Goal: Task Accomplishment & Management: Manage account settings

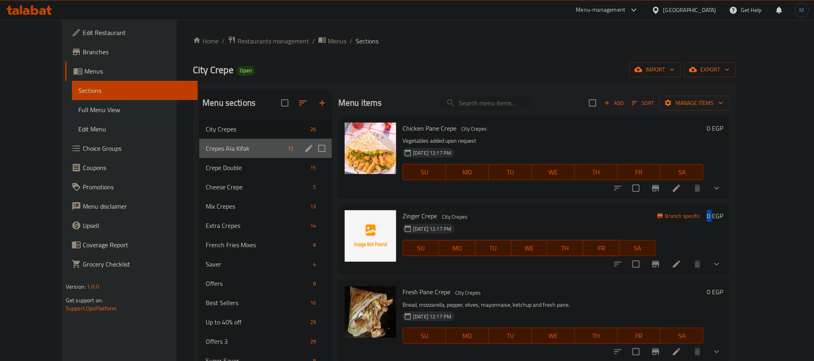
click at [219, 154] on div "Crepes Ala Kifak 12" at bounding box center [265, 148] width 133 height 19
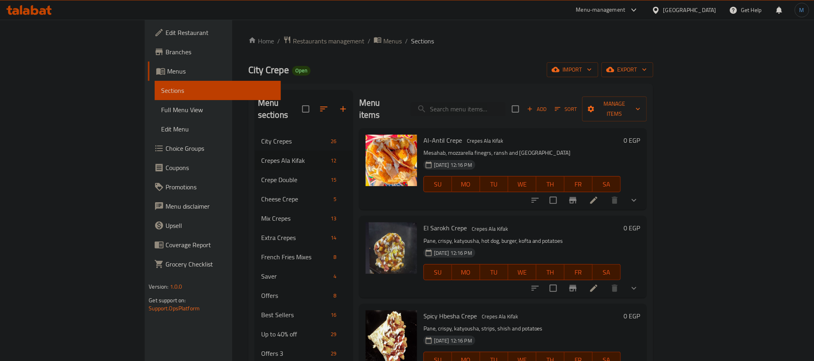
click at [639, 195] on icon "show more" at bounding box center [634, 200] width 10 height 10
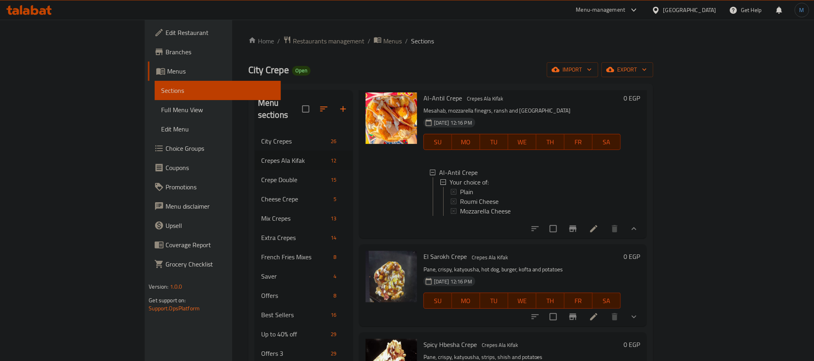
scroll to position [60, 0]
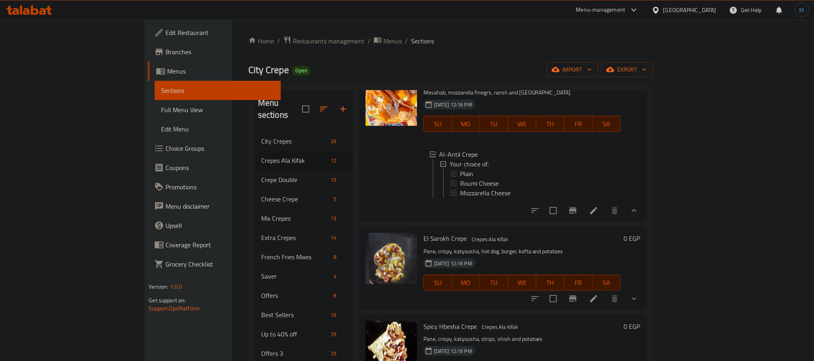
click at [576, 264] on div "[DATE] 12:16 PM SU MO TU WE TH FR SA" at bounding box center [522, 276] width 204 height 43
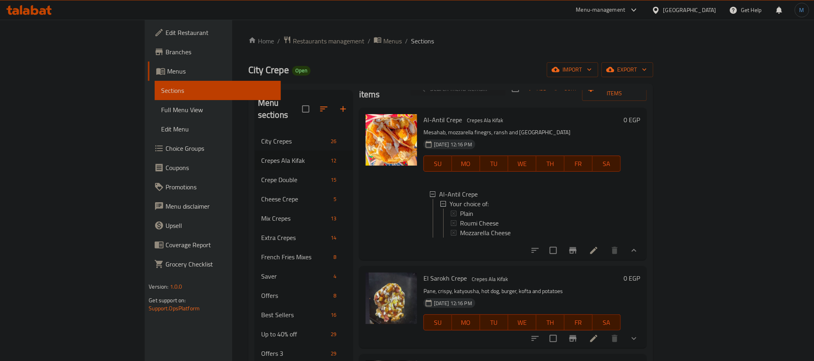
scroll to position [0, 0]
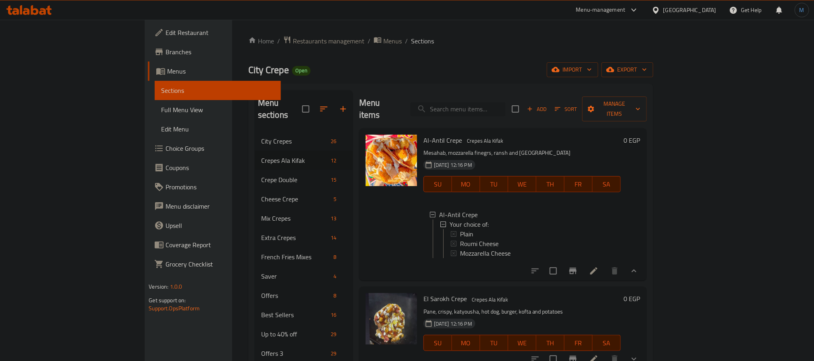
drag, startPoint x: 490, startPoint y: 94, endPoint x: 494, endPoint y: 96, distance: 4.1
click at [491, 94] on div "Menu items Add Sort Manage items" at bounding box center [503, 109] width 288 height 38
click at [498, 102] on input "search" at bounding box center [458, 109] width 95 height 14
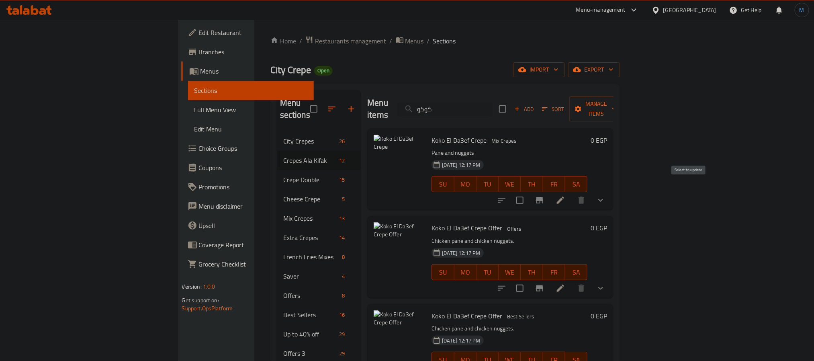
type input "كوكو"
click at [528, 192] on input "checkbox" at bounding box center [519, 200] width 17 height 17
click at [618, 105] on icon "button" at bounding box center [614, 109] width 8 height 8
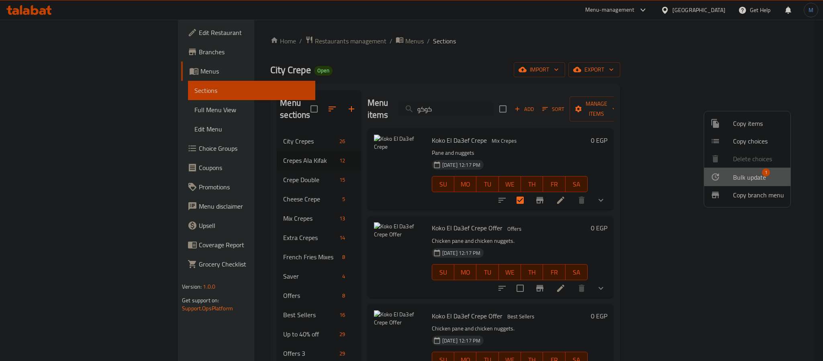
click at [735, 174] on span "Bulk update" at bounding box center [749, 177] width 33 height 10
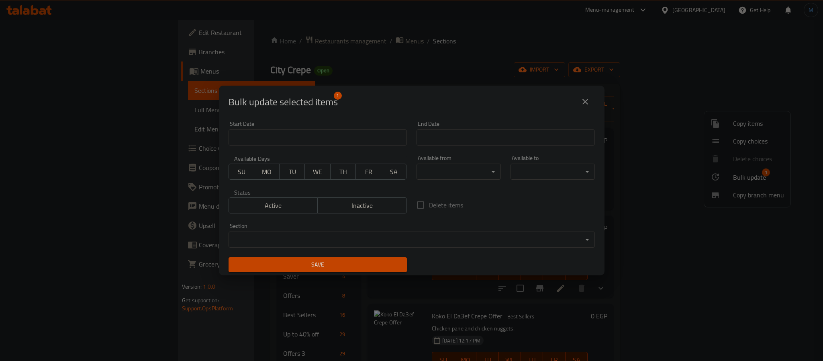
click at [317, 227] on div "Section ​ ​" at bounding box center [412, 235] width 366 height 25
click at [332, 232] on body "​ Menu-management [GEOGRAPHIC_DATA] Get Help M Edit Restaurant Branches Menus S…" at bounding box center [411, 190] width 823 height 341
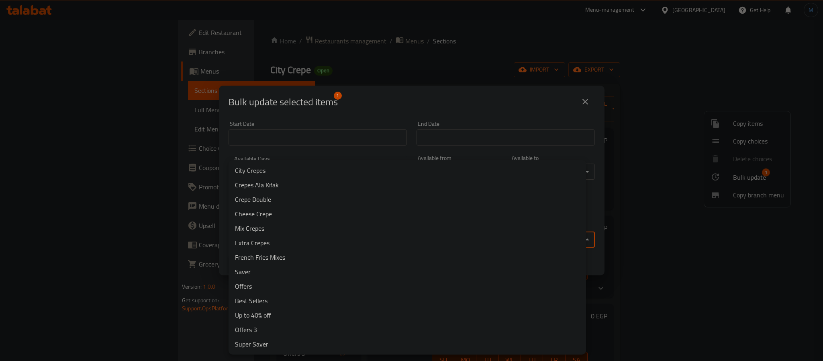
click at [298, 180] on li "Crepes Ala Kifak" at bounding box center [407, 185] width 357 height 14
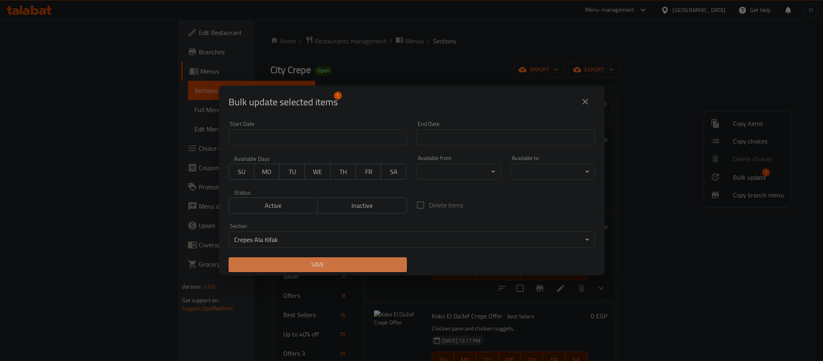
click at [318, 260] on span "Save" at bounding box center [317, 264] width 165 height 10
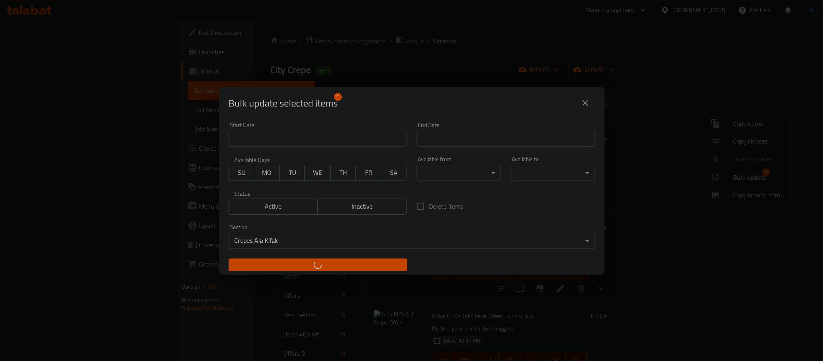
checkbox input "false"
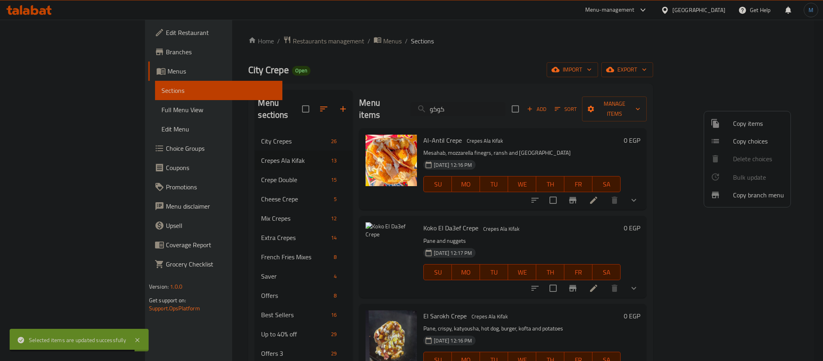
click at [505, 141] on div at bounding box center [411, 180] width 823 height 361
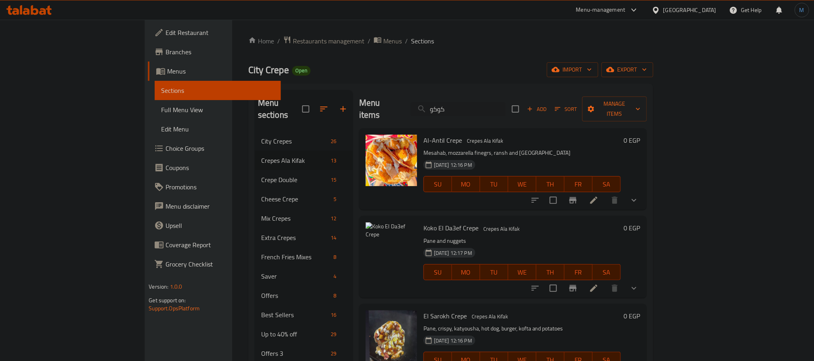
click at [640, 266] on div "0 EGP" at bounding box center [631, 256] width 20 height 69
click at [643, 278] on button "show more" at bounding box center [633, 287] width 19 height 19
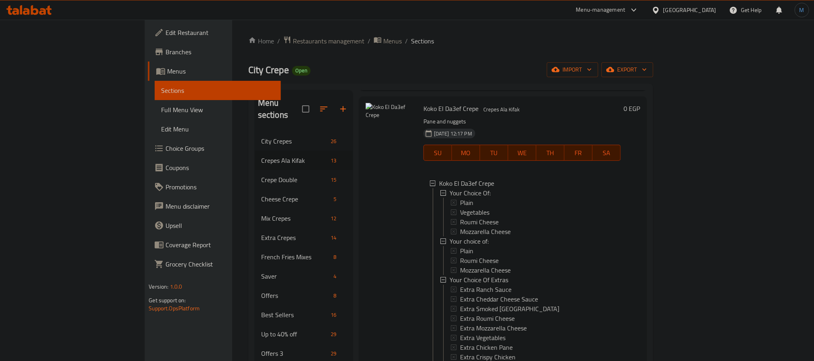
scroll to position [181, 0]
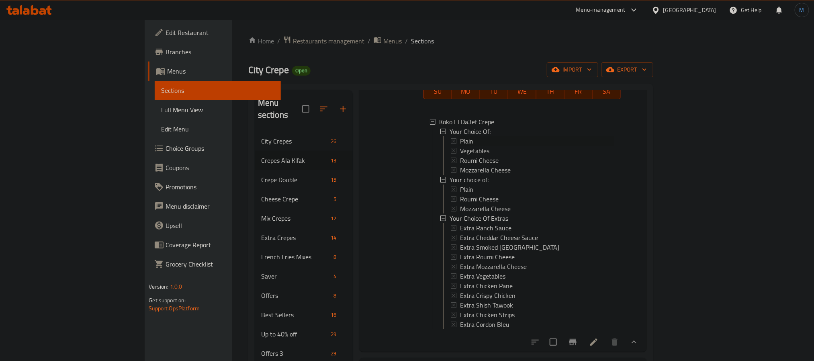
click at [460, 136] on span "Plain" at bounding box center [466, 141] width 13 height 10
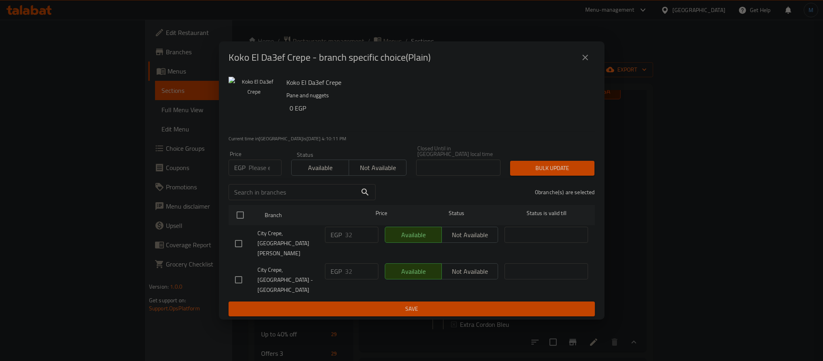
click at [257, 176] on input "number" at bounding box center [265, 167] width 33 height 16
type input "85"
click at [239, 251] on input "checkbox" at bounding box center [238, 243] width 17 height 17
checkbox input "true"
click at [532, 172] on button "Bulk update" at bounding box center [552, 168] width 84 height 15
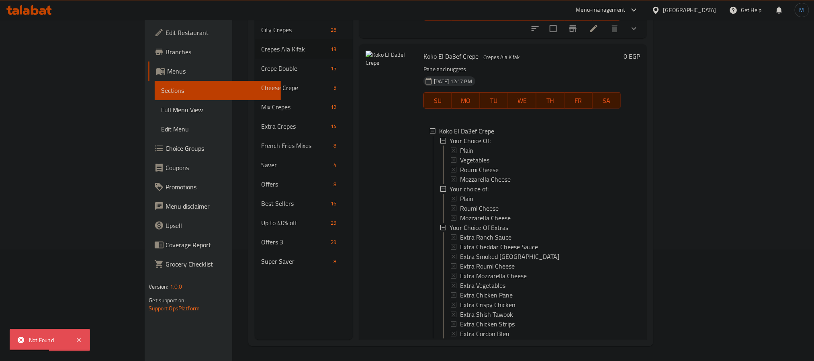
scroll to position [112, 0]
click at [460, 192] on span "Plain" at bounding box center [466, 197] width 13 height 10
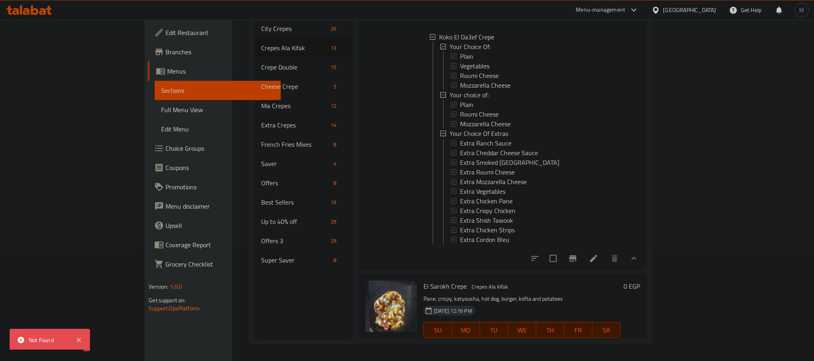
scroll to position [241, 0]
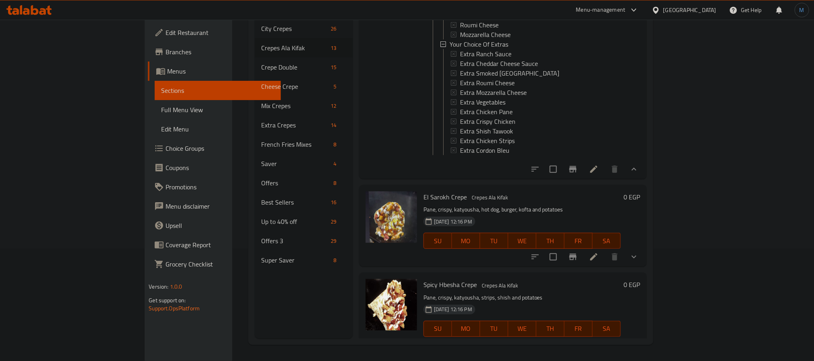
click at [643, 174] on div at bounding box center [584, 168] width 118 height 19
click at [597, 165] on icon at bounding box center [593, 168] width 7 height 7
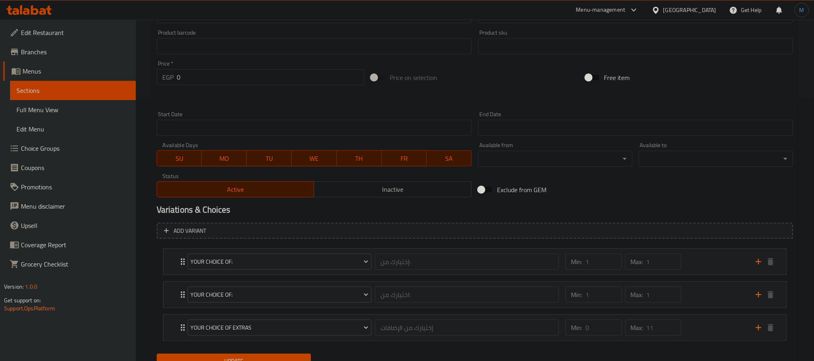
scroll to position [299, 0]
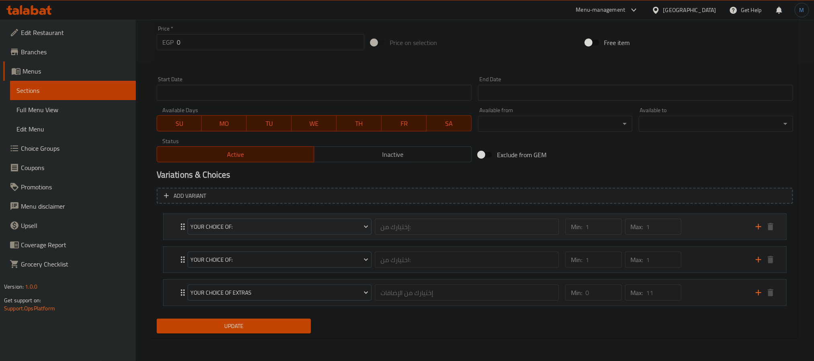
click at [709, 224] on div "Min: 1 ​ Max: 1 ​" at bounding box center [655, 227] width 190 height 26
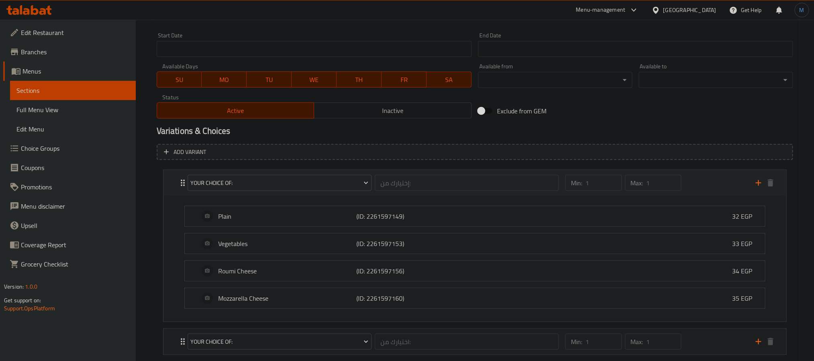
scroll to position [360, 0]
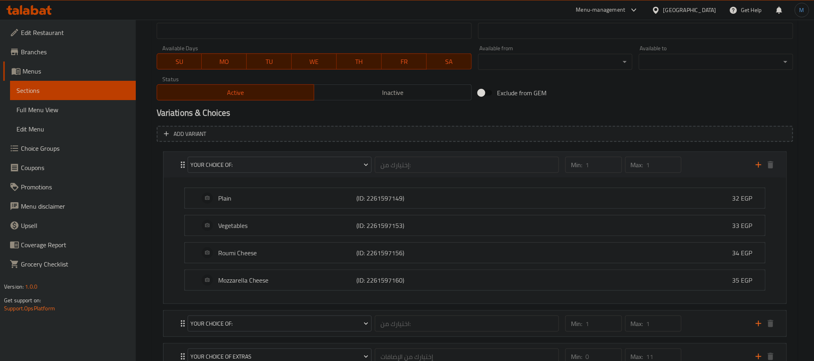
click at [718, 161] on div "Min: 1 ​ Max: 1 ​" at bounding box center [655, 165] width 190 height 26
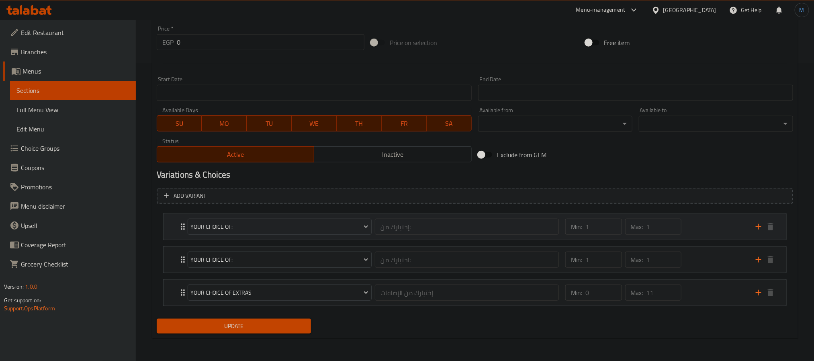
scroll to position [299, 0]
click at [681, 269] on div "Min: 1 ​ Max: 1 ​" at bounding box center [623, 259] width 123 height 22
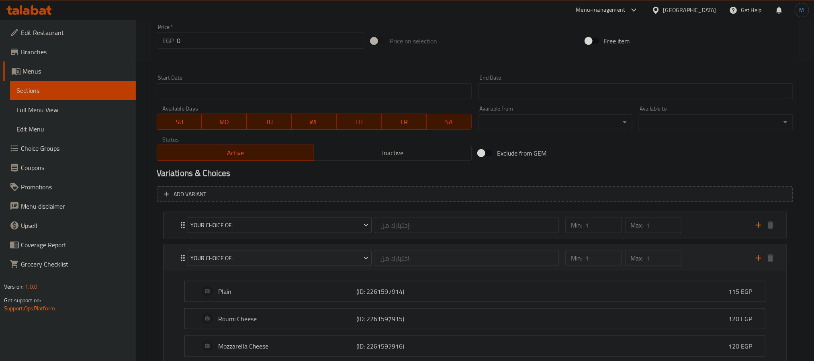
scroll to position [360, 0]
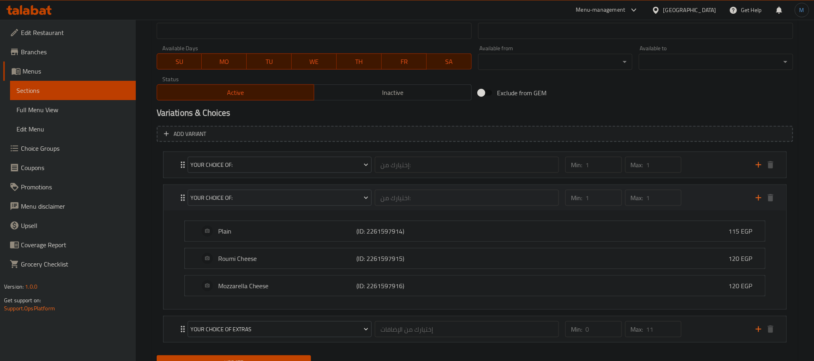
click at [686, 193] on div "Min: 1 ​ Max: 1 ​" at bounding box center [655, 198] width 190 height 26
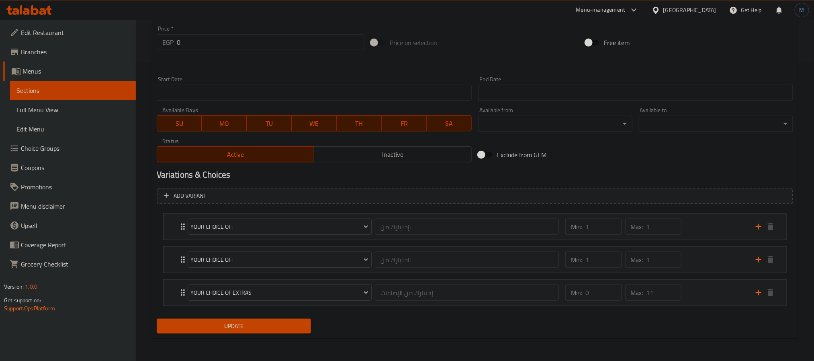
scroll to position [299, 0]
click at [699, 175] on h2 "Variations & Choices" at bounding box center [475, 175] width 636 height 12
click at [697, 214] on div "Min: 1 ​ Max: 1 ​" at bounding box center [655, 227] width 190 height 26
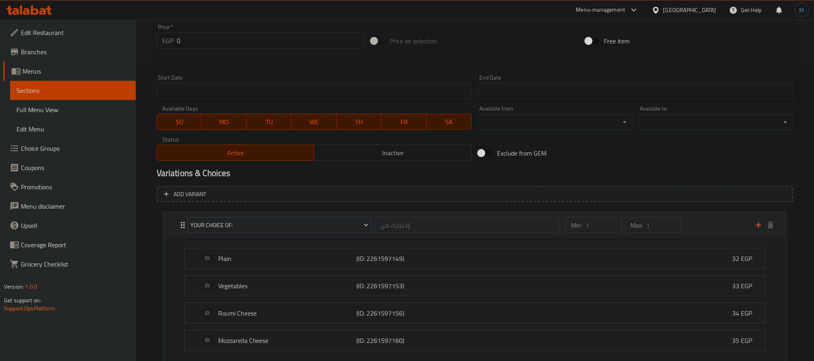
scroll to position [360, 0]
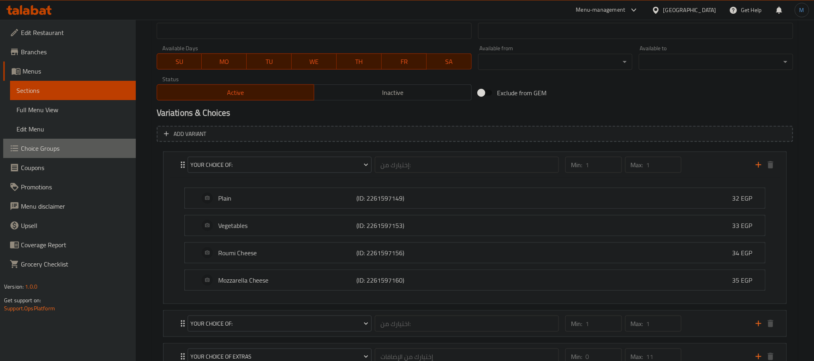
click at [46, 148] on span "Choice Groups" at bounding box center [75, 148] width 108 height 10
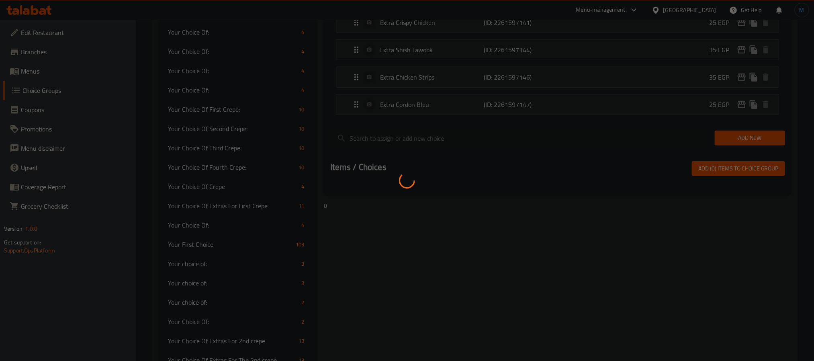
scroll to position [114, 0]
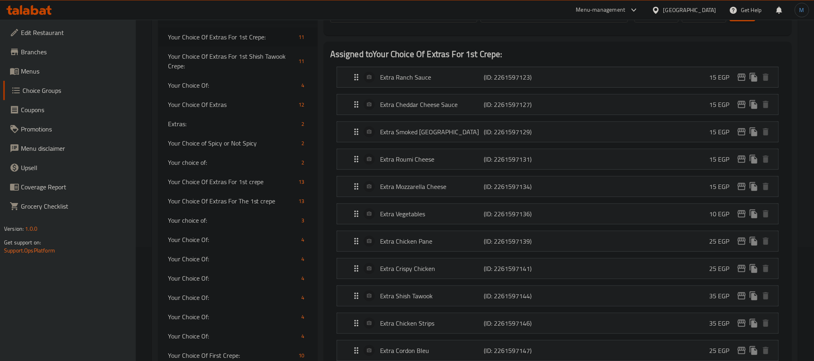
click at [208, 241] on span "Your Choice Of:" at bounding box center [233, 240] width 131 height 10
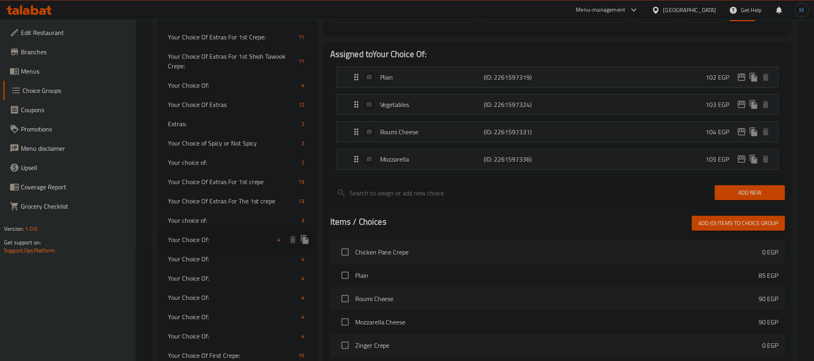
type input "Your Choice Of:"
type input "إختيارك من:"
type input "1"
click at [227, 90] on div "Your Choice Of: 4" at bounding box center [237, 85] width 159 height 19
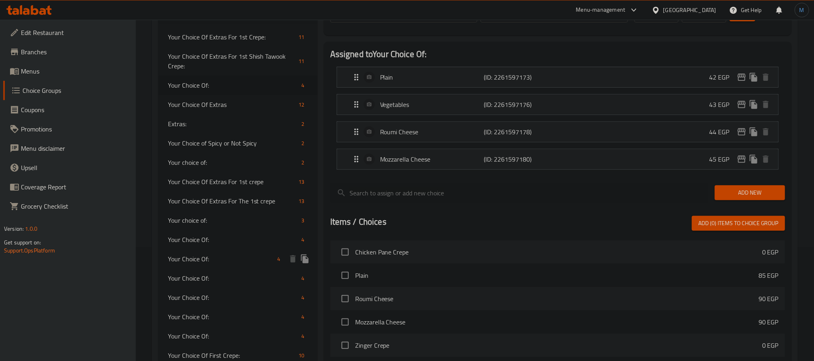
click at [237, 254] on span "Your Choice Of:" at bounding box center [221, 259] width 106 height 10
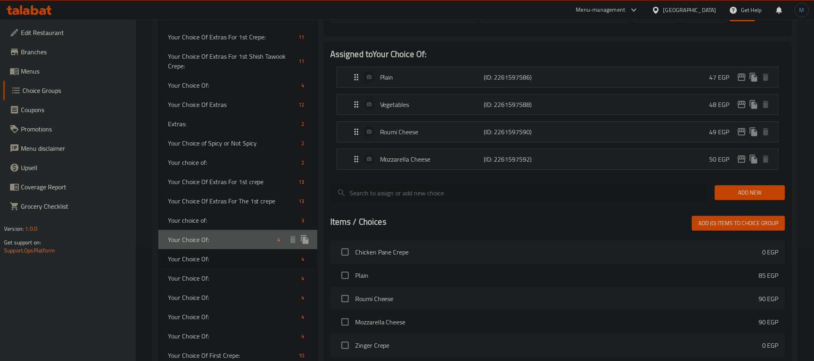
click at [239, 240] on span "Your Choice Of:" at bounding box center [221, 240] width 106 height 10
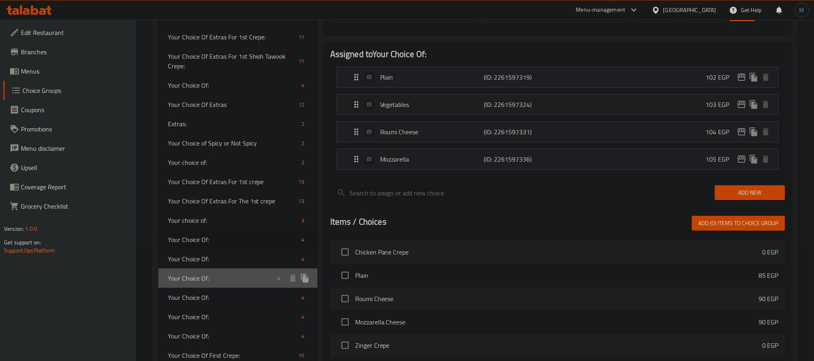
click at [234, 269] on div "Your Choice Of: 4" at bounding box center [237, 277] width 159 height 19
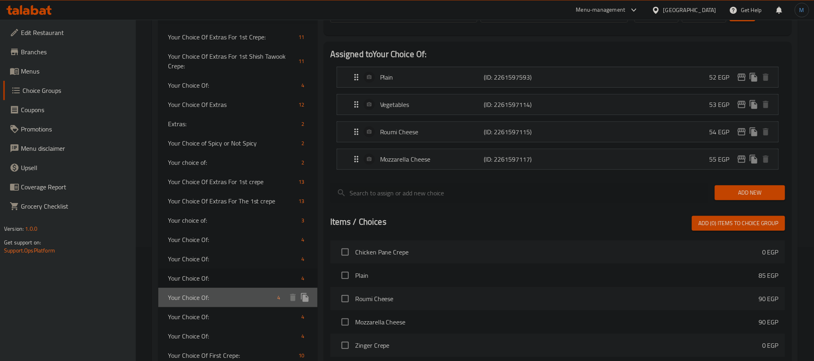
click at [234, 288] on div "Your Choice Of: 4" at bounding box center [237, 297] width 159 height 19
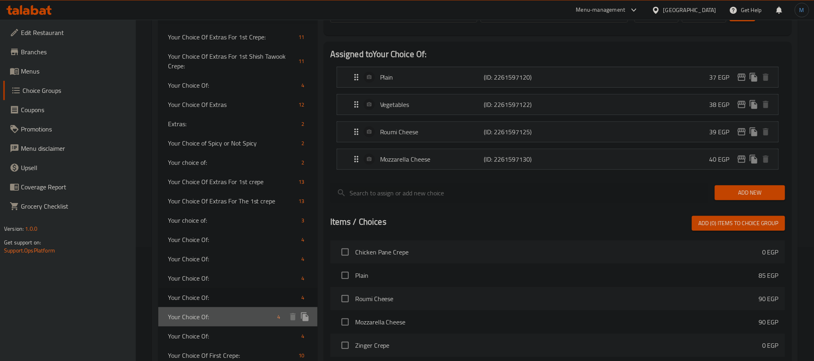
click at [232, 315] on span "Your Choice Of:" at bounding box center [221, 317] width 106 height 10
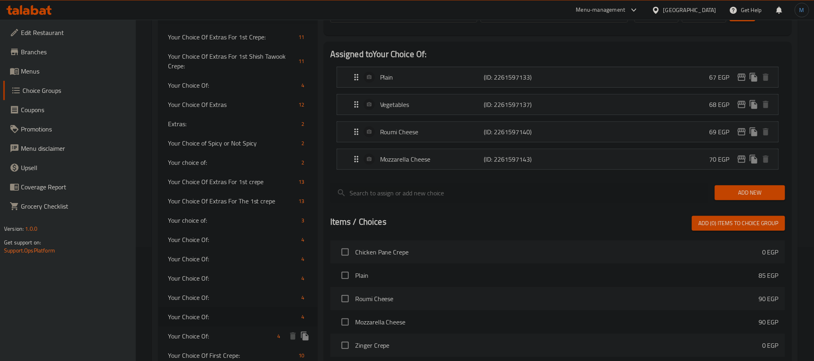
click at [233, 331] on span "Your Choice Of:" at bounding box center [221, 336] width 106 height 10
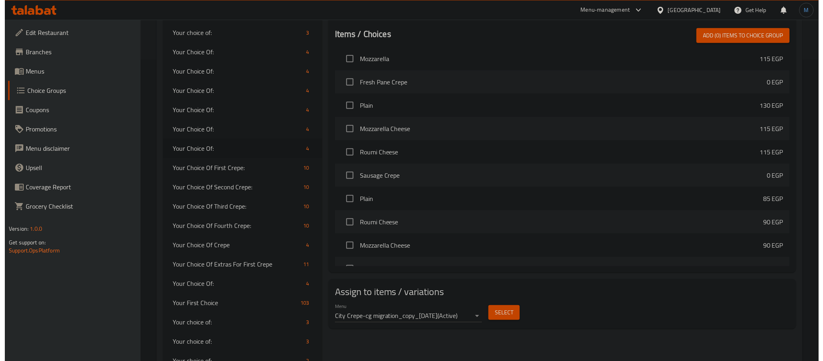
scroll to position [362, 0]
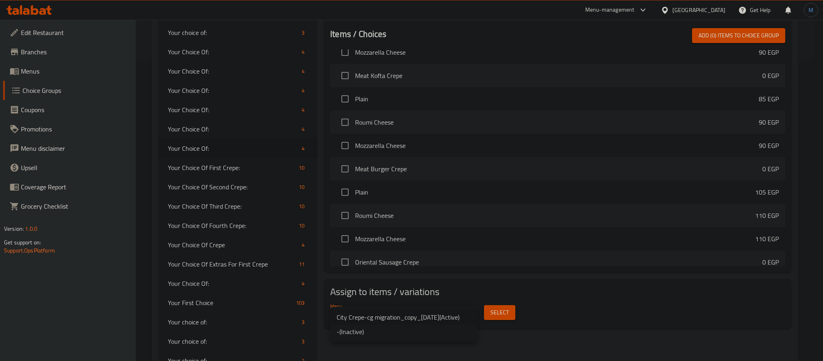
click at [472, 316] on li "City Crepe-cg migration_copy_[DATE] ( Active )" at bounding box center [403, 317] width 147 height 14
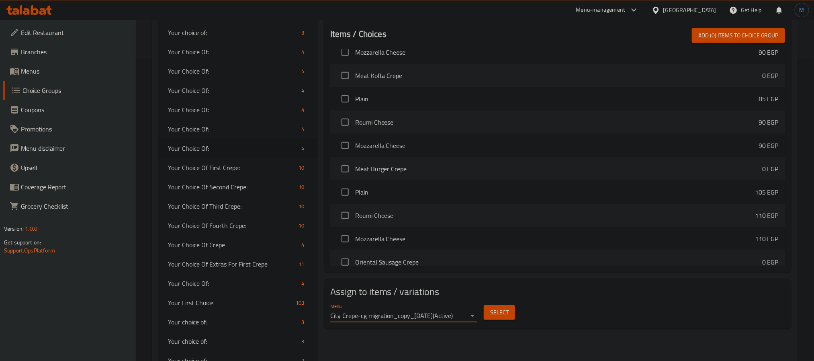
click at [557, 322] on div "Menu City Crepe-cg migration_copy_[DATE] ( Active ) Select" at bounding box center [557, 313] width 461 height 26
click at [510, 310] on button "Select" at bounding box center [499, 312] width 31 height 15
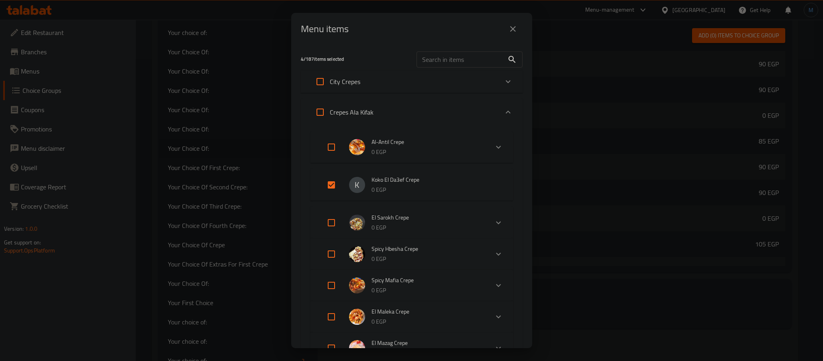
click at [331, 176] on input "Expand" at bounding box center [331, 184] width 19 height 19
checkbox input "false"
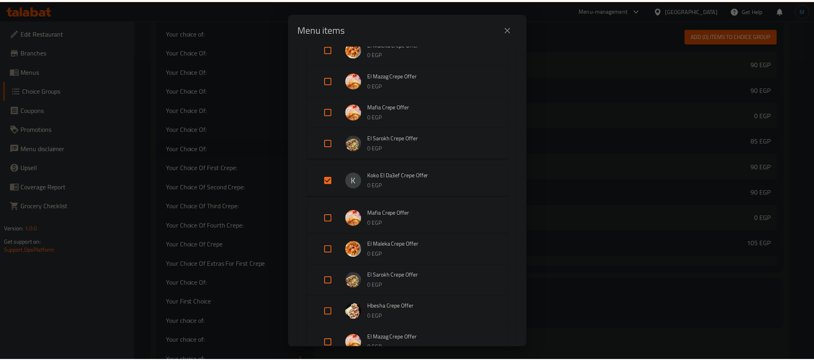
scroll to position [1359, 0]
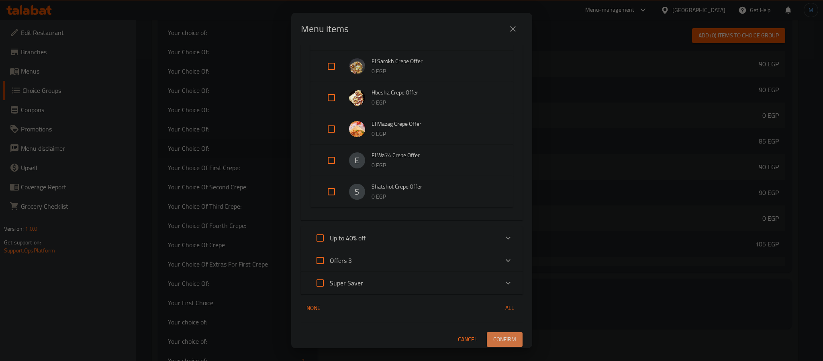
click at [505, 332] on button "Confirm" at bounding box center [505, 339] width 36 height 15
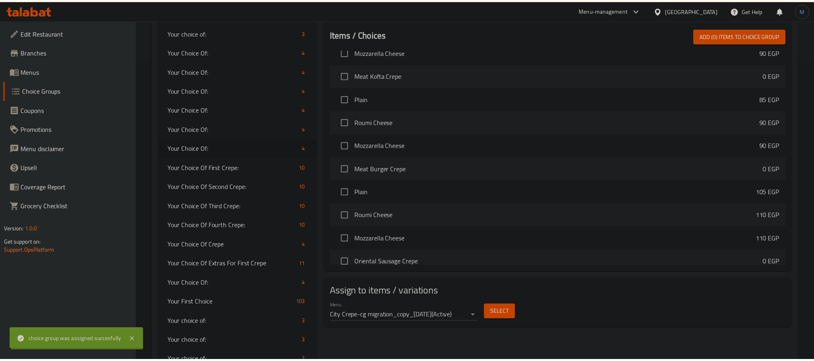
scroll to position [330, 0]
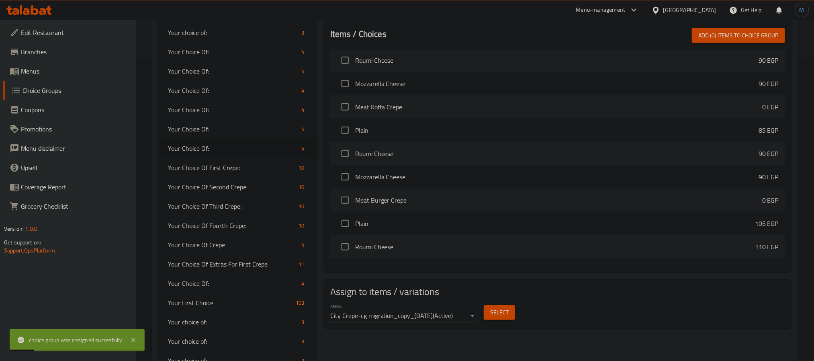
click at [51, 94] on span "Choice Groups" at bounding box center [75, 91] width 107 height 10
click at [53, 77] on link "Menus" at bounding box center [69, 70] width 133 height 19
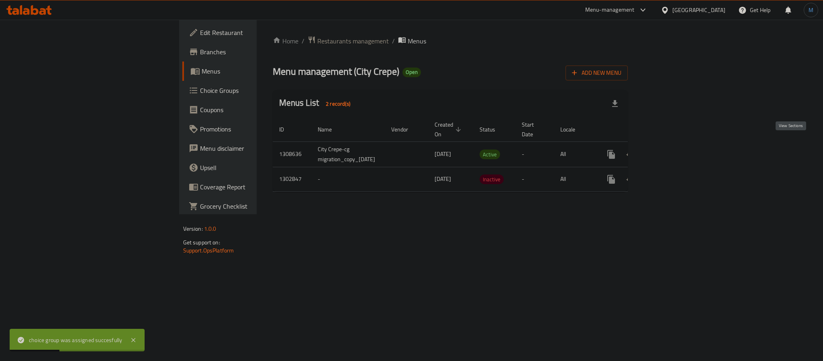
click at [679, 145] on link "enhanced table" at bounding box center [669, 154] width 19 height 19
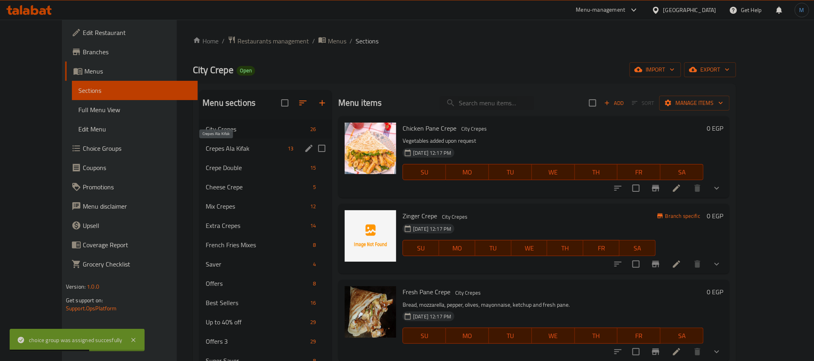
click at [231, 144] on span "Crepes Ala Kifak" at bounding box center [245, 148] width 79 height 10
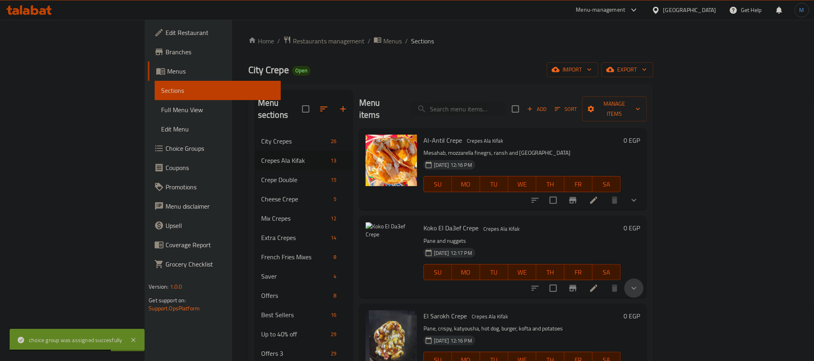
click at [643, 278] on button "show more" at bounding box center [633, 287] width 19 height 19
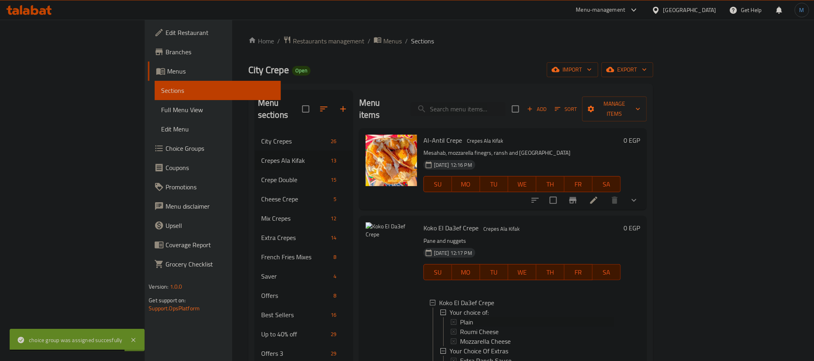
click at [460, 317] on span "Plain" at bounding box center [466, 322] width 13 height 10
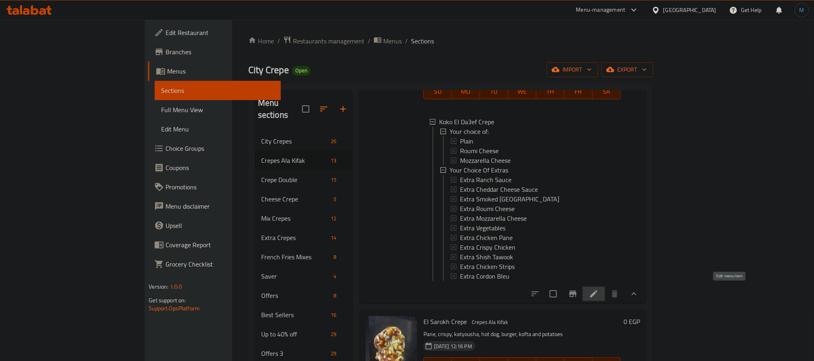
click at [599, 290] on icon at bounding box center [594, 294] width 10 height 10
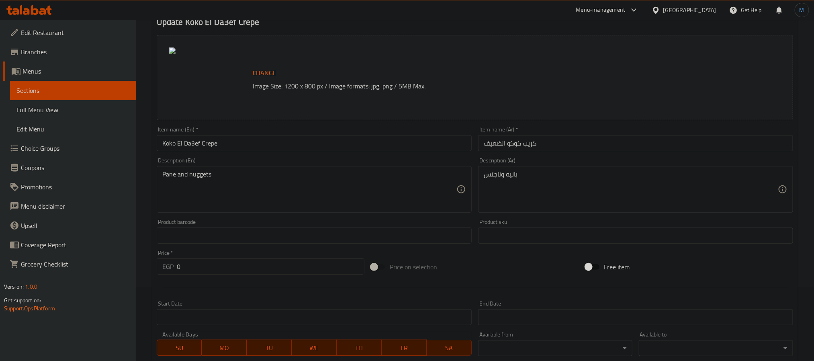
scroll to position [266, 0]
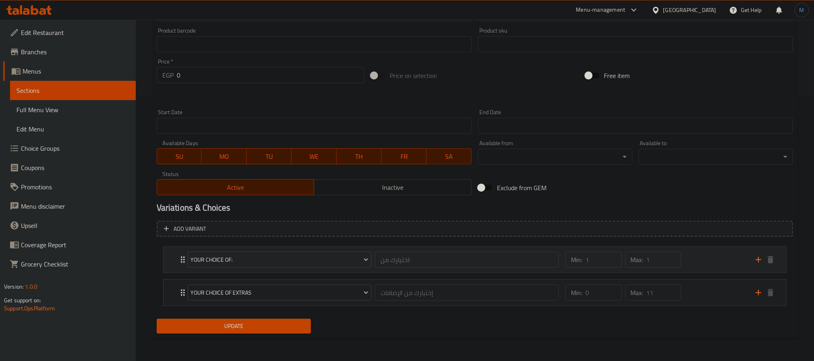
click at [701, 257] on div "Min: 1 ​ Max: 1 ​" at bounding box center [655, 260] width 190 height 26
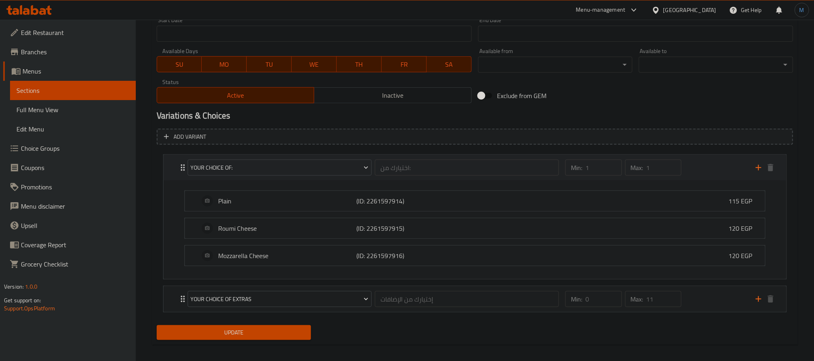
scroll to position [365, 0]
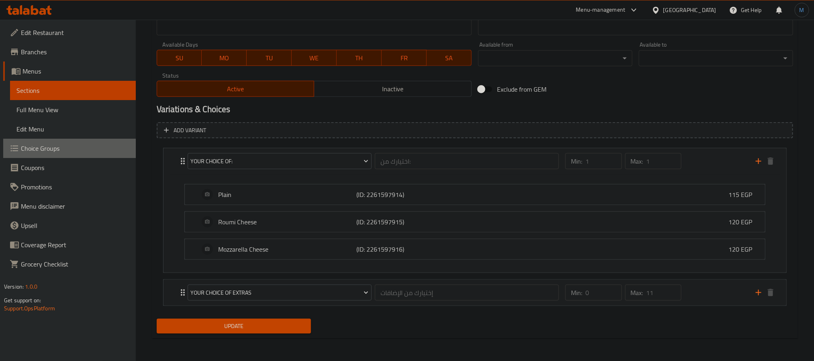
click at [104, 152] on span "Choice Groups" at bounding box center [75, 148] width 108 height 10
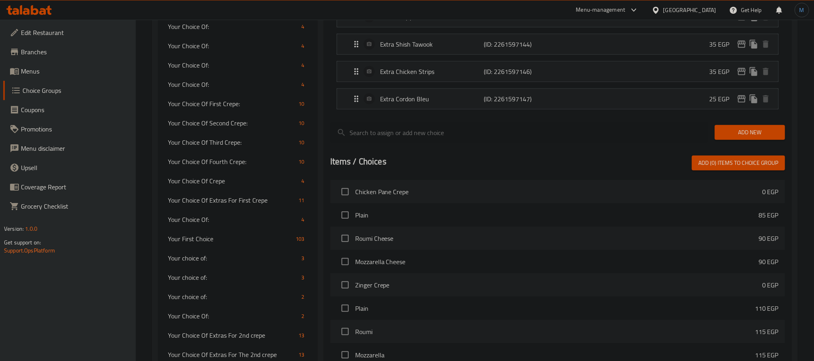
scroll to position [114, 0]
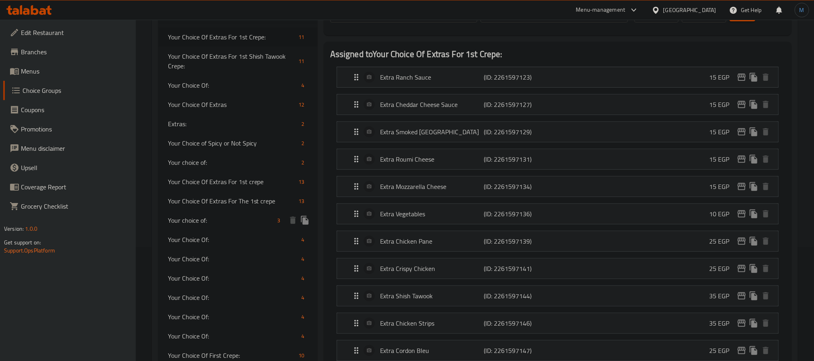
click at [231, 225] on div "Your choice of: 3" at bounding box center [237, 219] width 159 height 19
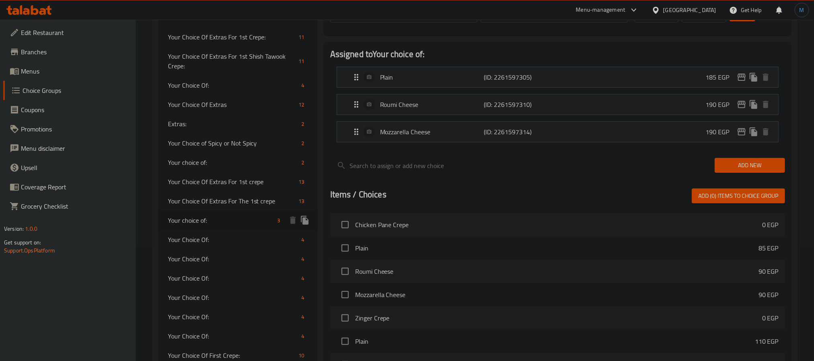
type input "Your choice of:"
type input "اختيارك من:"
type input "1"
click at [239, 88] on span "Your Choice Of:" at bounding box center [221, 85] width 106 height 10
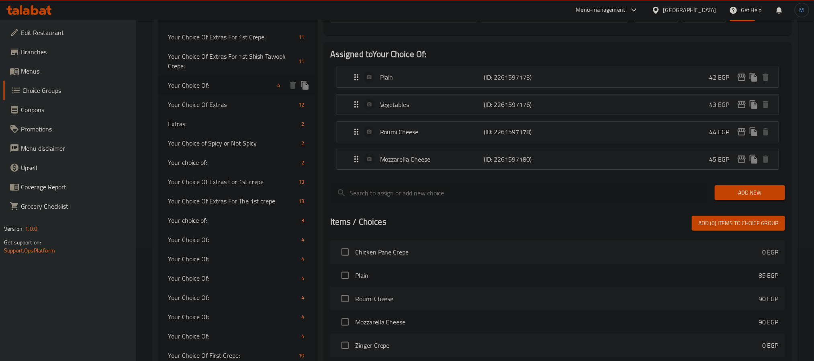
type input "Your Choice Of:"
type input "إختيارك من:"
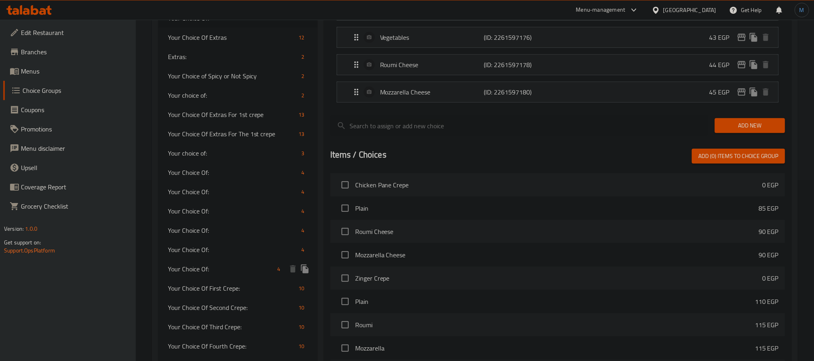
scroll to position [422, 0]
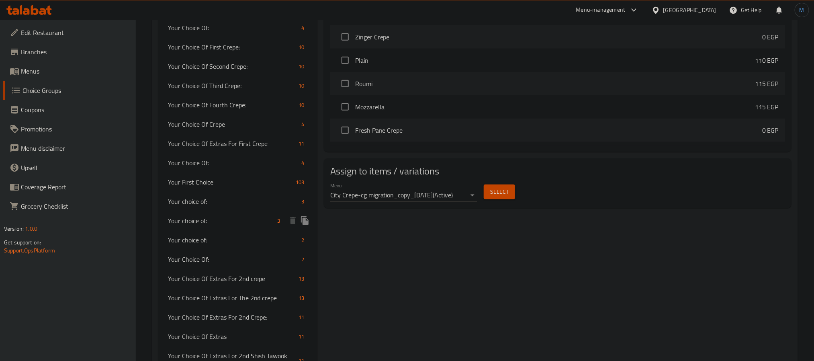
click at [266, 211] on div "Your choice of: 3" at bounding box center [237, 220] width 159 height 19
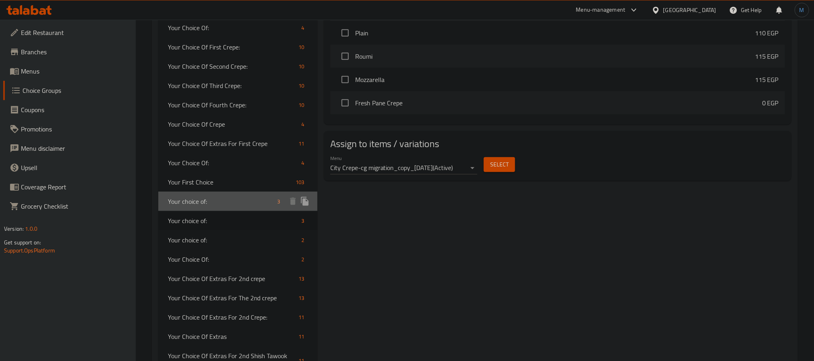
click at [268, 196] on span "Your choice of:" at bounding box center [221, 201] width 106 height 10
type input "Your choice of:"
type input "اختيارك من:"
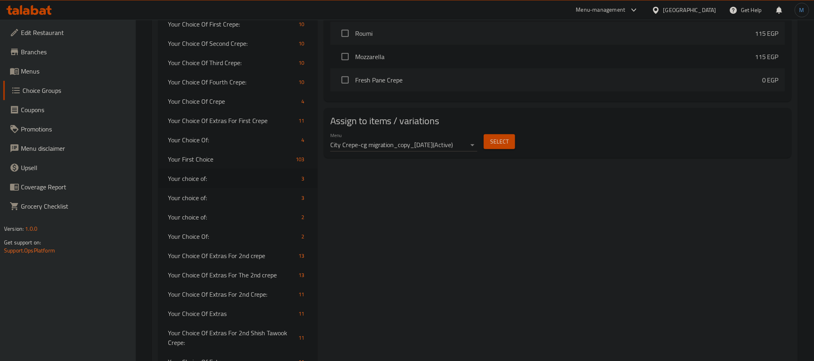
scroll to position [603, 0]
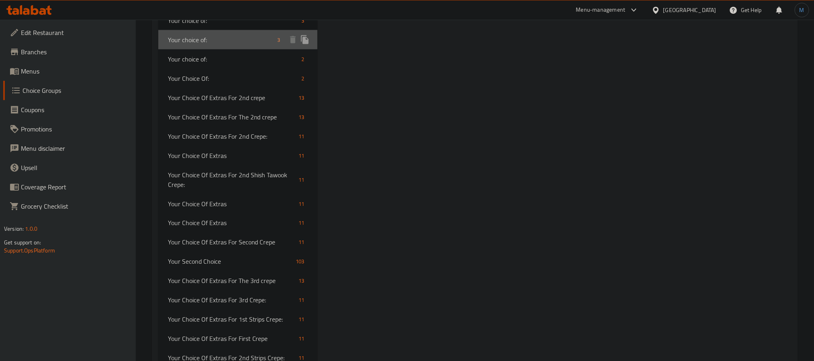
click at [243, 30] on div "Your choice of: 3" at bounding box center [237, 39] width 159 height 19
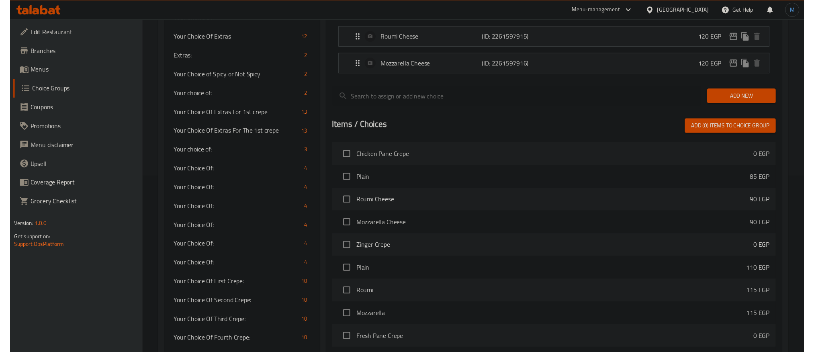
scroll to position [60, 0]
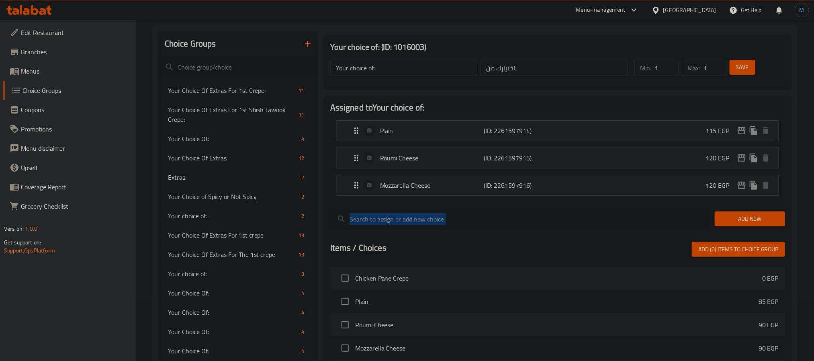
drag, startPoint x: 813, startPoint y: 115, endPoint x: 816, endPoint y: 211, distance: 96.5
click at [813, 211] on html "​ Menu-management [GEOGRAPHIC_DATA] Get Help M Edit Restaurant Branches Menus C…" at bounding box center [407, 120] width 814 height 361
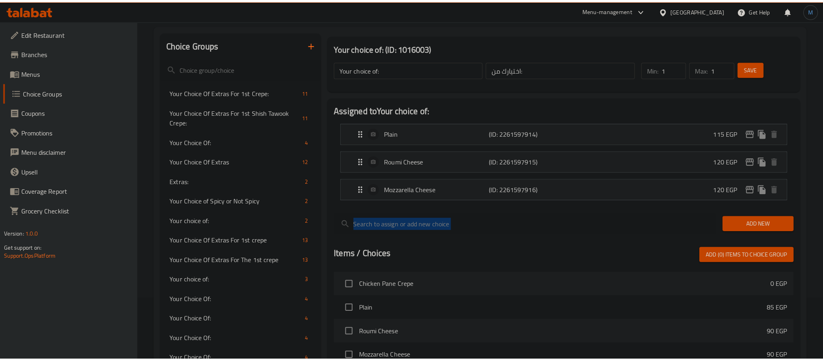
scroll to position [368, 0]
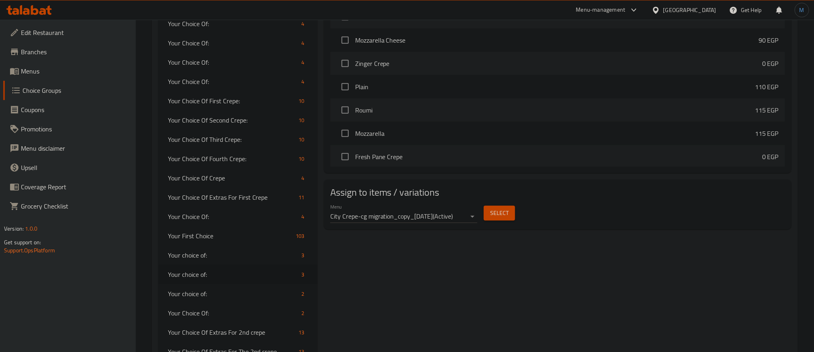
click at [492, 218] on span "Select" at bounding box center [499, 213] width 18 height 10
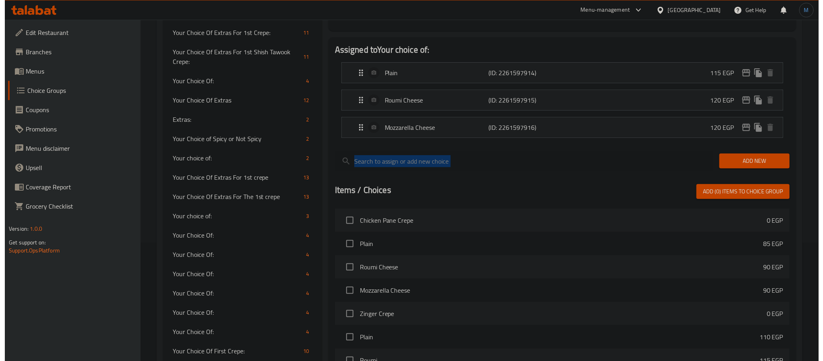
scroll to position [6, 0]
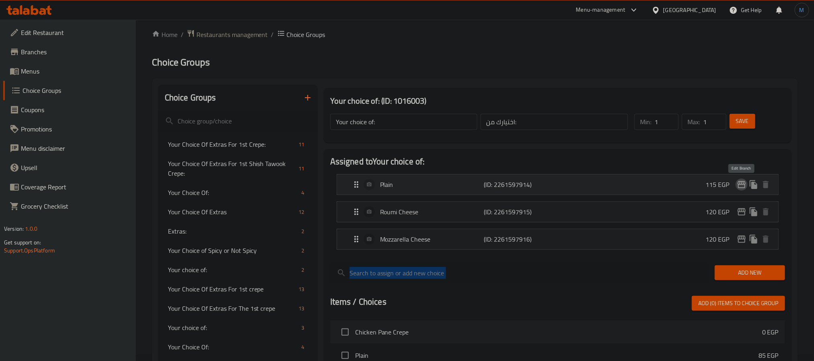
click at [742, 184] on icon "edit" at bounding box center [741, 184] width 8 height 7
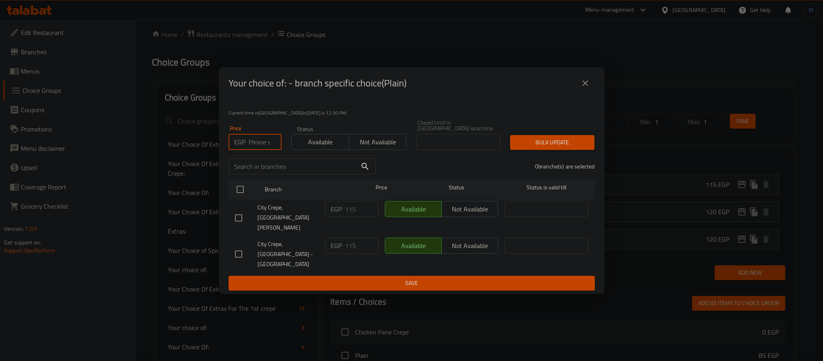
click at [262, 150] on input "number" at bounding box center [265, 142] width 33 height 16
type input "85"
click at [235, 220] on input "checkbox" at bounding box center [238, 217] width 17 height 17
checkbox input "true"
click at [540, 144] on div "Bulk update" at bounding box center [552, 142] width 94 height 25
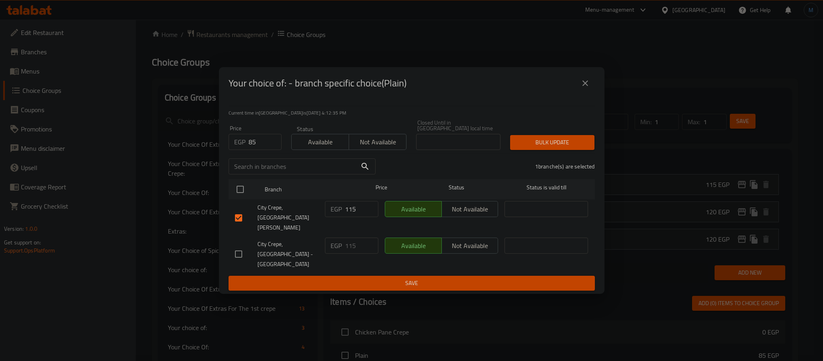
click at [541, 147] on span "Bulk update" at bounding box center [552, 142] width 71 height 10
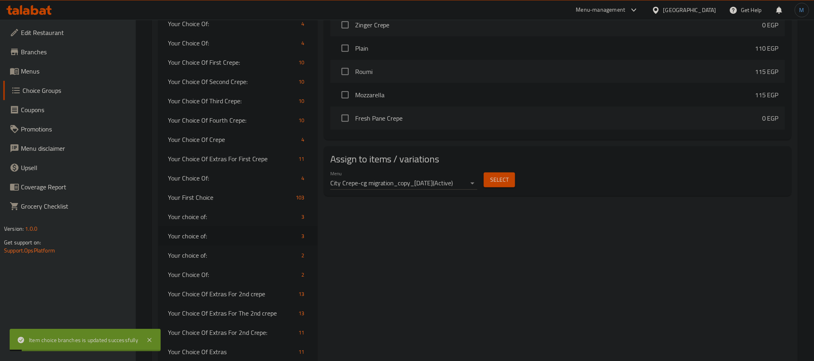
scroll to position [105, 0]
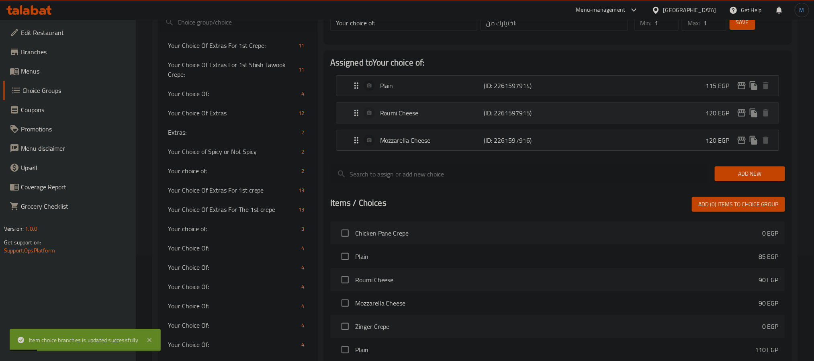
click at [743, 118] on button "edit" at bounding box center [741, 113] width 12 height 12
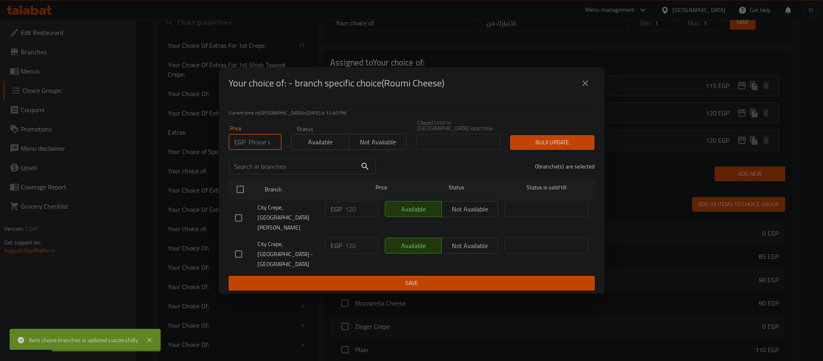
click at [266, 150] on input "number" at bounding box center [265, 142] width 33 height 16
type input "90"
click at [247, 221] on div at bounding box center [246, 217] width 22 height 17
click at [233, 226] on input "checkbox" at bounding box center [238, 217] width 17 height 17
checkbox input "true"
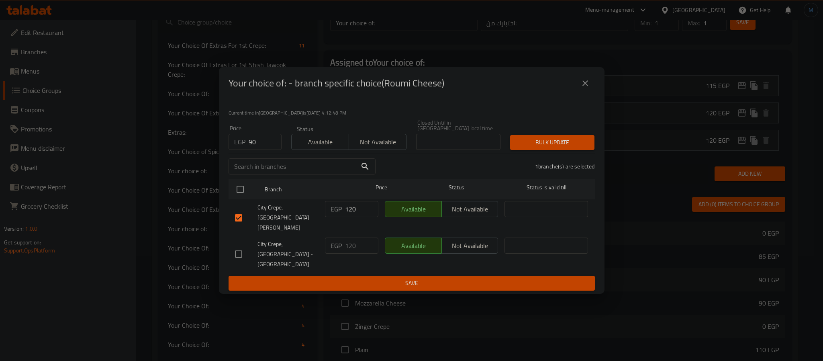
click at [560, 150] on button "Bulk update" at bounding box center [552, 142] width 84 height 15
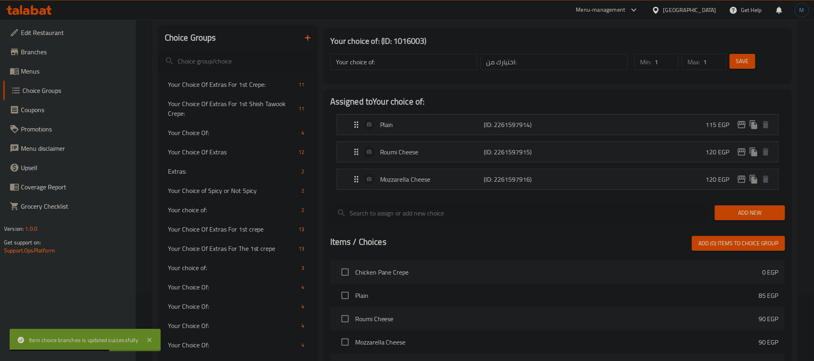
scroll to position [45, 0]
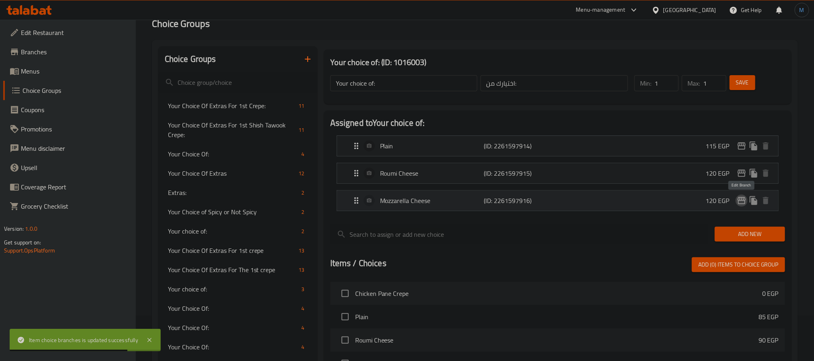
click at [740, 199] on icon "edit" at bounding box center [741, 200] width 8 height 7
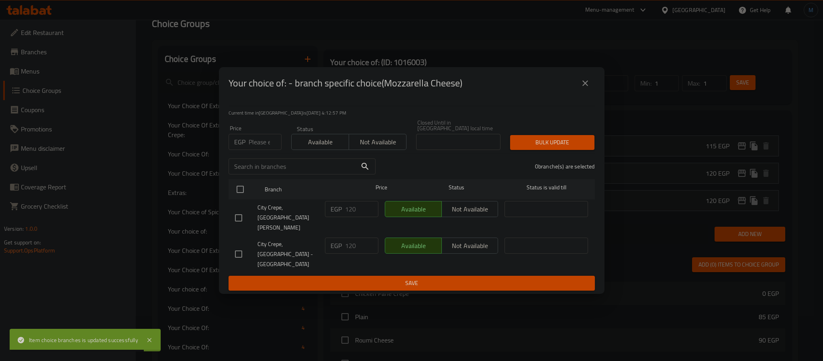
click at [253, 150] on input "number" at bounding box center [265, 142] width 33 height 16
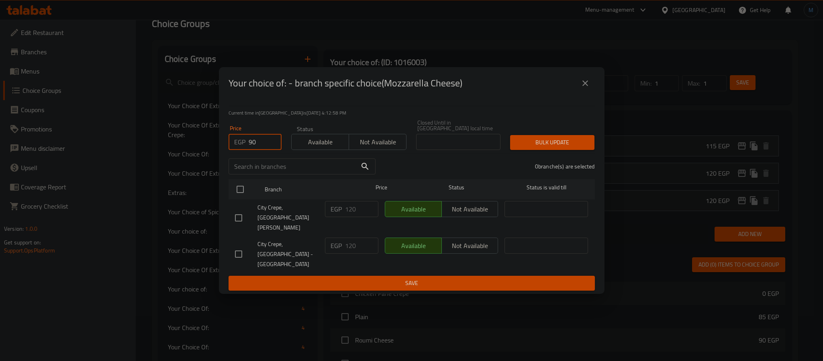
type input "90"
click at [236, 223] on input "checkbox" at bounding box center [238, 217] width 17 height 17
checkbox input "true"
click at [553, 162] on div "1 branche(s) are selected" at bounding box center [489, 166] width 219 height 29
click at [557, 147] on span "Bulk update" at bounding box center [552, 142] width 71 height 10
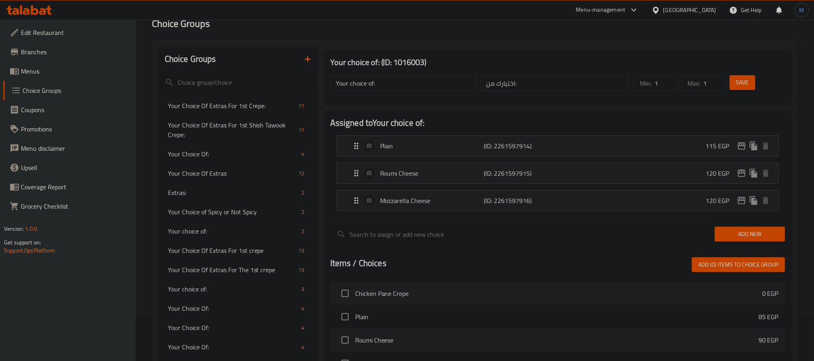
drag, startPoint x: 69, startPoint y: 76, endPoint x: 6, endPoint y: 112, distance: 72.7
click at [69, 76] on link "Menus" at bounding box center [69, 70] width 133 height 19
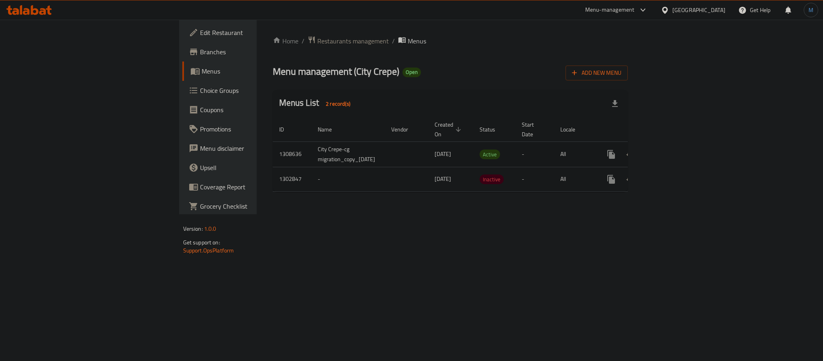
click at [674, 149] on icon "enhanced table" at bounding box center [669, 154] width 10 height 10
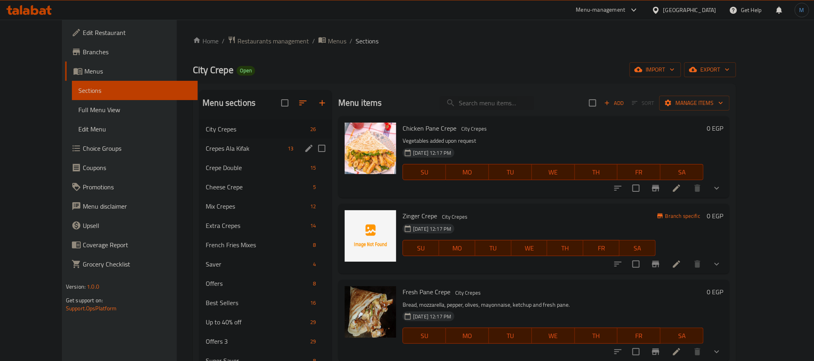
click at [206, 152] on span "Crepes Ala Kifak" at bounding box center [245, 148] width 79 height 10
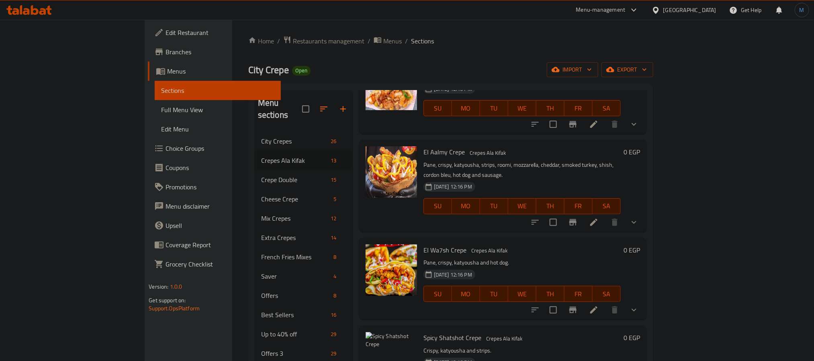
scroll to position [723, 0]
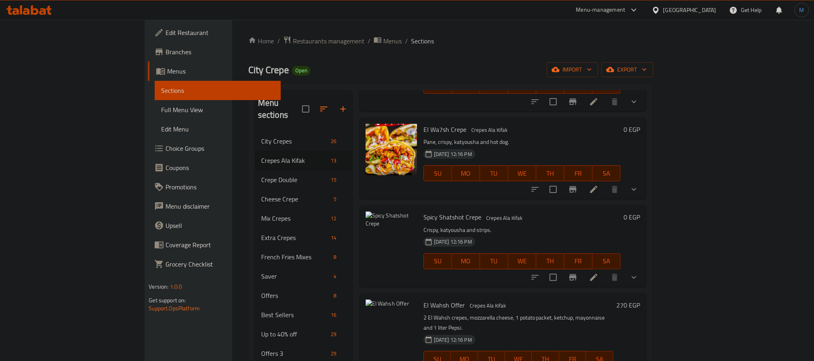
click at [639, 184] on icon "show more" at bounding box center [634, 189] width 10 height 10
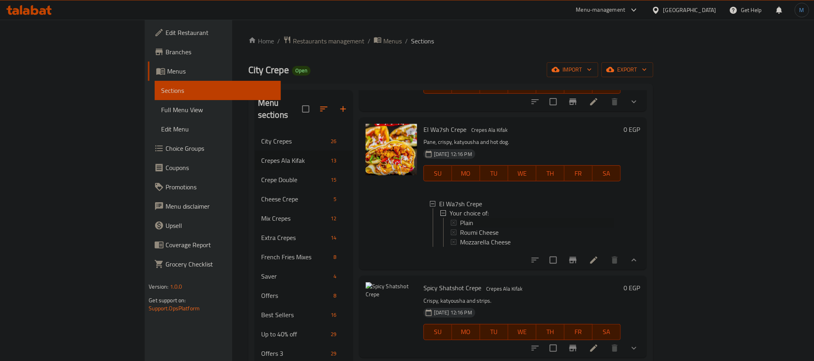
click at [460, 218] on div "Plain" at bounding box center [537, 223] width 154 height 10
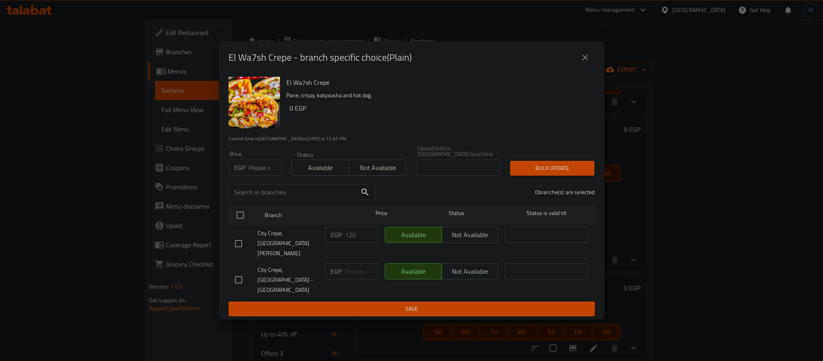
click at [263, 176] on input "number" at bounding box center [265, 167] width 33 height 16
type input "115"
click at [238, 237] on input "checkbox" at bounding box center [238, 243] width 17 height 17
checkbox input "true"
click at [560, 173] on span "Bulk update" at bounding box center [552, 168] width 71 height 10
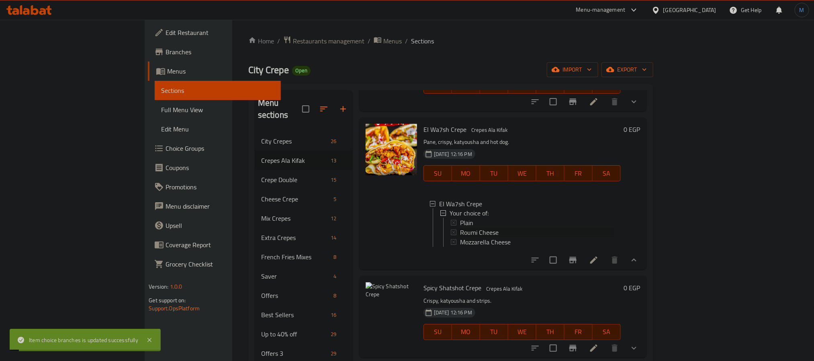
click at [460, 228] on span "Roumi Cheese" at bounding box center [479, 233] width 39 height 10
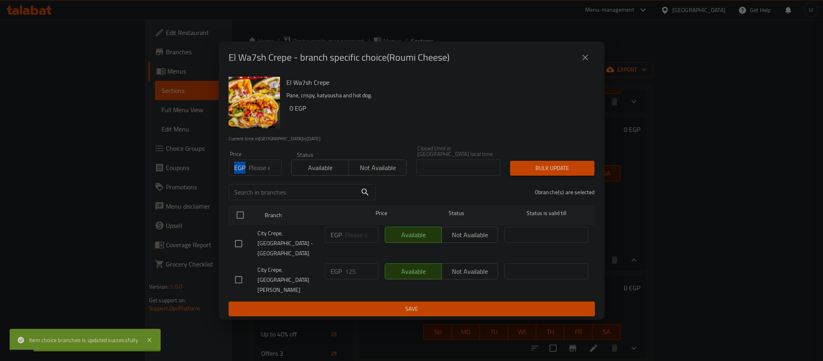
click at [246, 176] on div "EGP Price" at bounding box center [255, 167] width 53 height 16
type input "120"
click at [240, 272] on input "checkbox" at bounding box center [238, 279] width 17 height 17
checkbox input "true"
click at [580, 164] on div "Price EGP 120 Price Status Available Not available Closed Until in [GEOGRAPHIC_…" at bounding box center [412, 161] width 376 height 40
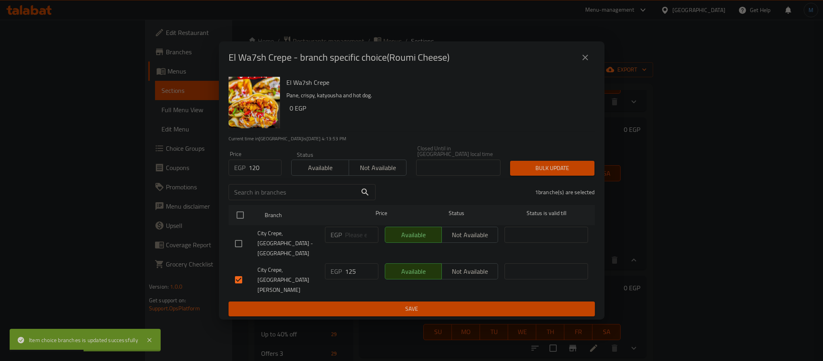
click at [578, 170] on div "Bulk update" at bounding box center [552, 168] width 94 height 25
click at [578, 173] on span "Bulk update" at bounding box center [552, 168] width 71 height 10
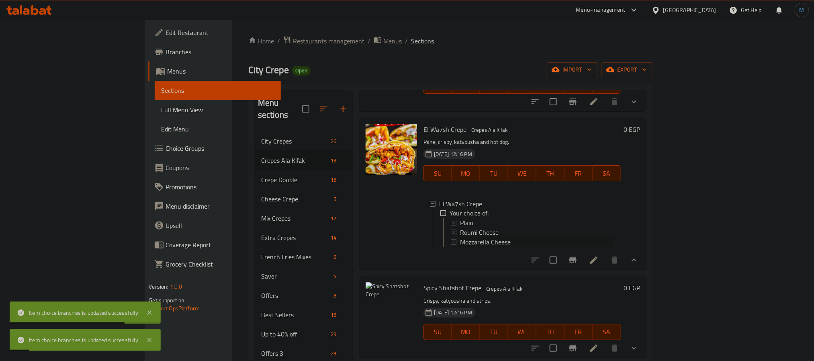
click at [460, 237] on span "Mozzarella Cheese" at bounding box center [485, 242] width 51 height 10
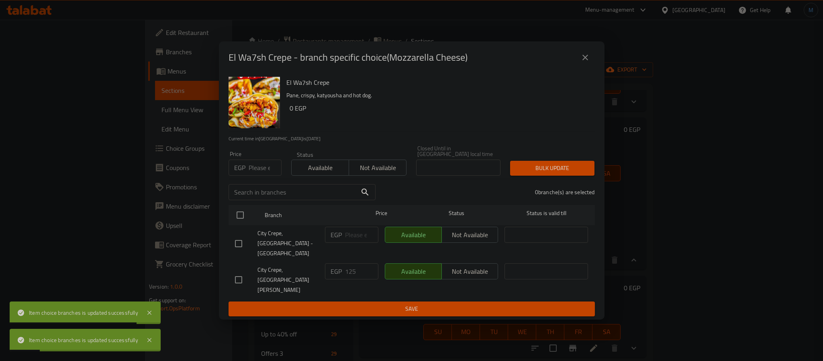
drag, startPoint x: 247, startPoint y: 170, endPoint x: 249, endPoint y: 178, distance: 7.9
click at [247, 170] on div "Price EGP Price" at bounding box center [255, 163] width 53 height 25
click at [249, 176] on input "number" at bounding box center [265, 167] width 33 height 16
type input "120"
click at [230, 266] on li "City Crepe, [GEOGRAPHIC_DATA][PERSON_NAME] EGP 125 ​ Available Not available ​" at bounding box center [412, 279] width 366 height 37
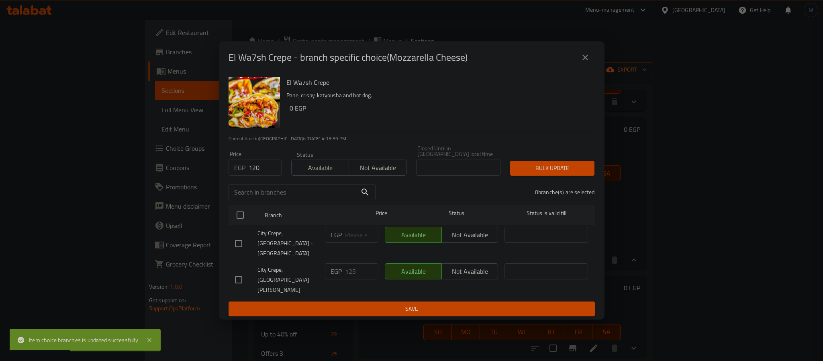
click at [233, 271] on input "checkbox" at bounding box center [238, 279] width 17 height 17
checkbox input "true"
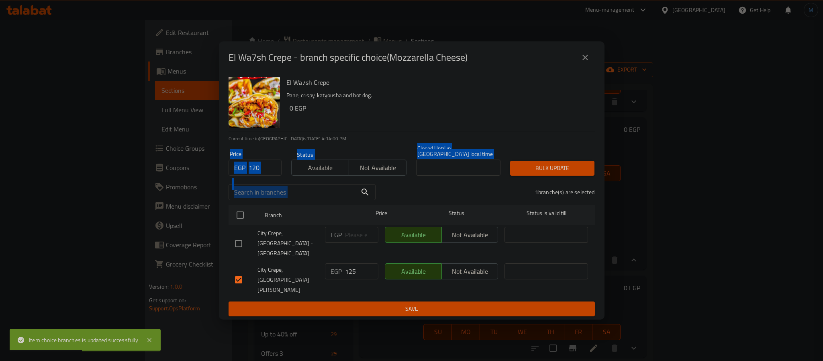
click at [531, 184] on div "El Wa7sh Crepe Pane, crispy, katyousha and hot dog. 0 EGP Current time in [GEOG…" at bounding box center [412, 197] width 386 height 246
click at [539, 173] on span "Bulk update" at bounding box center [552, 168] width 71 height 10
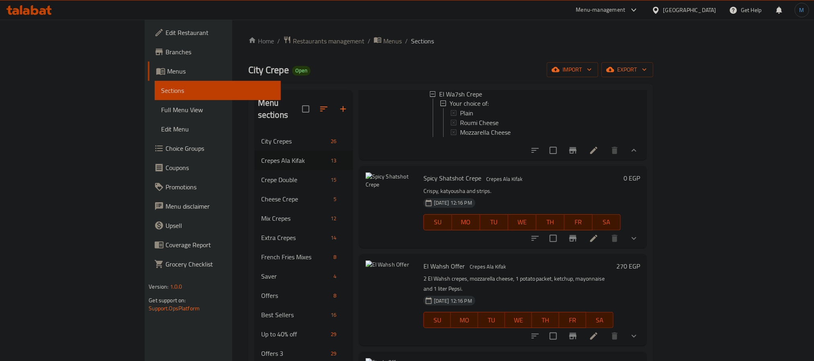
scroll to position [879, 0]
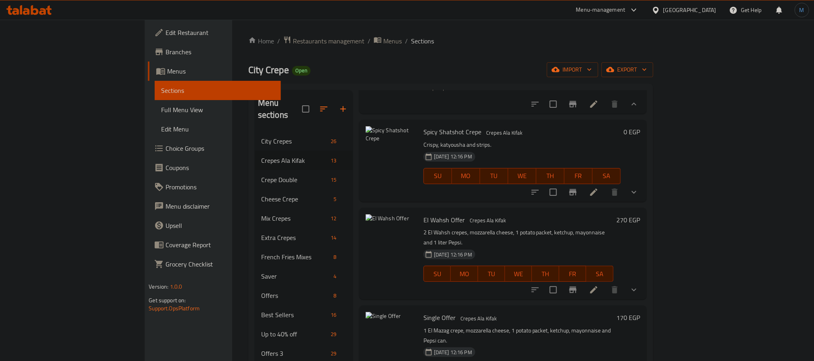
click at [643, 184] on div at bounding box center [584, 191] width 118 height 19
click at [639, 187] on icon "show more" at bounding box center [634, 192] width 10 height 10
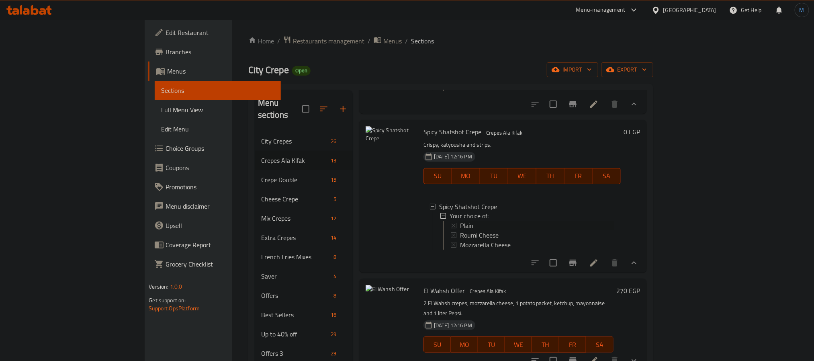
click at [460, 221] on span "Plain" at bounding box center [466, 226] width 13 height 10
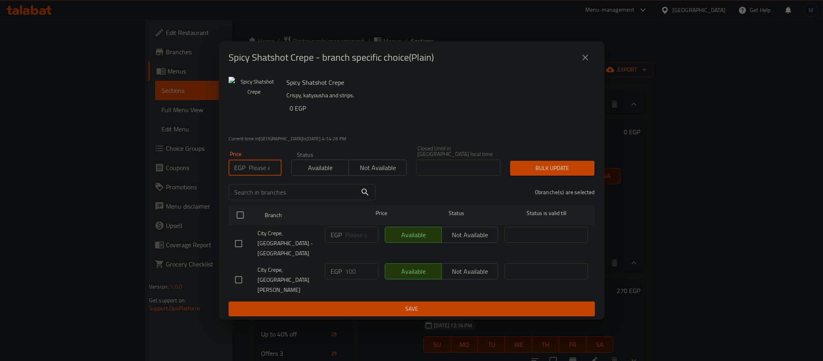
click at [262, 176] on input "number" at bounding box center [265, 167] width 33 height 16
type input "115"
click at [240, 271] on input "checkbox" at bounding box center [238, 279] width 17 height 17
checkbox input "true"
click at [550, 165] on div "Price EGP 115 Price Status Available Not available Closed Until in [GEOGRAPHIC_…" at bounding box center [412, 161] width 376 height 40
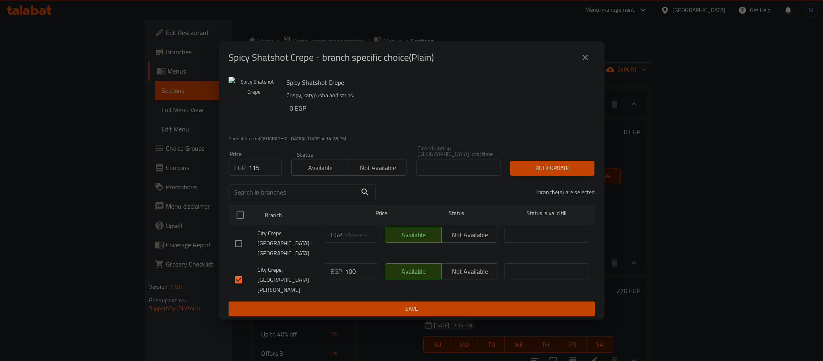
click at [554, 173] on span "Bulk update" at bounding box center [552, 168] width 71 height 10
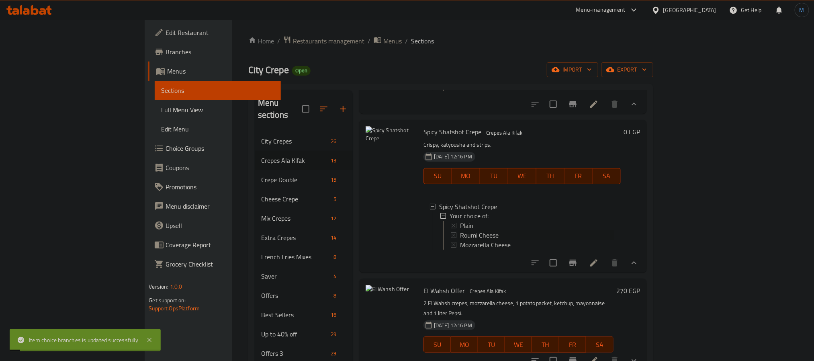
click at [460, 231] on span "Roumi Cheese" at bounding box center [479, 236] width 39 height 10
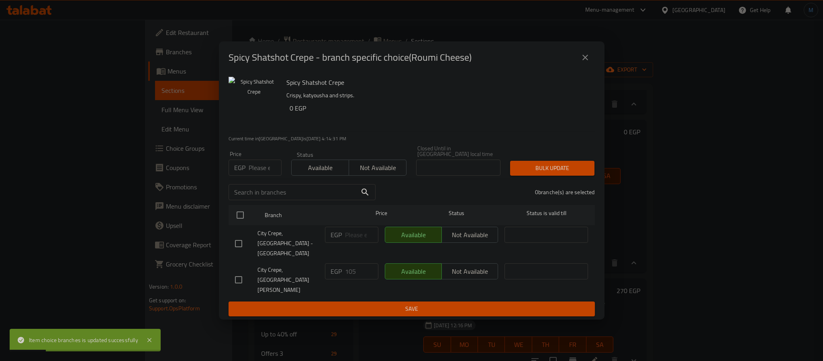
click at [247, 176] on div "EGP Price" at bounding box center [255, 167] width 53 height 16
type input "120"
click at [241, 274] on input "checkbox" at bounding box center [238, 279] width 17 height 17
checkbox input "true"
click at [568, 162] on div "Price EGP 120 Price Status Available Not available Closed Until in [GEOGRAPHIC_…" at bounding box center [412, 161] width 376 height 40
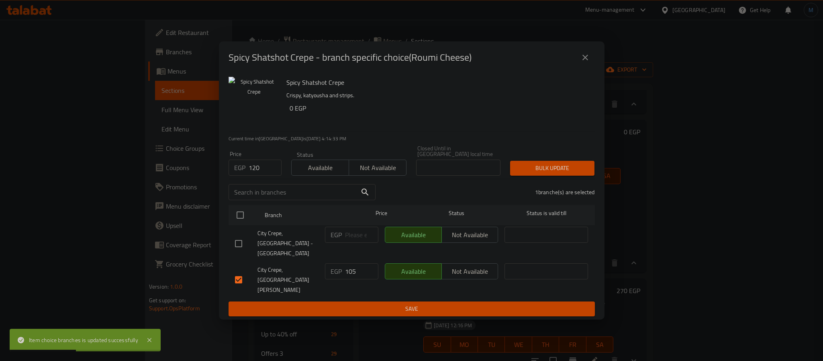
click at [562, 173] on span "Bulk update" at bounding box center [552, 168] width 71 height 10
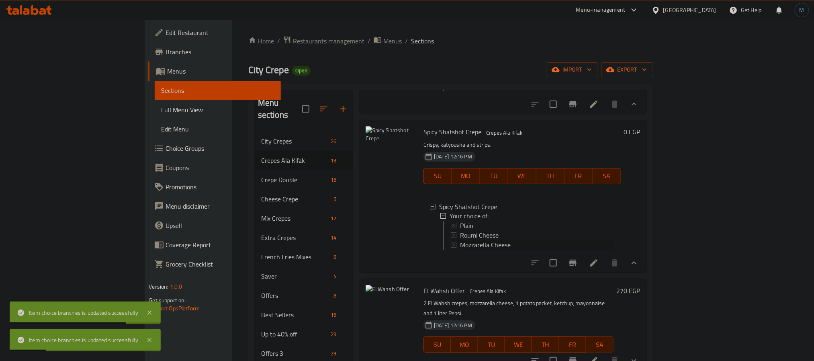
click at [460, 240] on span "Mozzarella Cheese" at bounding box center [485, 245] width 51 height 10
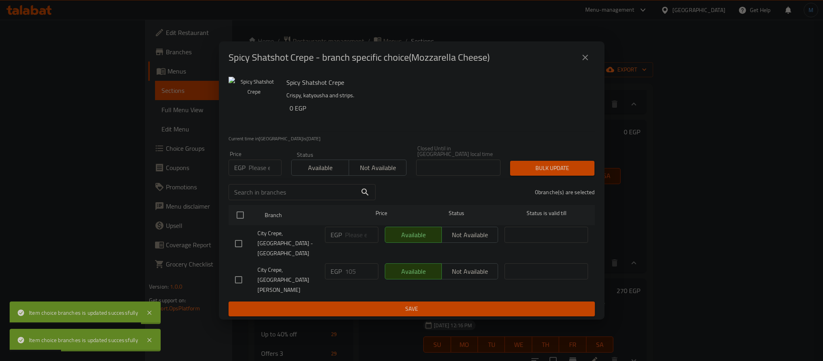
click at [259, 176] on input "number" at bounding box center [265, 167] width 33 height 16
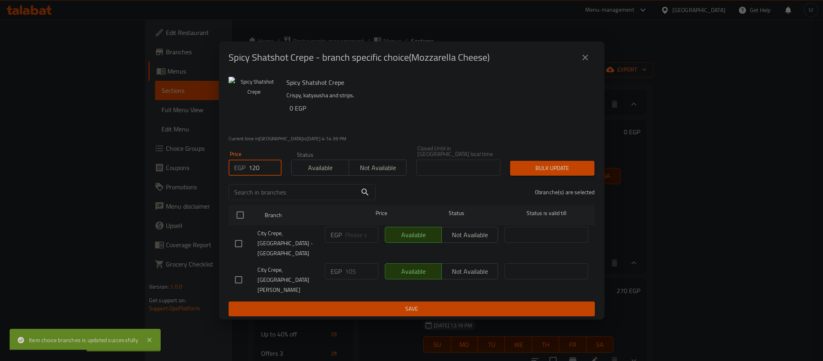
type input "120"
click at [240, 271] on input "checkbox" at bounding box center [238, 279] width 17 height 17
checkbox input "true"
click at [557, 188] on div "1 branche(s) are selected" at bounding box center [489, 192] width 219 height 29
click at [560, 173] on span "Bulk update" at bounding box center [552, 168] width 71 height 10
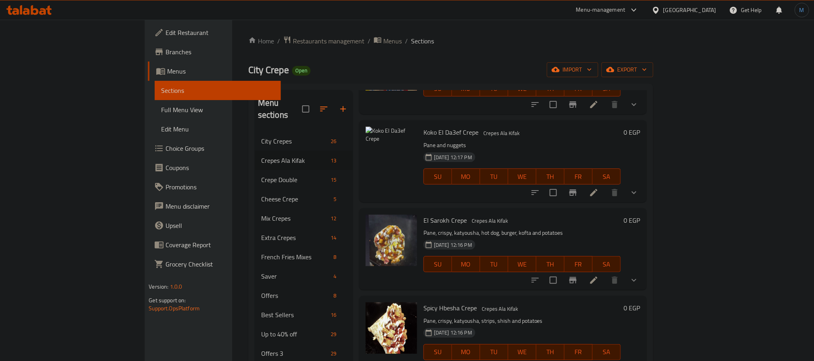
scroll to position [35, 0]
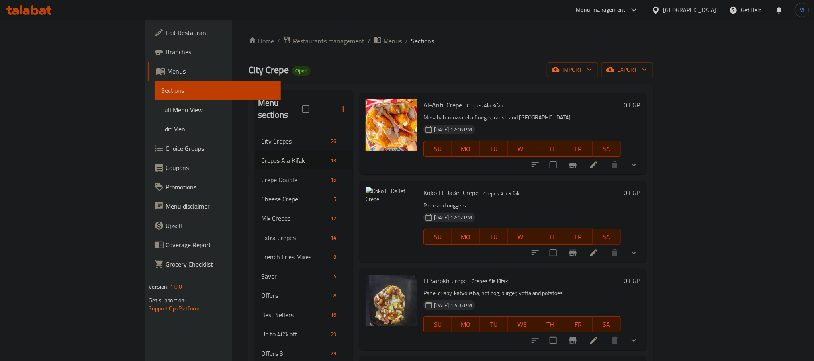
click at [639, 335] on icon "show more" at bounding box center [634, 340] width 10 height 10
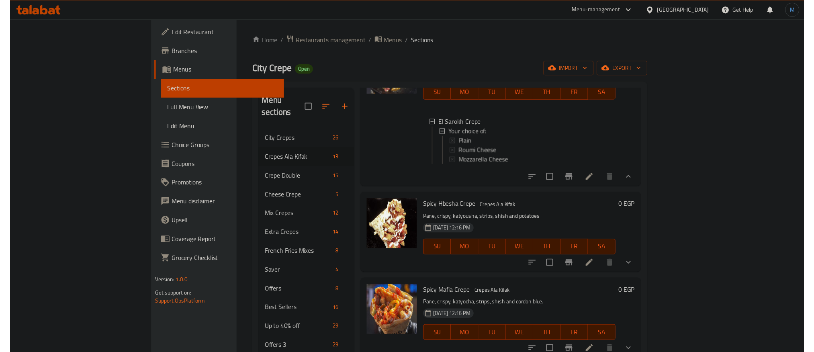
scroll to position [276, 0]
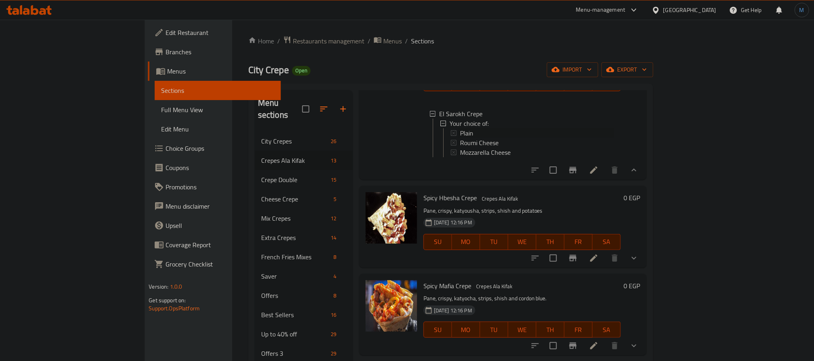
click at [460, 128] on span "Plain" at bounding box center [466, 133] width 13 height 10
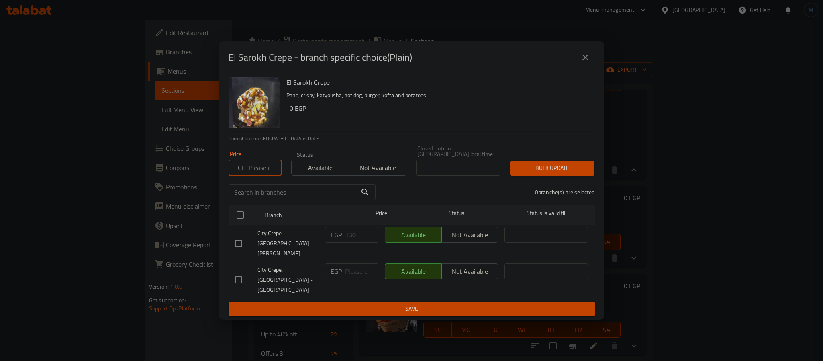
click at [249, 171] on input "number" at bounding box center [265, 167] width 33 height 16
type input "135"
click at [230, 239] on input "checkbox" at bounding box center [238, 243] width 17 height 17
checkbox input "true"
click at [553, 195] on div "1 branche(s) are selected" at bounding box center [489, 192] width 219 height 29
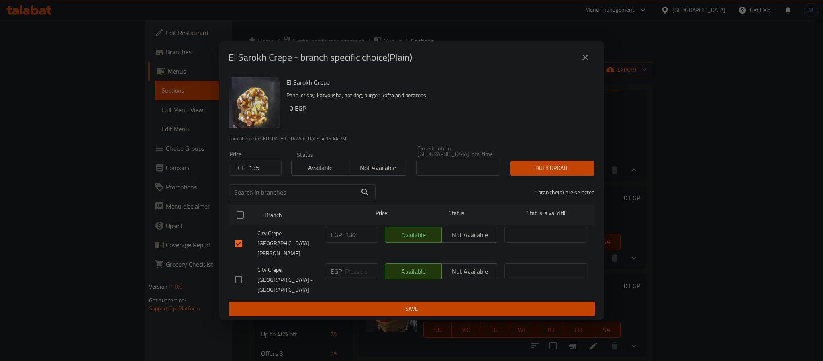
drag, startPoint x: 557, startPoint y: 192, endPoint x: 560, endPoint y: 188, distance: 5.4
click at [557, 192] on div "1 branche(s) are selected" at bounding box center [489, 192] width 219 height 29
click at [565, 173] on span "Bulk update" at bounding box center [552, 168] width 71 height 10
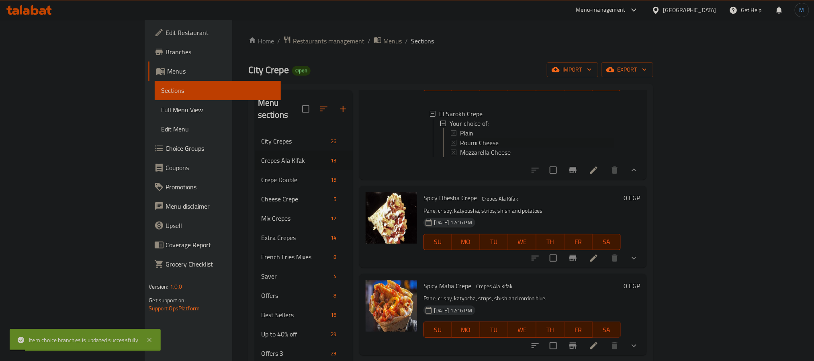
click at [460, 138] on span "Roumi Cheese" at bounding box center [479, 143] width 39 height 10
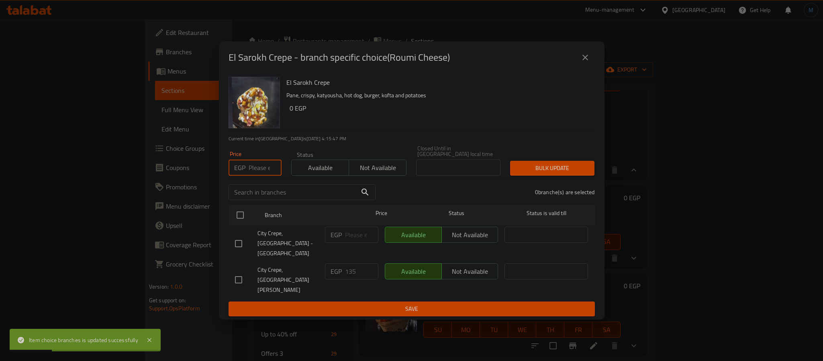
click at [264, 174] on input "number" at bounding box center [265, 167] width 33 height 16
type input "140"
click at [236, 271] on input "checkbox" at bounding box center [238, 279] width 17 height 17
checkbox input "true"
click at [545, 173] on span "Bulk update" at bounding box center [552, 168] width 71 height 10
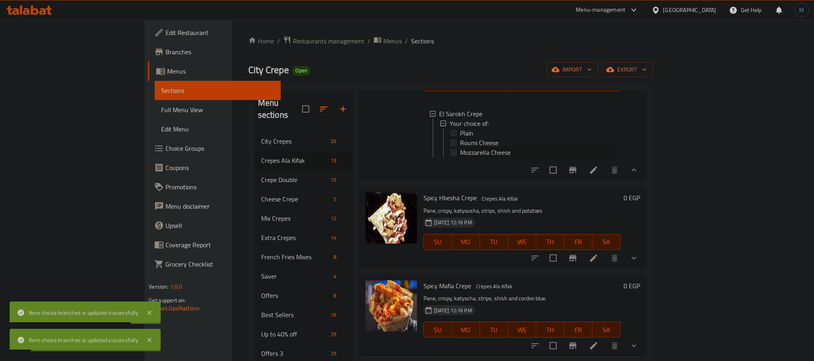
click at [460, 147] on span "Mozzarella Cheese" at bounding box center [485, 152] width 51 height 10
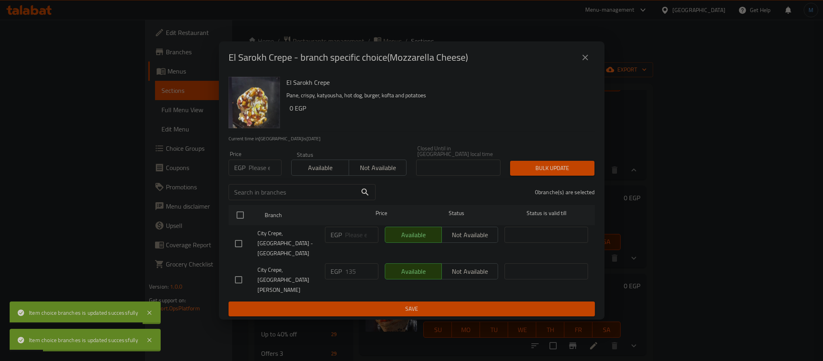
click at [261, 171] on div "Price EGP Price" at bounding box center [255, 163] width 53 height 25
click at [251, 176] on input "number" at bounding box center [265, 167] width 33 height 16
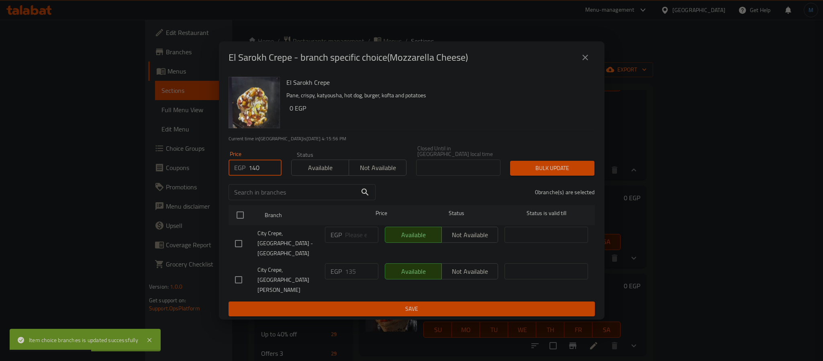
type input "140"
click at [239, 259] on div "City Crepe, [GEOGRAPHIC_DATA] - [GEOGRAPHIC_DATA]" at bounding box center [277, 243] width 90 height 40
click at [243, 271] on input "checkbox" at bounding box center [238, 279] width 17 height 17
checkbox input "true"
click at [598, 172] on div "Bulk update" at bounding box center [552, 168] width 94 height 25
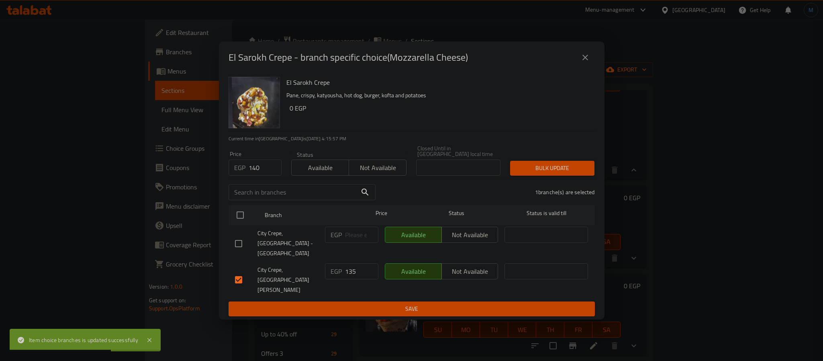
click at [584, 173] on span "Bulk update" at bounding box center [552, 168] width 71 height 10
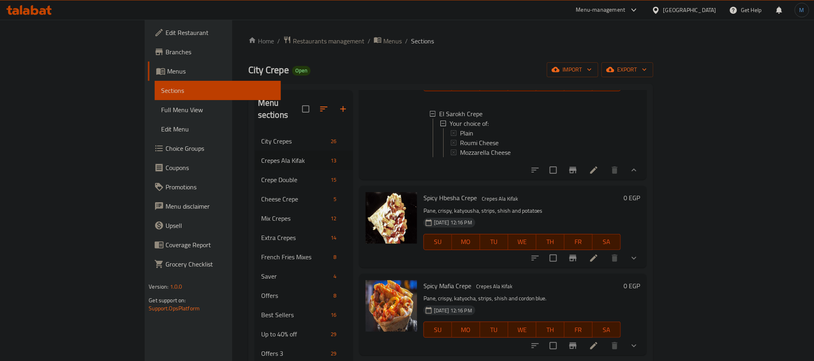
click at [813, 199] on html "​ Menu-management [GEOGRAPHIC_DATA] Get Help M Edit Restaurant Branches Menus S…" at bounding box center [407, 180] width 814 height 361
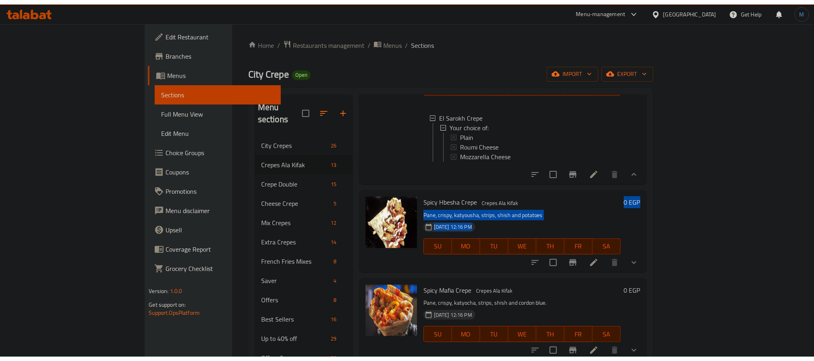
scroll to position [36, 0]
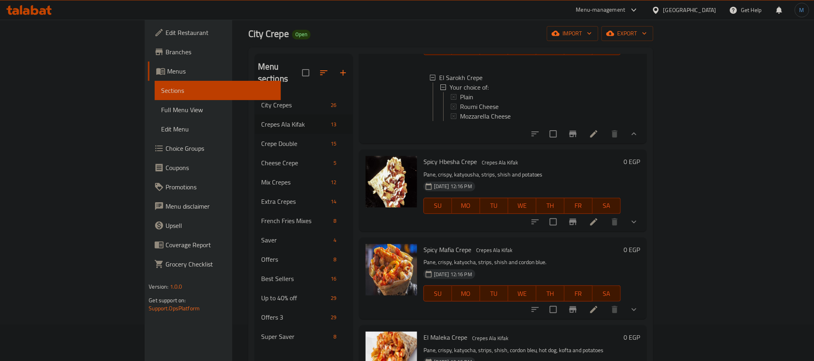
click at [468, 262] on p "Pane, crispy, katyocha, strips, shish and cordon blue." at bounding box center [521, 262] width 197 height 10
click at [639, 217] on icon "show more" at bounding box center [634, 222] width 10 height 10
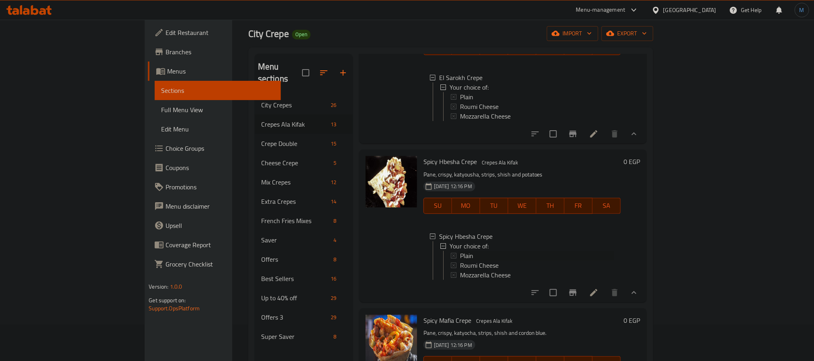
click at [460, 251] on span "Plain" at bounding box center [466, 256] width 13 height 10
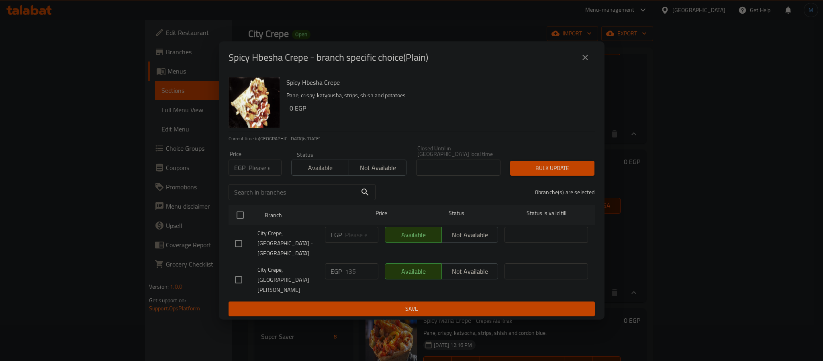
click at [258, 176] on input "number" at bounding box center [265, 167] width 33 height 16
type input "140"
click at [245, 271] on input "checkbox" at bounding box center [238, 279] width 17 height 17
checkbox input "true"
click at [552, 173] on span "Bulk update" at bounding box center [552, 168] width 71 height 10
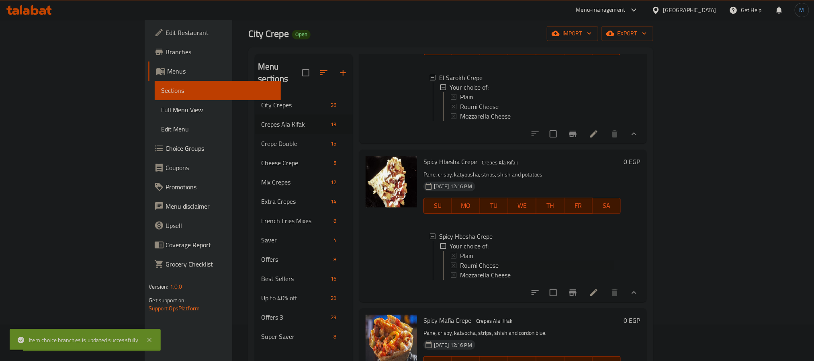
click at [460, 260] on span "Roumi Cheese" at bounding box center [479, 265] width 39 height 10
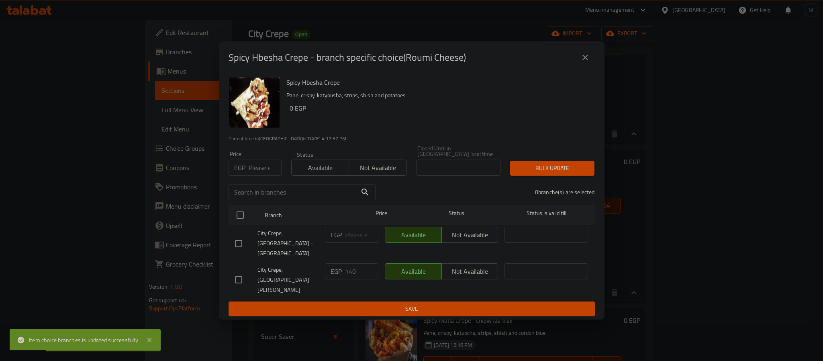
click at [256, 176] on input "number" at bounding box center [265, 167] width 33 height 16
type input "145"
click at [243, 271] on input "checkbox" at bounding box center [238, 279] width 17 height 17
checkbox input "true"
click at [539, 173] on span "Bulk update" at bounding box center [552, 168] width 71 height 10
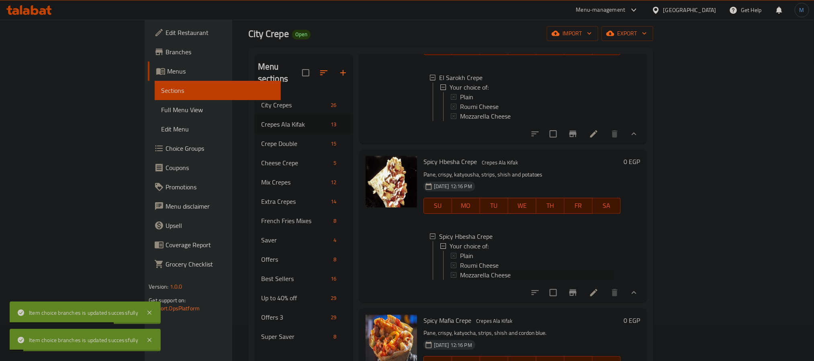
click at [460, 270] on span "Mozzarella Cheese" at bounding box center [485, 275] width 51 height 10
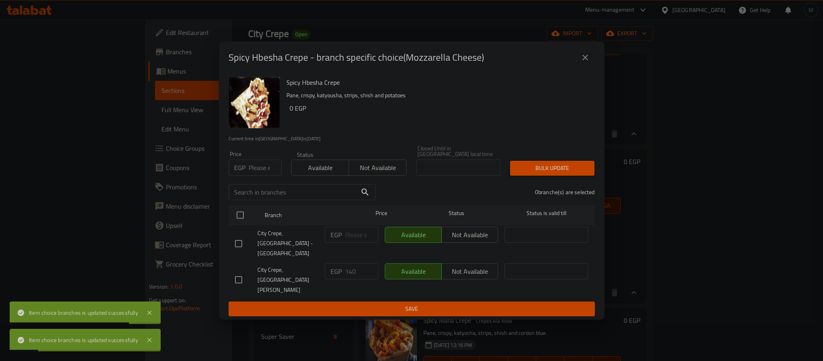
click at [255, 168] on div "Price EGP Price" at bounding box center [255, 163] width 53 height 25
click at [255, 174] on input "number" at bounding box center [265, 167] width 33 height 16
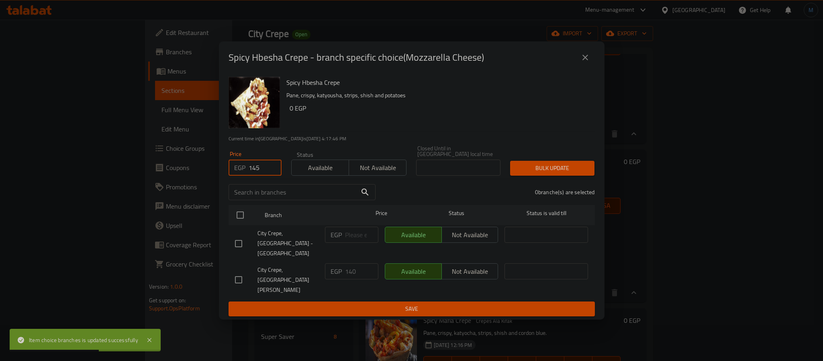
type input "145"
click at [245, 271] on input "checkbox" at bounding box center [238, 279] width 17 height 17
checkbox input "true"
click at [528, 173] on span "Bulk update" at bounding box center [552, 168] width 71 height 10
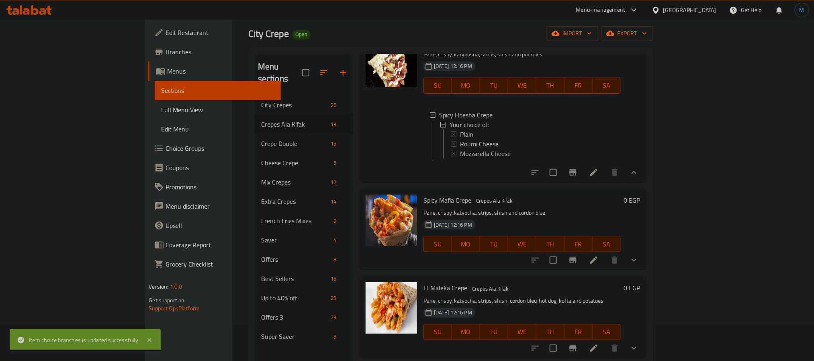
scroll to position [397, 0]
click at [639, 264] on icon "show more" at bounding box center [634, 260] width 10 height 10
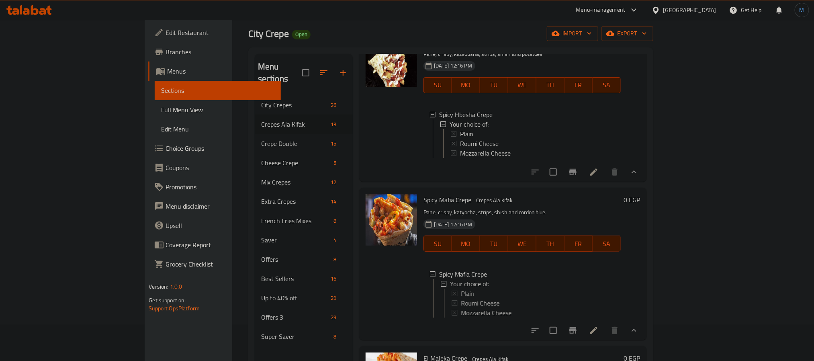
scroll to position [1, 0]
click at [460, 301] on span "Roumi Cheese" at bounding box center [479, 302] width 39 height 10
click at [460, 297] on span "Plain" at bounding box center [466, 292] width 13 height 10
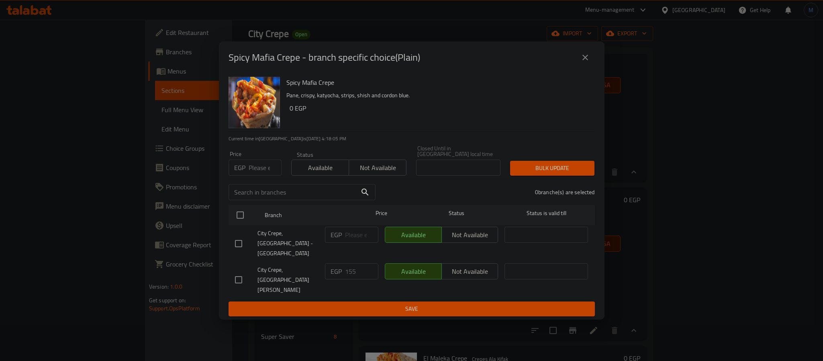
click at [253, 180] on div "Price EGP Price" at bounding box center [255, 163] width 63 height 34
click at [257, 176] on input "number" at bounding box center [265, 167] width 33 height 16
type input "150"
click at [240, 281] on div "City Crepe, [GEOGRAPHIC_DATA][PERSON_NAME]" at bounding box center [277, 280] width 90 height 40
click at [240, 276] on input "checkbox" at bounding box center [238, 279] width 17 height 17
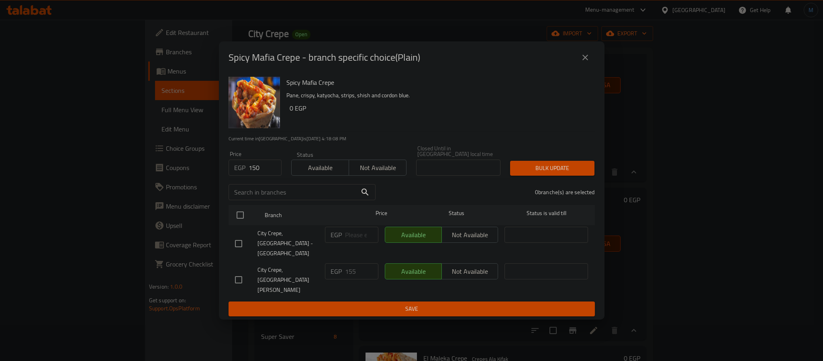
checkbox input "true"
click at [559, 173] on span "Bulk update" at bounding box center [552, 168] width 71 height 10
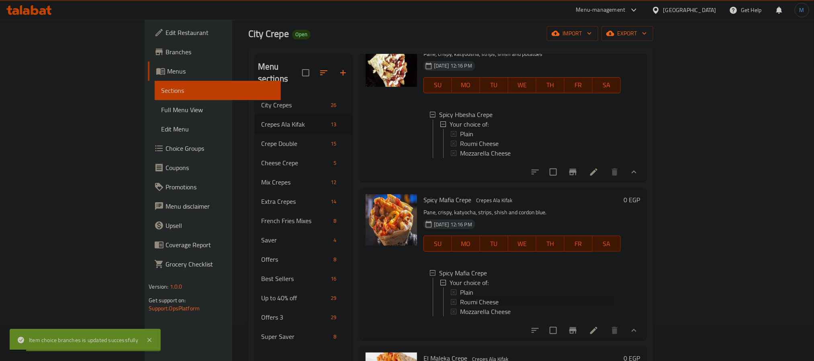
click at [460, 306] on span "Roumi Cheese" at bounding box center [479, 302] width 39 height 10
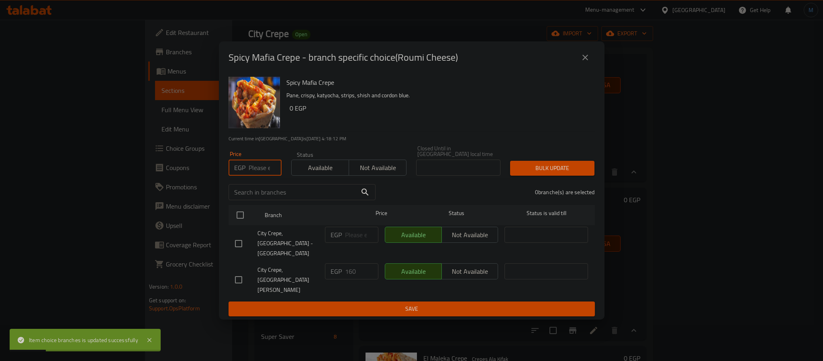
click at [263, 172] on input "number" at bounding box center [265, 167] width 33 height 16
type input "155"
drag, startPoint x: 236, startPoint y: 249, endPoint x: 251, endPoint y: 266, distance: 21.6
click at [251, 266] on ul "Branch Price Status Status is valid till City Crepe, [GEOGRAPHIC_DATA] - [GEOGR…" at bounding box center [412, 252] width 366 height 100
click at [245, 271] on input "checkbox" at bounding box center [238, 279] width 17 height 17
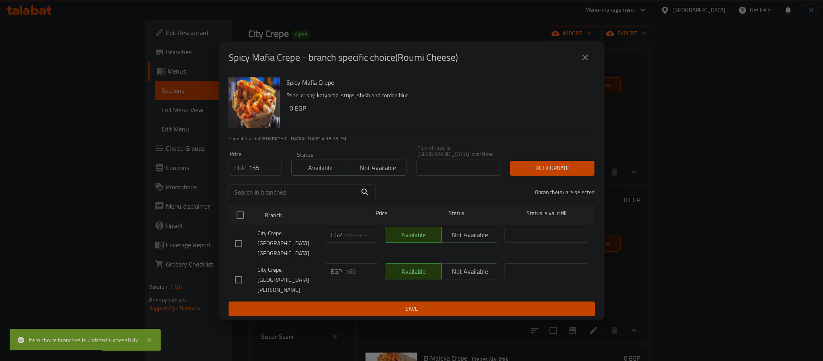
checkbox input "true"
click at [570, 173] on button "Bulk update" at bounding box center [552, 168] width 84 height 15
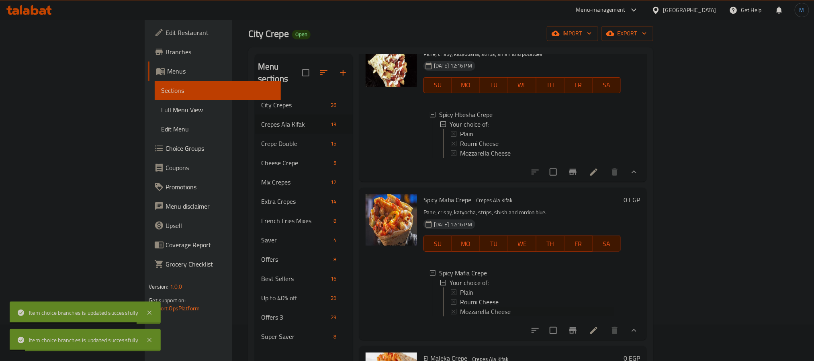
click at [460, 316] on span "Mozzarella Cheese" at bounding box center [485, 311] width 51 height 10
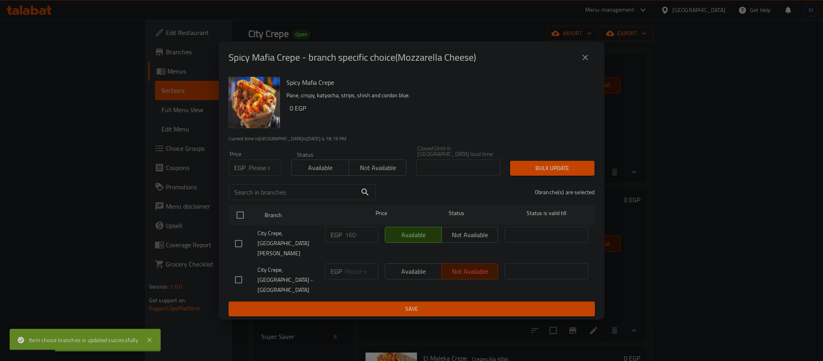
click at [253, 176] on input "number" at bounding box center [265, 167] width 33 height 16
type input "155"
click at [239, 240] on input "checkbox" at bounding box center [238, 243] width 17 height 17
checkbox input "true"
click at [538, 173] on span "Bulk update" at bounding box center [552, 168] width 71 height 10
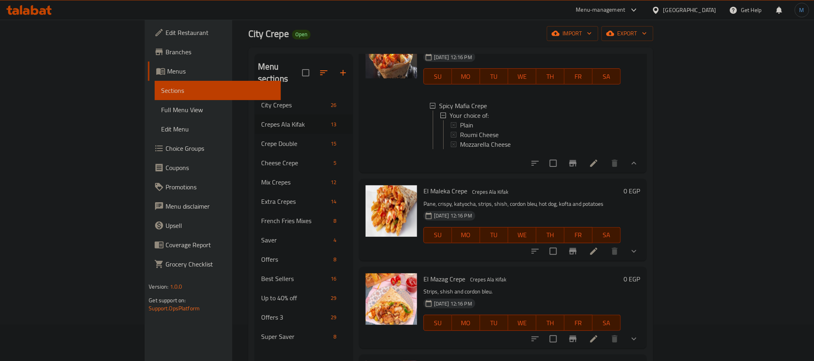
scroll to position [578, 0]
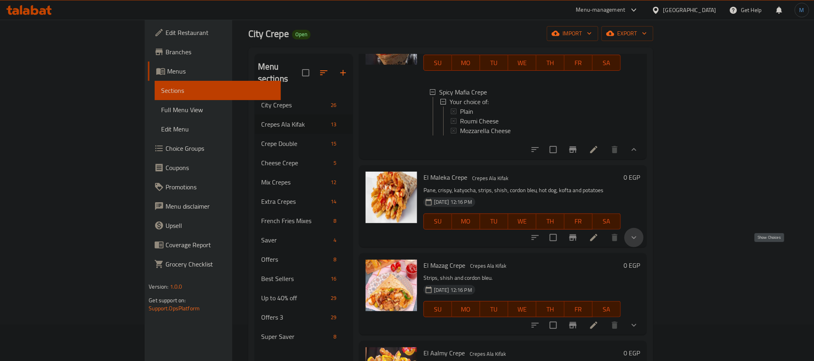
drag, startPoint x: 766, startPoint y: 253, endPoint x: 725, endPoint y: 271, distance: 44.6
click at [639, 242] on icon "show more" at bounding box center [634, 238] width 10 height 10
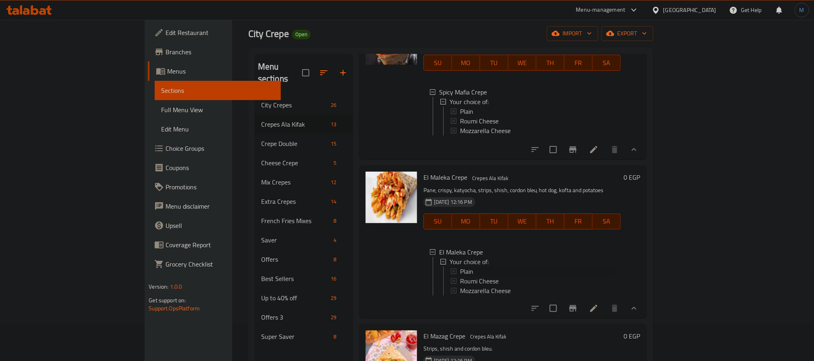
click at [460, 276] on span "Plain" at bounding box center [466, 271] width 13 height 10
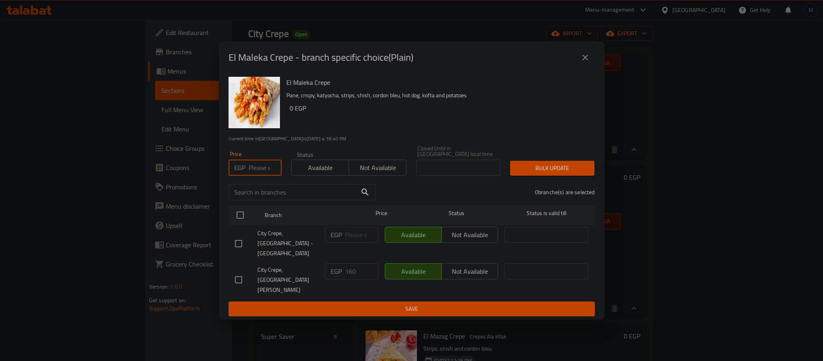
click at [251, 176] on input "number" at bounding box center [265, 167] width 33 height 16
type input "160"
click at [249, 271] on div at bounding box center [246, 279] width 22 height 17
click at [234, 271] on input "checkbox" at bounding box center [238, 279] width 17 height 17
checkbox input "true"
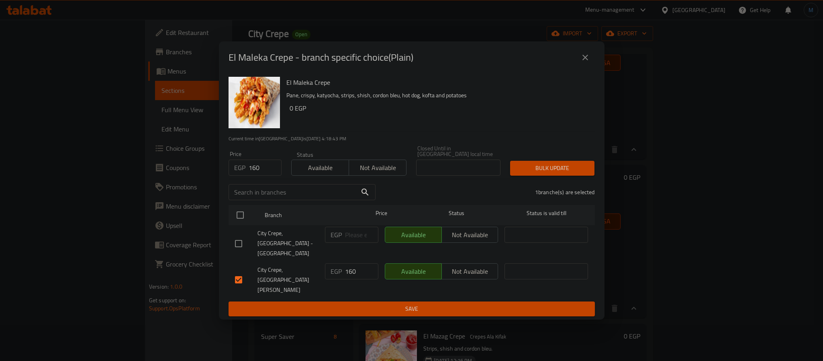
click at [586, 168] on div "Bulk update" at bounding box center [552, 168] width 94 height 25
click at [581, 175] on button "Bulk update" at bounding box center [552, 168] width 84 height 15
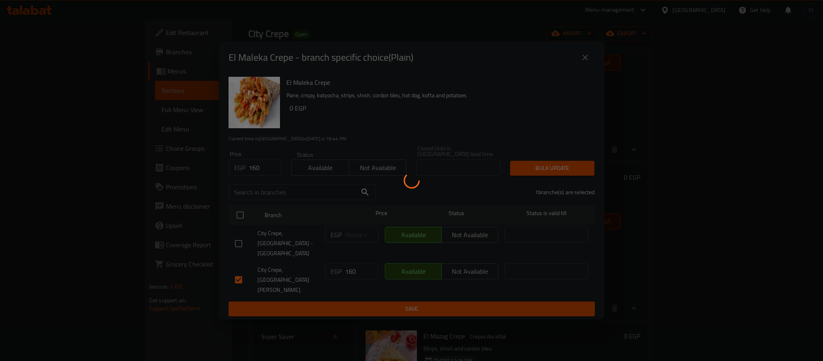
click at [581, 175] on div at bounding box center [411, 180] width 823 height 361
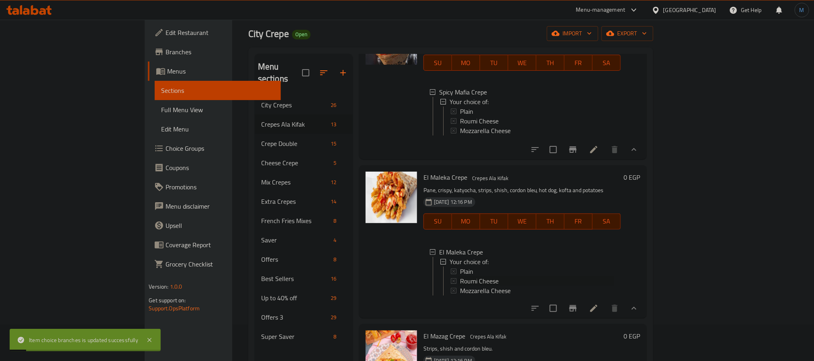
click at [460, 286] on span "Roumi Cheese" at bounding box center [479, 281] width 39 height 10
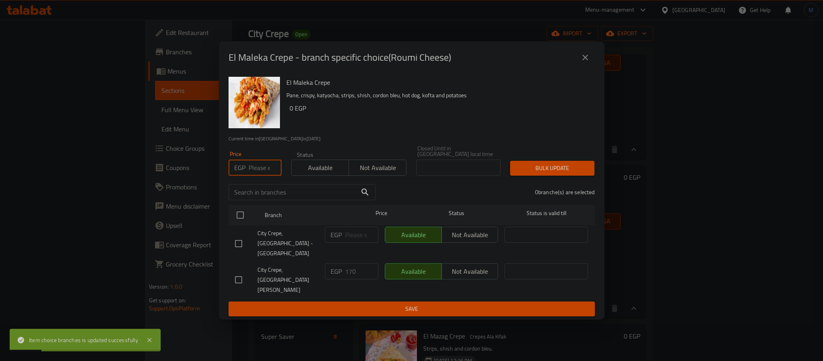
click at [255, 176] on input "number" at bounding box center [265, 167] width 33 height 16
type input "165"
click at [239, 271] on input "checkbox" at bounding box center [238, 279] width 17 height 17
checkbox input "true"
click at [572, 180] on div "Bulk update" at bounding box center [552, 168] width 94 height 25
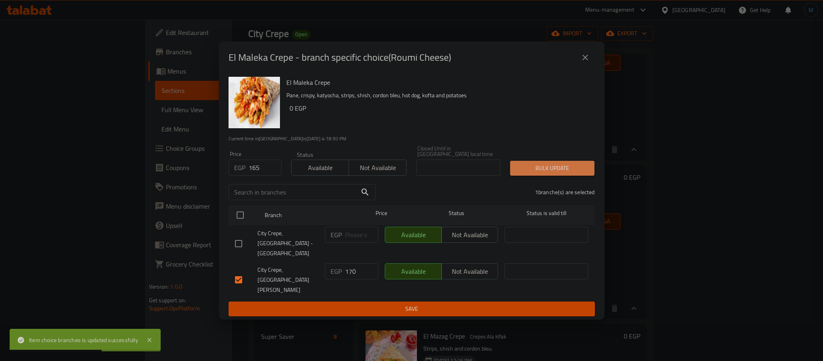
click at [572, 173] on span "Bulk update" at bounding box center [552, 168] width 71 height 10
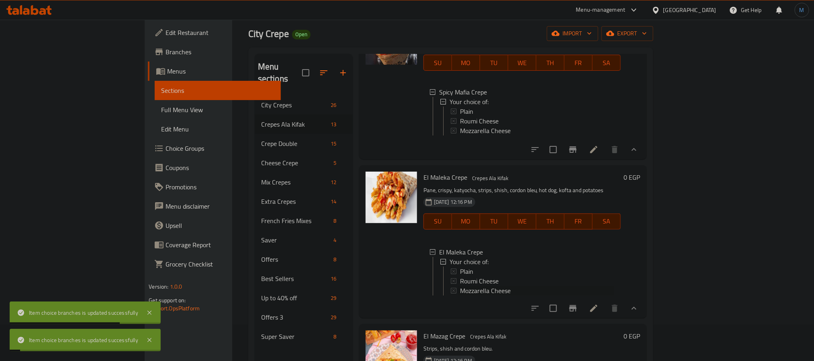
click at [460, 295] on span "Mozzarella Cheese" at bounding box center [485, 291] width 51 height 10
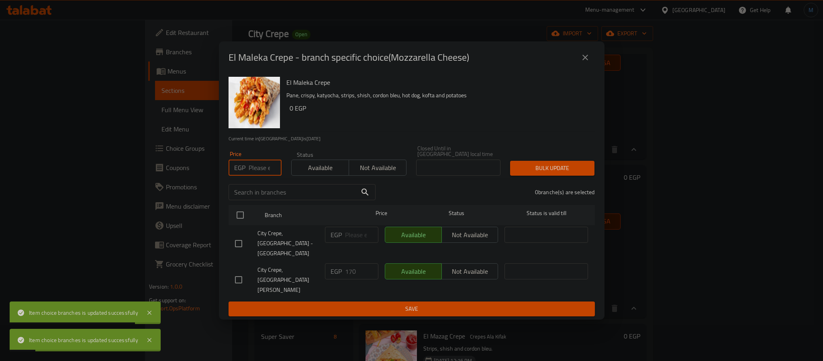
click at [268, 174] on input "number" at bounding box center [265, 167] width 33 height 16
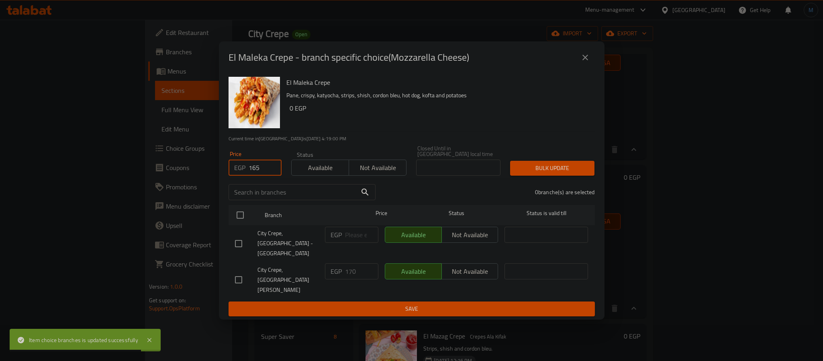
type input "165"
click at [239, 271] on input "checkbox" at bounding box center [238, 279] width 17 height 17
checkbox input "true"
click at [532, 188] on div "1 branche(s) are selected" at bounding box center [489, 192] width 219 height 29
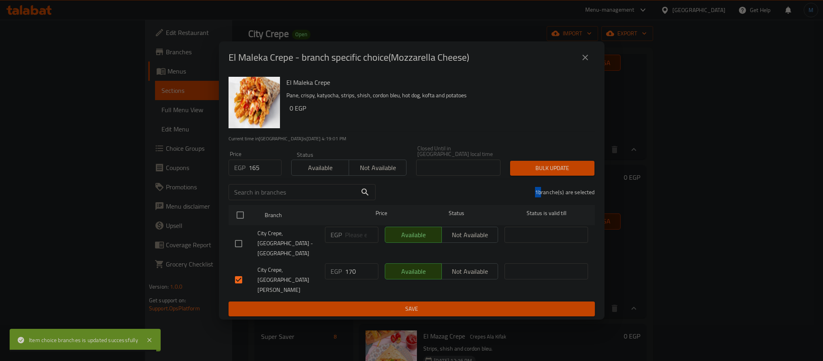
click at [535, 176] on button "Bulk update" at bounding box center [552, 168] width 84 height 15
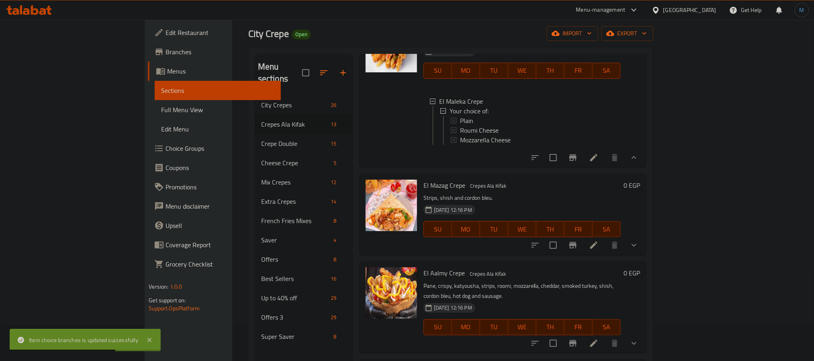
scroll to position [758, 0]
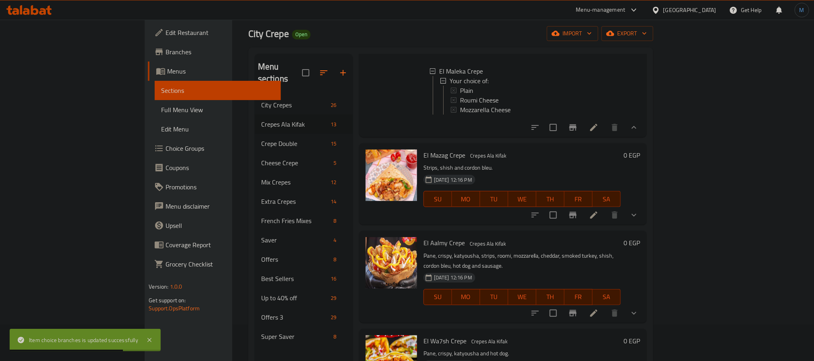
click at [643, 225] on button "show more" at bounding box center [633, 214] width 19 height 19
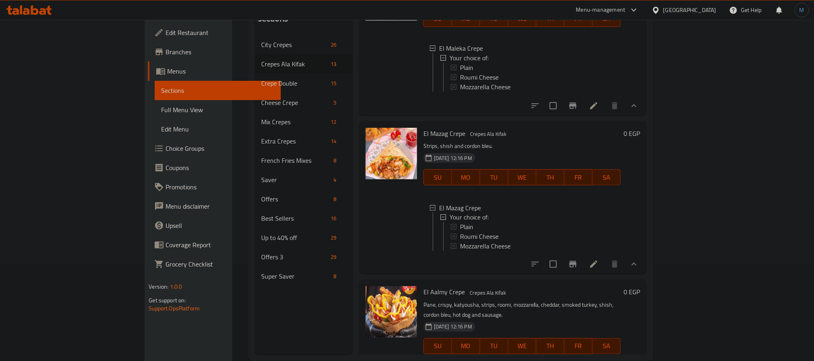
scroll to position [755, 0]
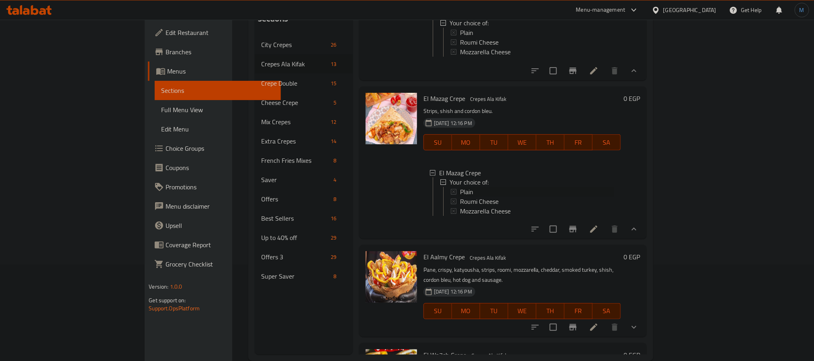
click at [460, 197] on div "Plain" at bounding box center [537, 192] width 154 height 10
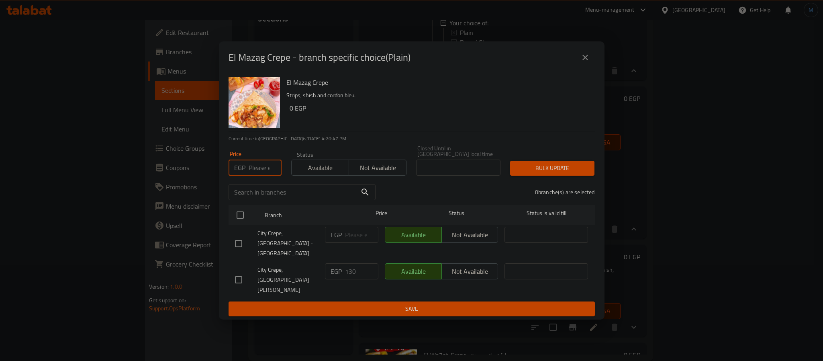
click at [249, 176] on input "number" at bounding box center [265, 167] width 33 height 16
type input "140"
click at [241, 271] on input "checkbox" at bounding box center [238, 279] width 17 height 17
checkbox input "true"
click at [554, 170] on div "Bulk update" at bounding box center [552, 168] width 94 height 25
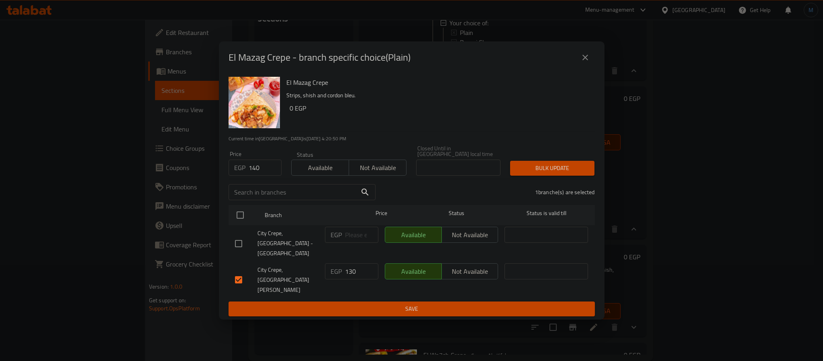
click at [554, 170] on div "Bulk update" at bounding box center [552, 168] width 94 height 25
click at [553, 172] on button "Bulk update" at bounding box center [552, 168] width 84 height 15
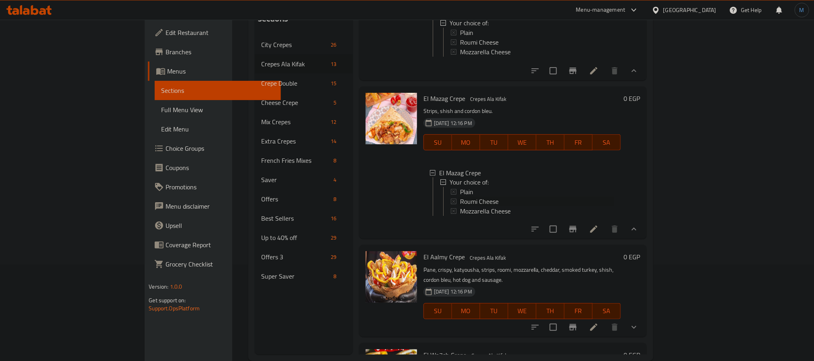
click at [460, 206] on span "Roumi Cheese" at bounding box center [479, 202] width 39 height 10
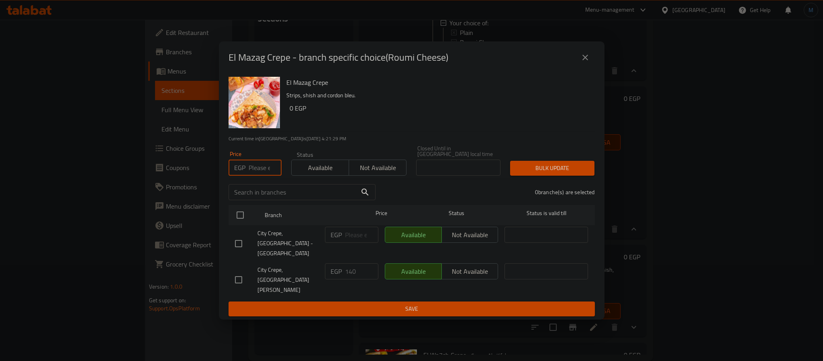
click at [262, 176] on input "number" at bounding box center [265, 167] width 33 height 16
type input "145"
click at [239, 274] on input "checkbox" at bounding box center [238, 279] width 17 height 17
checkbox input "true"
click at [562, 173] on span "Bulk update" at bounding box center [552, 168] width 71 height 10
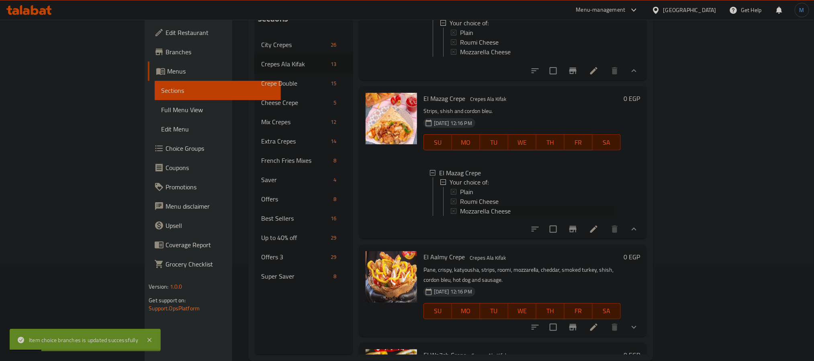
click at [474, 216] on span "Mozzarella Cheese" at bounding box center [485, 211] width 51 height 10
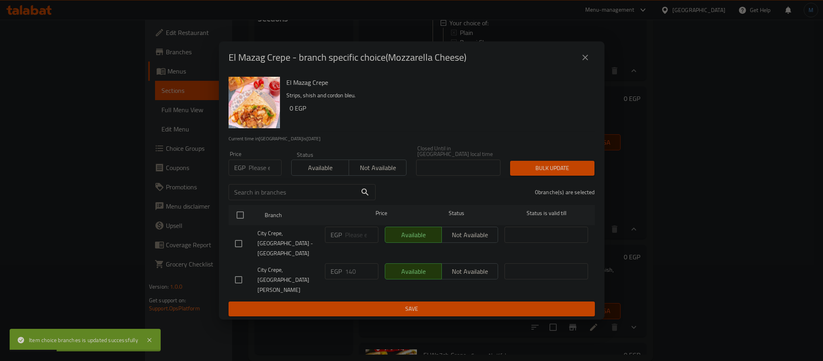
click at [243, 172] on p "EGP" at bounding box center [239, 168] width 11 height 10
click at [261, 176] on input "number" at bounding box center [265, 167] width 33 height 16
type input "145"
click at [243, 271] on input "checkbox" at bounding box center [238, 279] width 17 height 17
checkbox input "true"
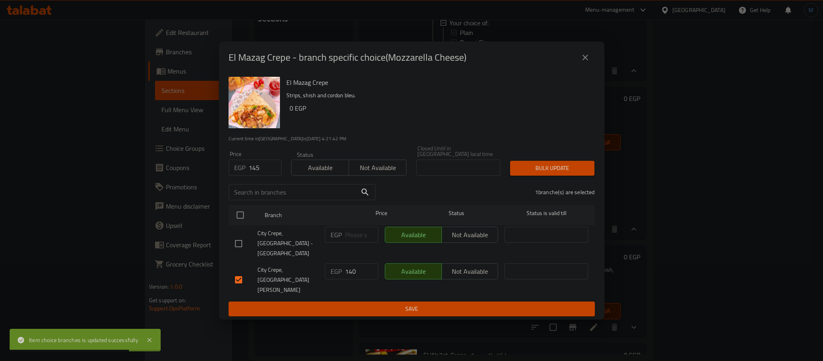
click at [556, 173] on span "Bulk update" at bounding box center [552, 168] width 71 height 10
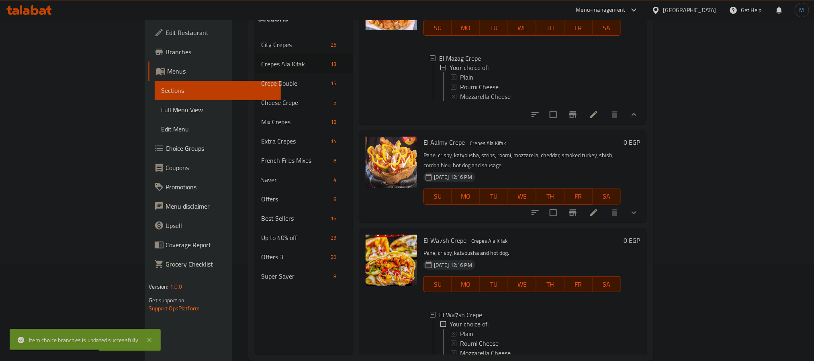
scroll to position [875, 0]
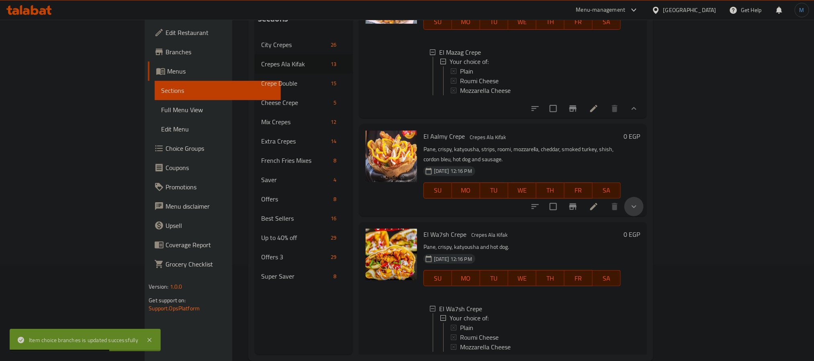
click at [643, 216] on button "show more" at bounding box center [633, 206] width 19 height 19
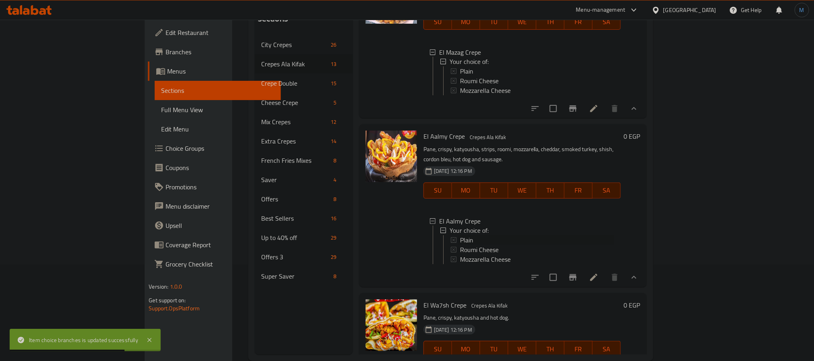
click at [460, 245] on span "Plain" at bounding box center [466, 240] width 13 height 10
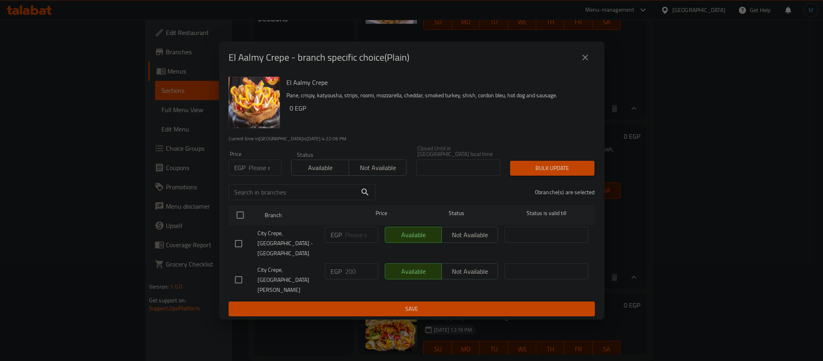
click at [259, 176] on input "number" at bounding box center [265, 167] width 33 height 16
click at [581, 67] on button "close" at bounding box center [585, 57] width 19 height 19
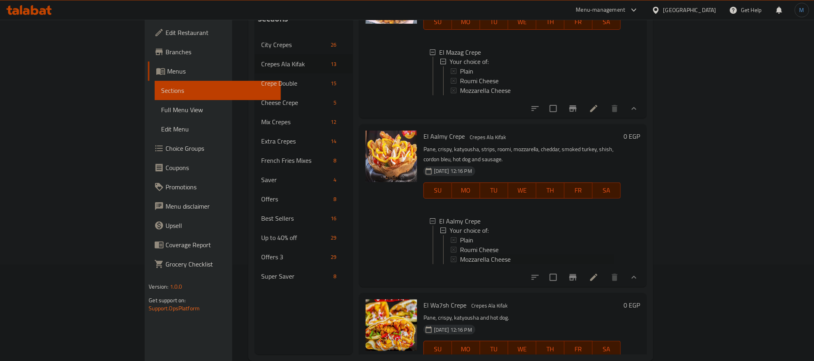
click at [460, 264] on span "Mozzarella Cheese" at bounding box center [485, 260] width 51 height 10
click at [460, 255] on span "Roumi Cheese" at bounding box center [479, 250] width 39 height 10
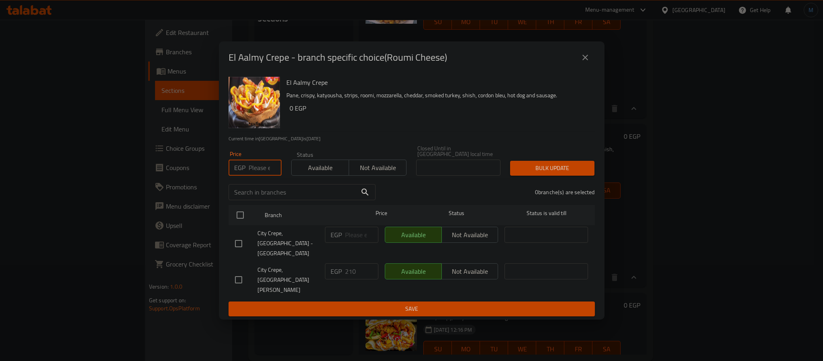
click at [258, 176] on input "number" at bounding box center [265, 167] width 33 height 16
type input "205"
click at [243, 271] on input "checkbox" at bounding box center [238, 279] width 17 height 17
checkbox input "true"
click at [536, 173] on span "Bulk update" at bounding box center [552, 168] width 71 height 10
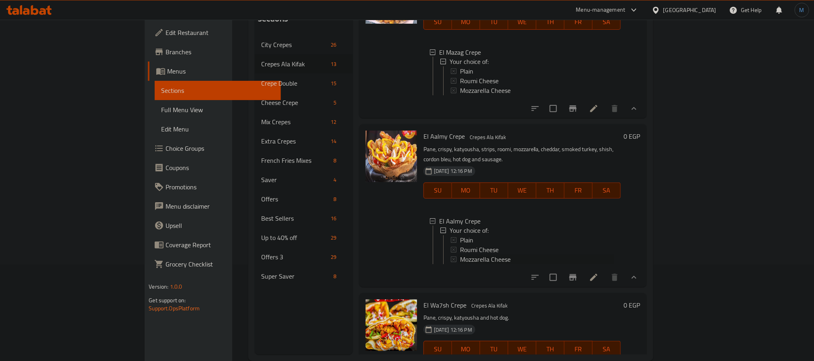
click at [460, 264] on span "Mozzarella Cheese" at bounding box center [485, 260] width 51 height 10
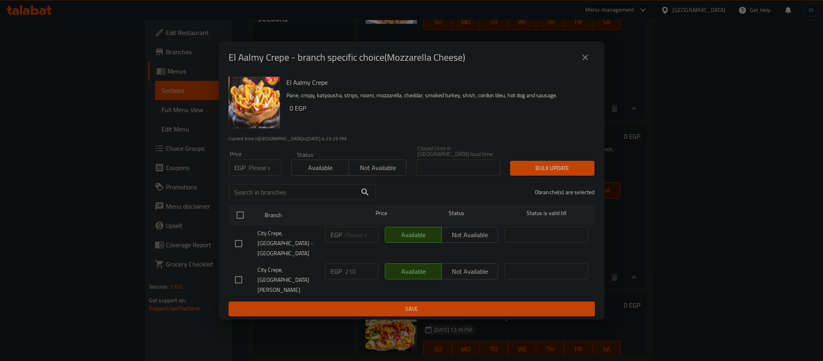
click at [266, 176] on input "number" at bounding box center [265, 167] width 33 height 16
type input "205"
click at [230, 271] on input "checkbox" at bounding box center [238, 279] width 17 height 17
checkbox input "true"
click at [520, 173] on span "Bulk update" at bounding box center [552, 168] width 71 height 10
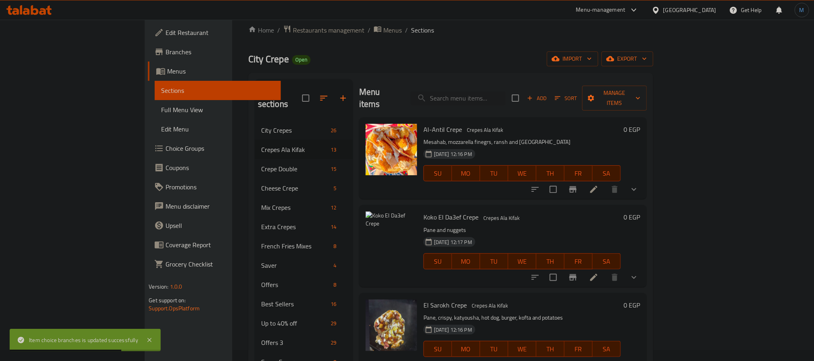
scroll to position [0, 0]
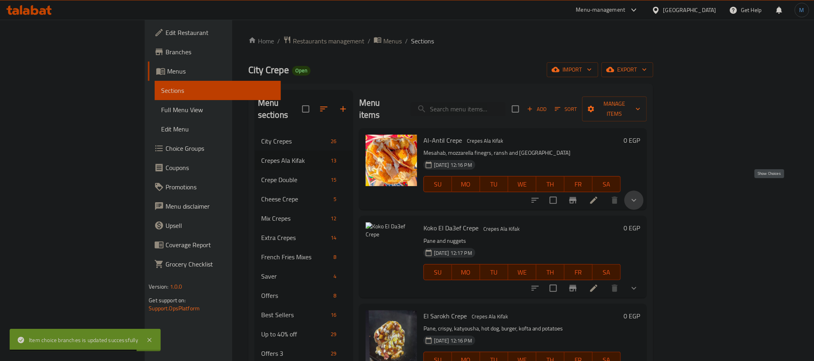
click at [639, 195] on icon "show more" at bounding box center [634, 200] width 10 height 10
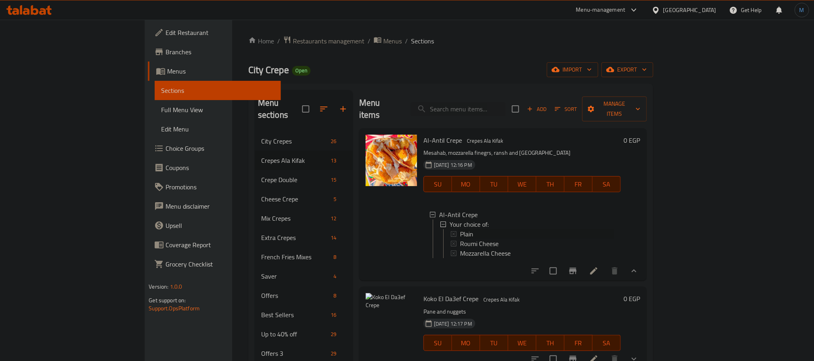
click at [460, 229] on span "Plain" at bounding box center [466, 234] width 13 height 10
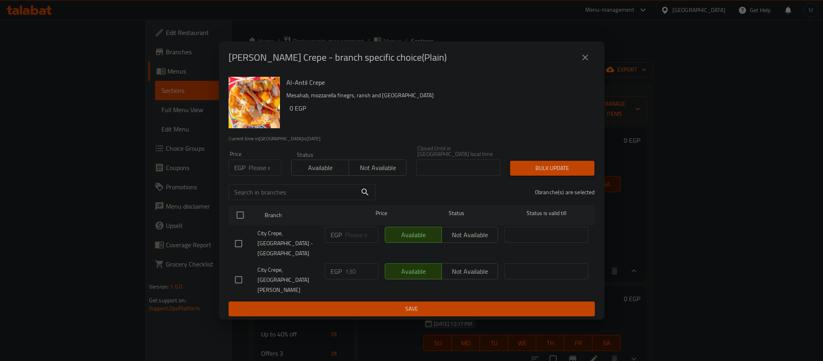
click at [252, 176] on input "number" at bounding box center [265, 167] width 33 height 16
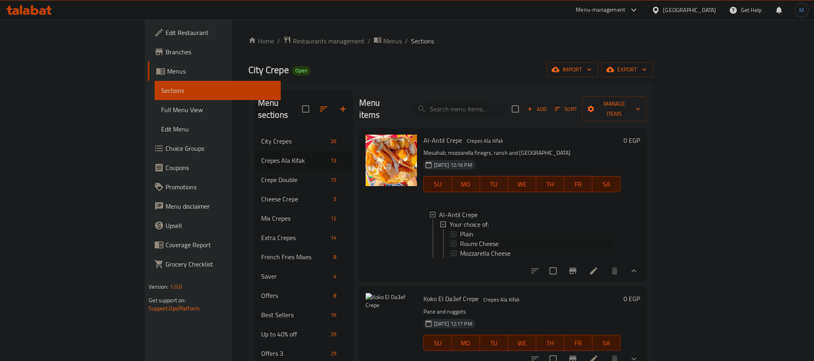
click at [460, 239] on span "Roumi Cheese" at bounding box center [479, 244] width 39 height 10
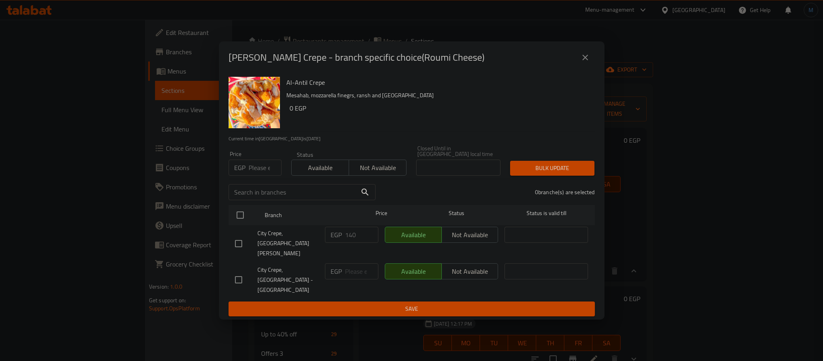
click at [261, 173] on input "number" at bounding box center [265, 167] width 33 height 16
type input "135"
click at [234, 246] on input "checkbox" at bounding box center [238, 243] width 17 height 17
checkbox input "true"
click at [556, 173] on span "Bulk update" at bounding box center [552, 168] width 71 height 10
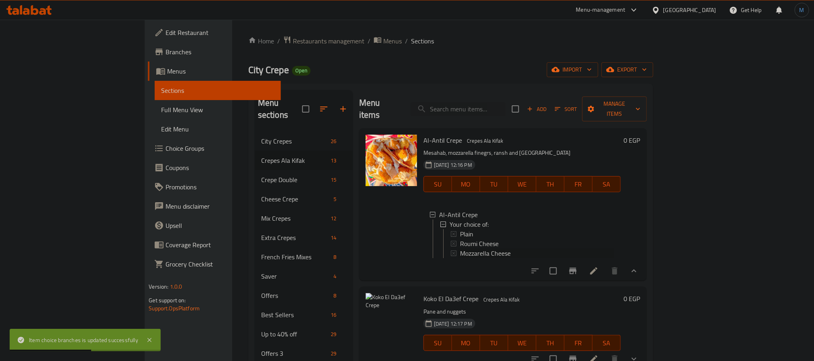
click at [460, 248] on span "Mozzarella Cheese" at bounding box center [485, 253] width 51 height 10
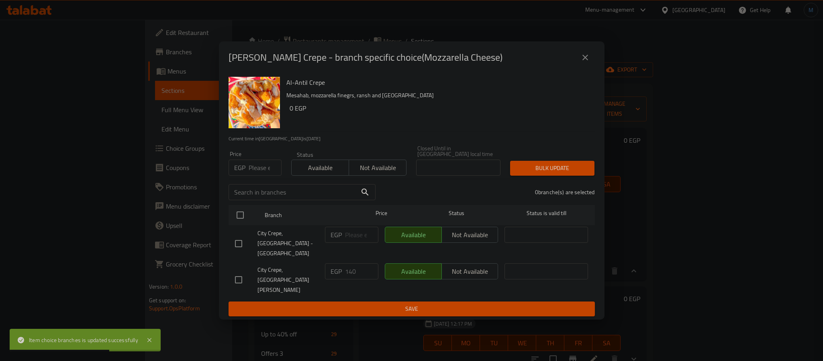
click at [264, 180] on div "Price EGP Price" at bounding box center [255, 163] width 63 height 34
click at [261, 176] on input "number" at bounding box center [265, 167] width 33 height 16
type input "135"
click at [237, 271] on input "checkbox" at bounding box center [238, 279] width 17 height 17
checkbox input "true"
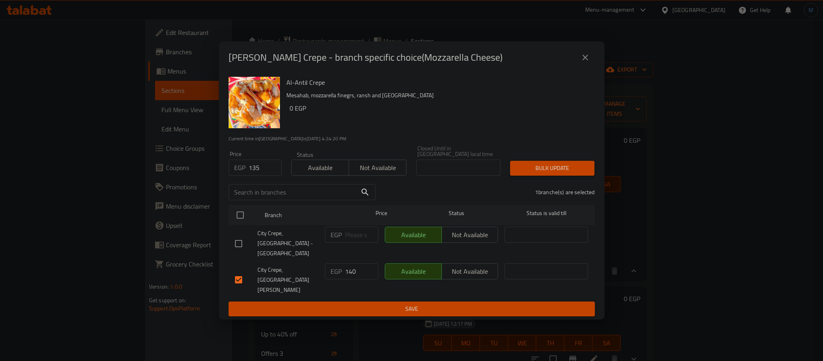
click at [536, 173] on span "Bulk update" at bounding box center [552, 168] width 71 height 10
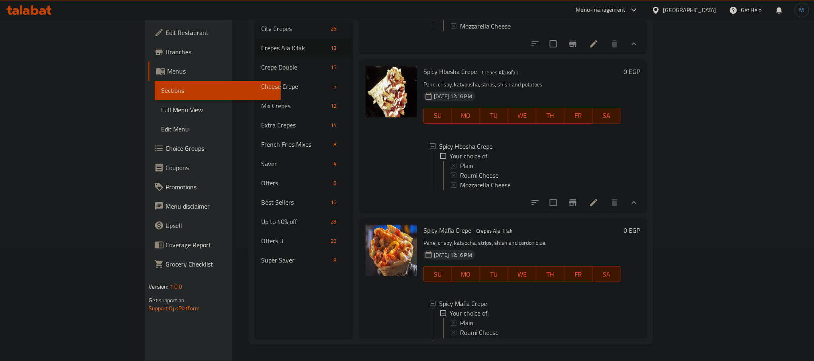
scroll to position [362, 0]
click at [460, 179] on span "Roumi Cheese" at bounding box center [479, 175] width 39 height 10
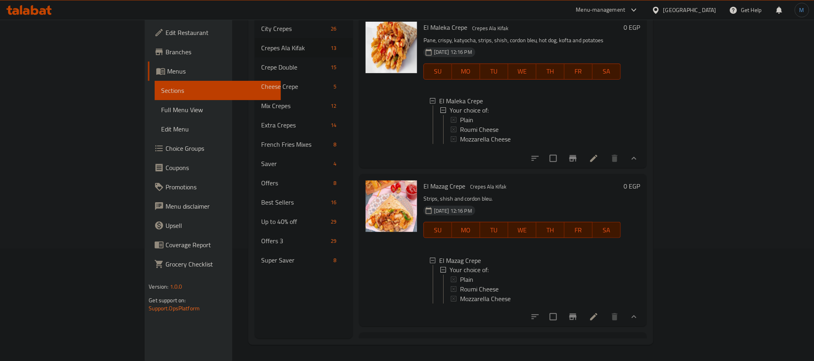
scroll to position [723, 0]
click at [460, 133] on span "Roumi Cheese" at bounding box center [479, 129] width 39 height 10
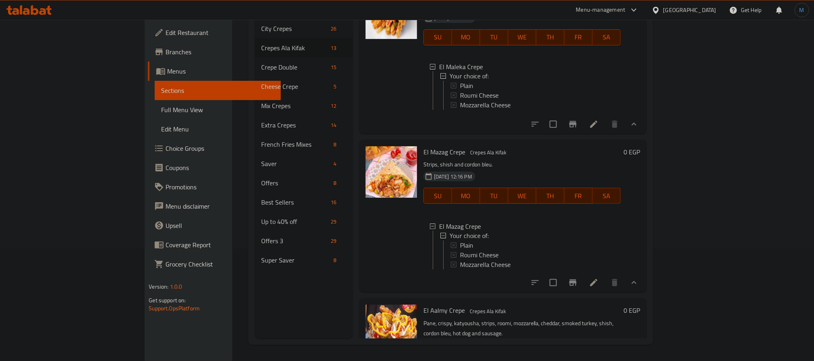
scroll to position [783, 0]
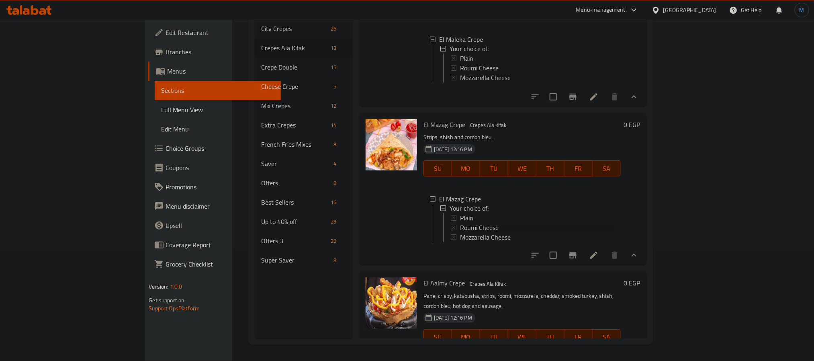
click at [468, 233] on div "Roumi Cheese" at bounding box center [537, 228] width 154 height 10
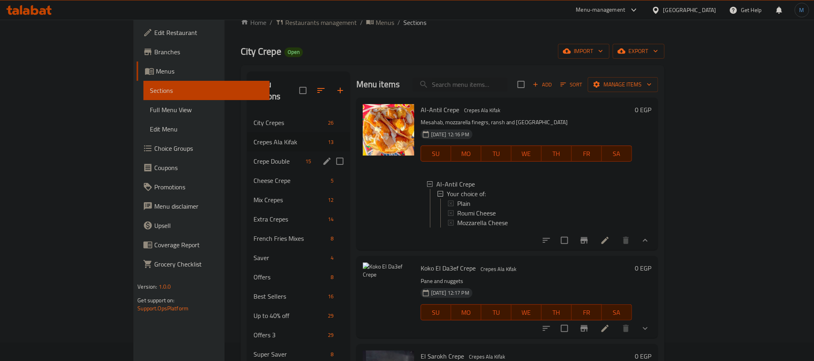
scroll to position [0, 0]
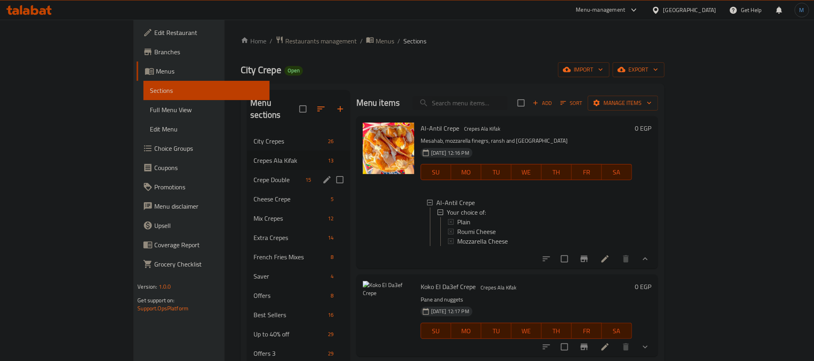
click at [247, 170] on div "Crepe Double 15" at bounding box center [298, 179] width 103 height 19
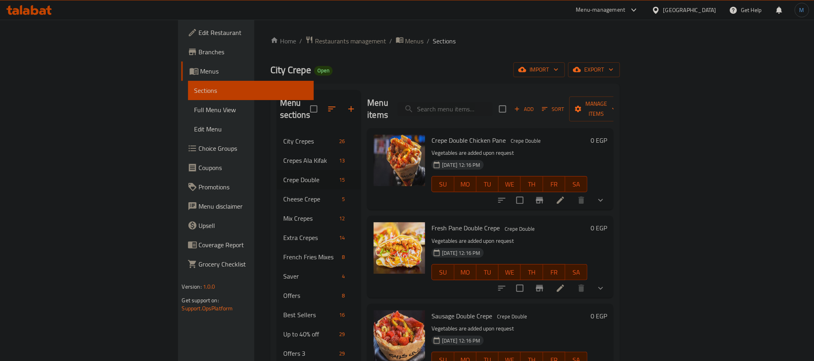
click at [610, 190] on button "show more" at bounding box center [600, 199] width 19 height 19
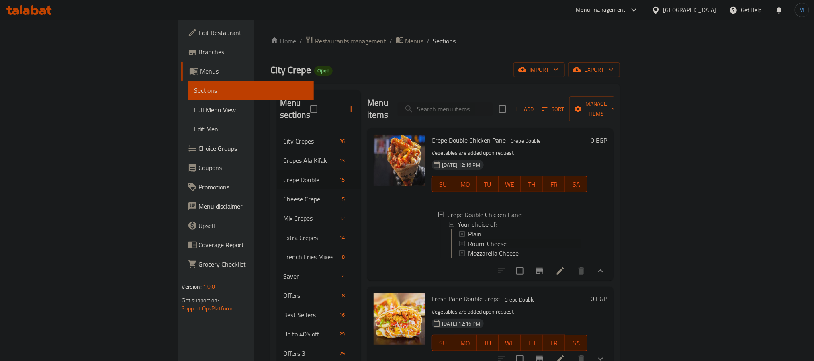
click at [468, 239] on span "Roumi Cheese" at bounding box center [487, 244] width 39 height 10
click at [468, 229] on span "Plain" at bounding box center [474, 234] width 13 height 10
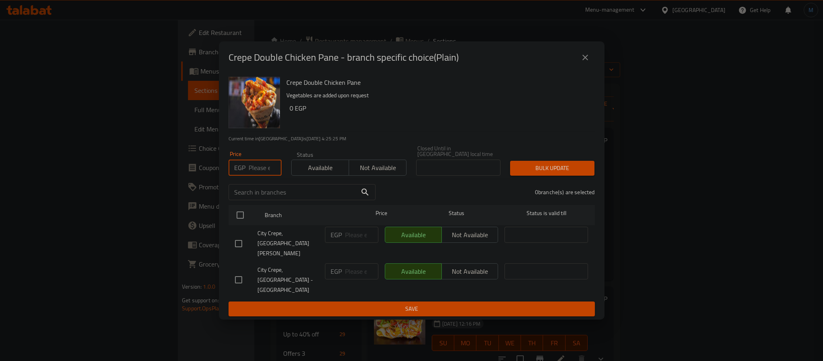
click at [261, 172] on input "number" at bounding box center [265, 167] width 33 height 16
type input "115"
click at [229, 251] on li "City Crepe, [GEOGRAPHIC_DATA][PERSON_NAME] EGP ​ Available Not available ​" at bounding box center [412, 243] width 366 height 37
click at [243, 249] on input "checkbox" at bounding box center [238, 243] width 17 height 17
checkbox input "true"
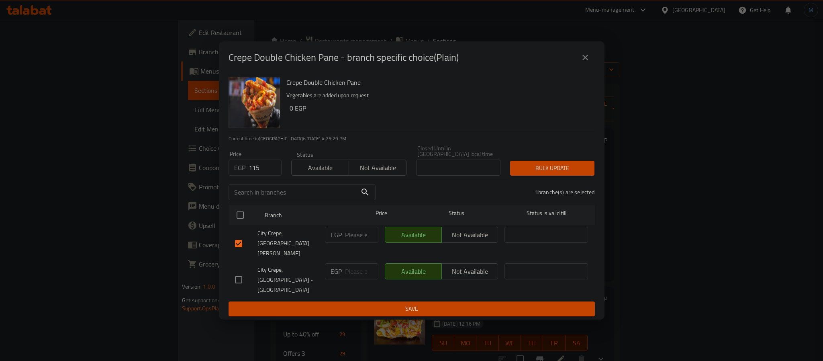
click at [571, 190] on div "1 branche(s) are selected" at bounding box center [489, 192] width 219 height 29
click at [551, 170] on div "Bulk update" at bounding box center [552, 168] width 94 height 25
click at [551, 173] on span "Bulk update" at bounding box center [552, 168] width 71 height 10
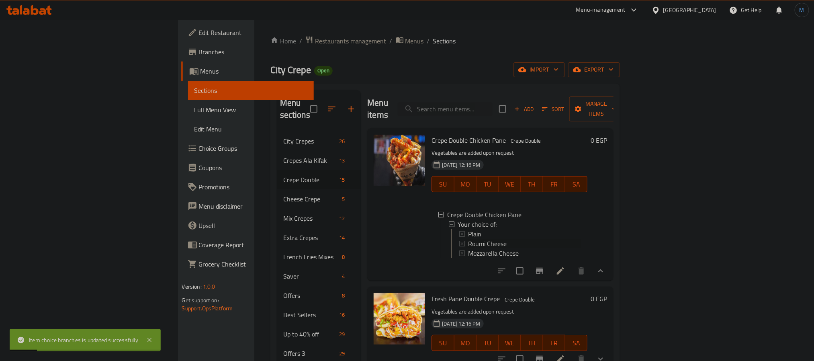
click at [468, 239] on span "Roumi Cheese" at bounding box center [487, 244] width 39 height 10
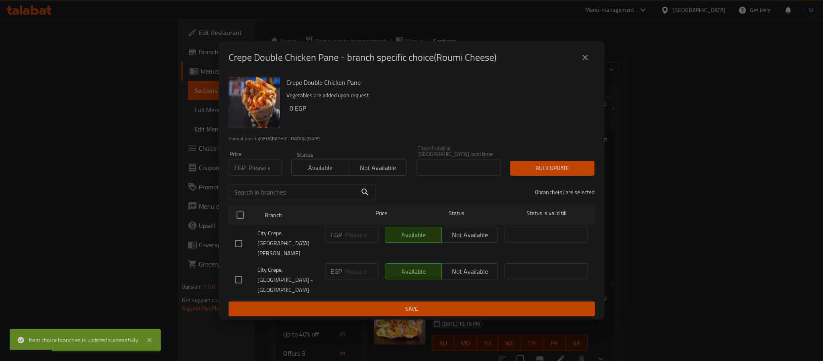
click at [262, 180] on div "Price EGP Price" at bounding box center [255, 163] width 63 height 34
click at [259, 176] on input "number" at bounding box center [265, 167] width 33 height 16
type input "120"
click at [243, 249] on input "checkbox" at bounding box center [238, 243] width 17 height 17
checkbox input "true"
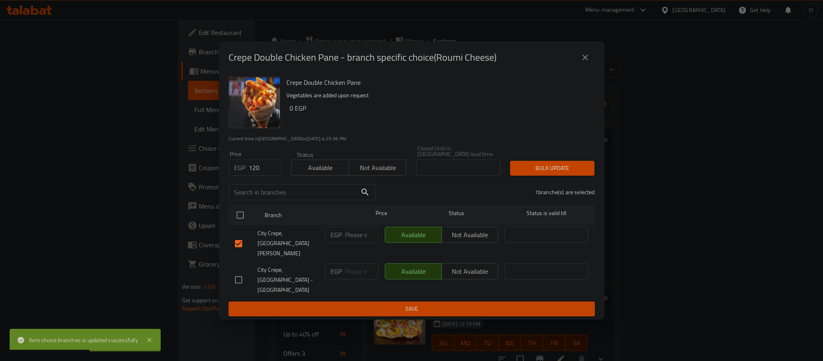
click at [537, 173] on span "Bulk update" at bounding box center [552, 168] width 71 height 10
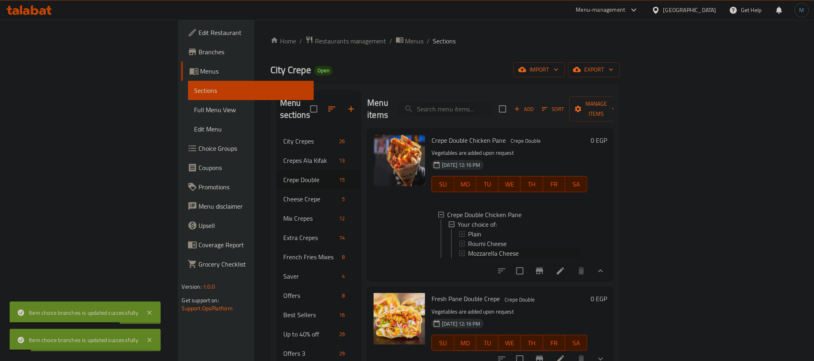
click at [468, 248] on span "Mozzarella Cheese" at bounding box center [493, 253] width 51 height 10
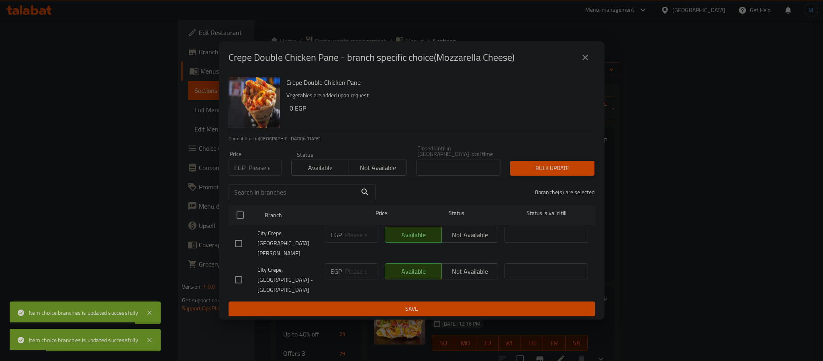
click at [265, 176] on input "number" at bounding box center [265, 167] width 33 height 16
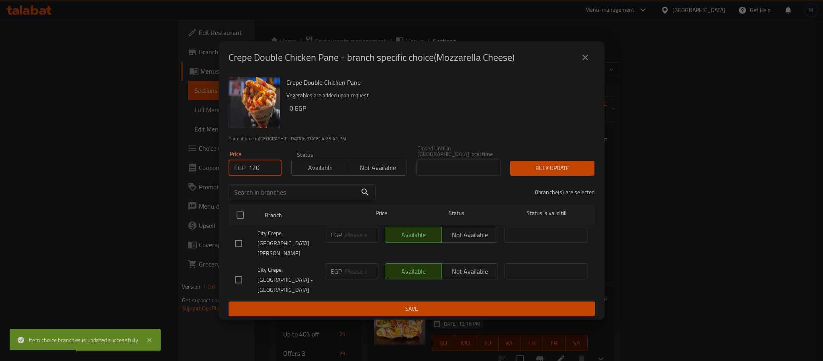
type input "120"
click at [241, 241] on ul "Branch Price Status Status is valid till City Crepe, [GEOGRAPHIC_DATA][PERSON_N…" at bounding box center [412, 252] width 366 height 100
click at [241, 241] on input "checkbox" at bounding box center [238, 243] width 17 height 17
checkbox input "true"
click at [562, 173] on span "Bulk update" at bounding box center [552, 168] width 71 height 10
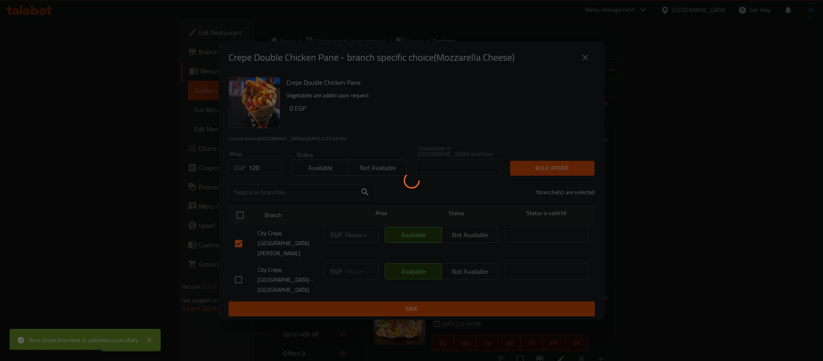
click at [560, 179] on div at bounding box center [411, 180] width 823 height 361
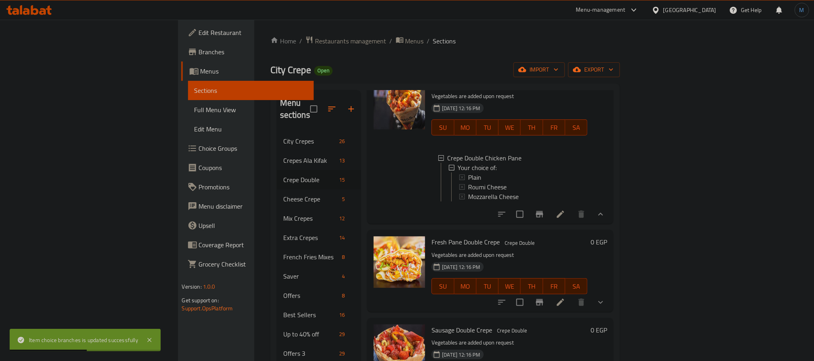
scroll to position [121, 0]
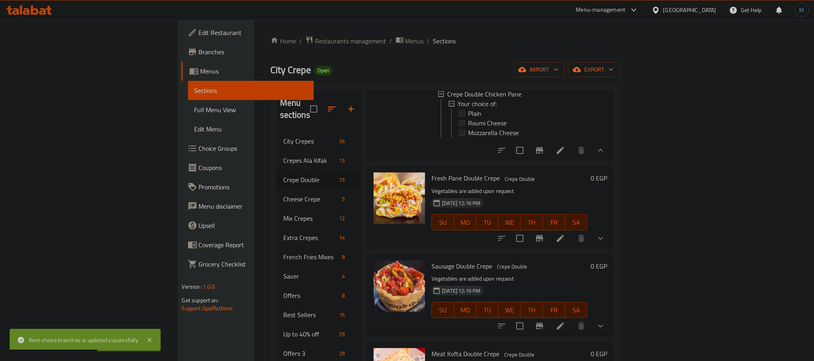
click at [603, 237] on icon "show more" at bounding box center [600, 238] width 5 height 3
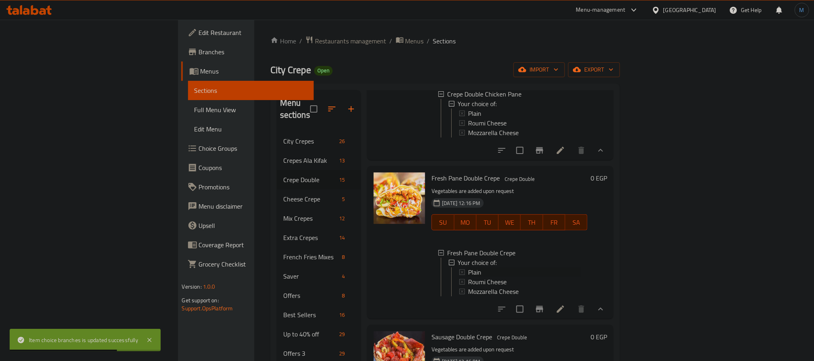
click at [468, 269] on span "Plain" at bounding box center [474, 272] width 13 height 10
click at [468, 267] on div "Plain" at bounding box center [524, 272] width 113 height 10
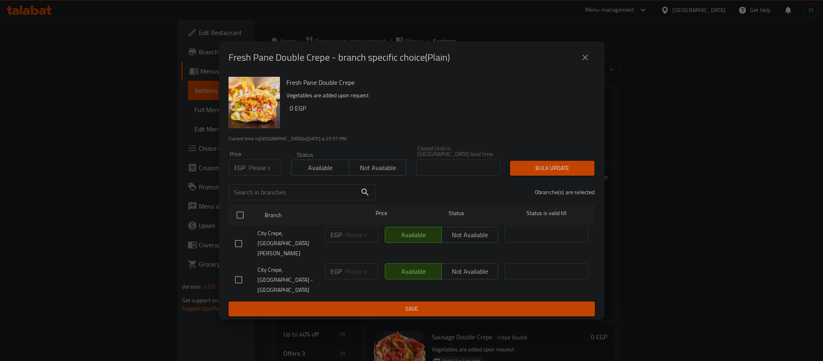
click at [260, 176] on input "number" at bounding box center [265, 167] width 33 height 16
type input "175"
click at [243, 235] on div "City Crepe, [GEOGRAPHIC_DATA][PERSON_NAME]" at bounding box center [277, 243] width 90 height 40
click at [241, 239] on input "checkbox" at bounding box center [238, 243] width 17 height 17
checkbox input "true"
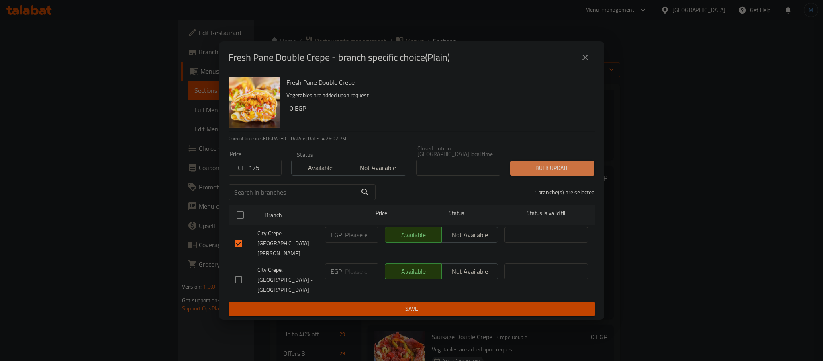
click at [563, 173] on span "Bulk update" at bounding box center [552, 168] width 71 height 10
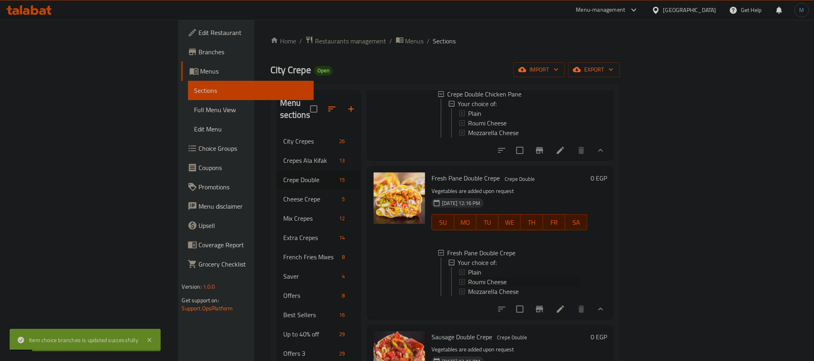
click at [468, 281] on span "Roumi Cheese" at bounding box center [487, 282] width 39 height 10
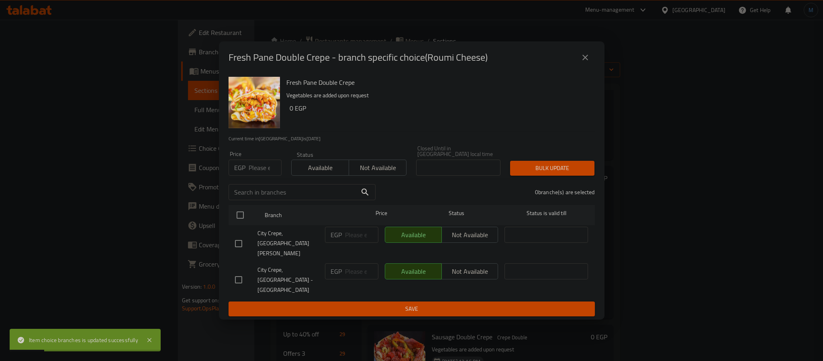
click at [251, 149] on div "Fresh Pane Double Crepe Vegetables are added upon request 0 EGP Current time in…" at bounding box center [412, 197] width 386 height 246
click at [262, 170] on input "number" at bounding box center [265, 167] width 33 height 16
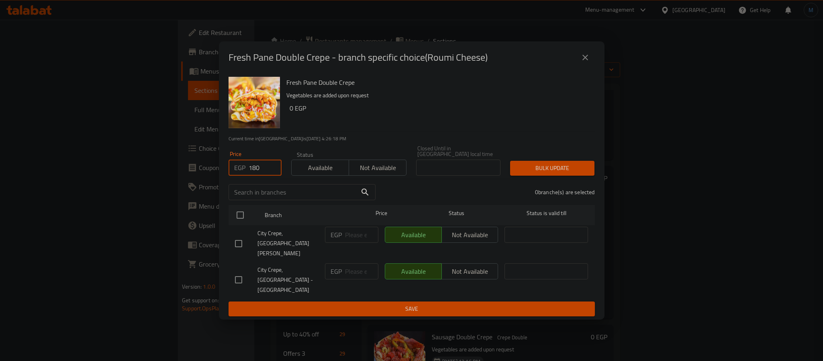
type input "180"
drag, startPoint x: 243, startPoint y: 240, endPoint x: 253, endPoint y: 239, distance: 9.7
click at [243, 240] on input "checkbox" at bounding box center [238, 243] width 17 height 17
checkbox input "true"
click at [499, 190] on div "1 branche(s) are selected" at bounding box center [489, 192] width 219 height 29
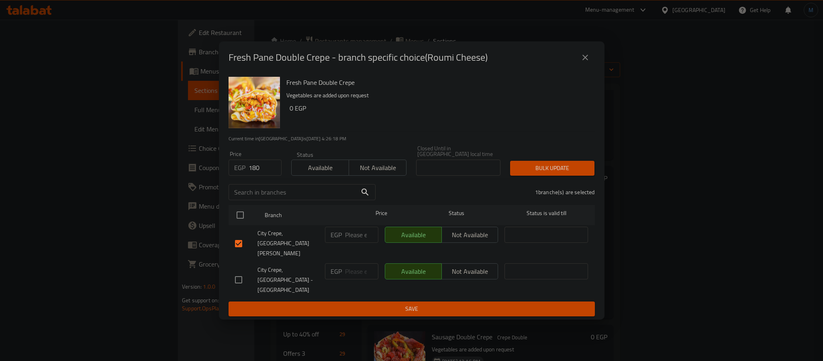
click at [543, 191] on div "1 branche(s) are selected" at bounding box center [489, 192] width 219 height 29
click at [551, 176] on button "Bulk update" at bounding box center [552, 168] width 84 height 15
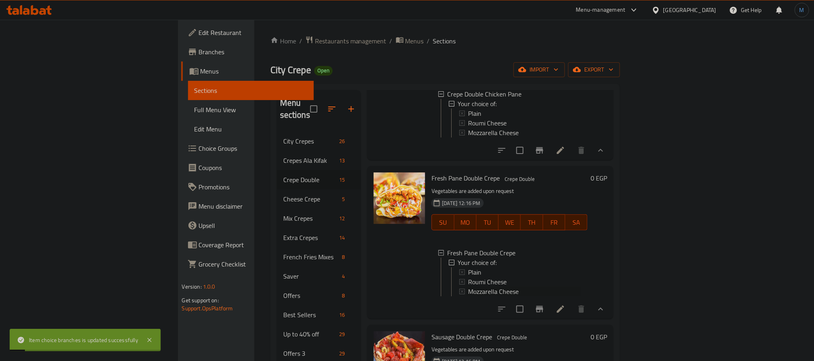
click at [468, 288] on span "Mozzarella Cheese" at bounding box center [493, 291] width 51 height 10
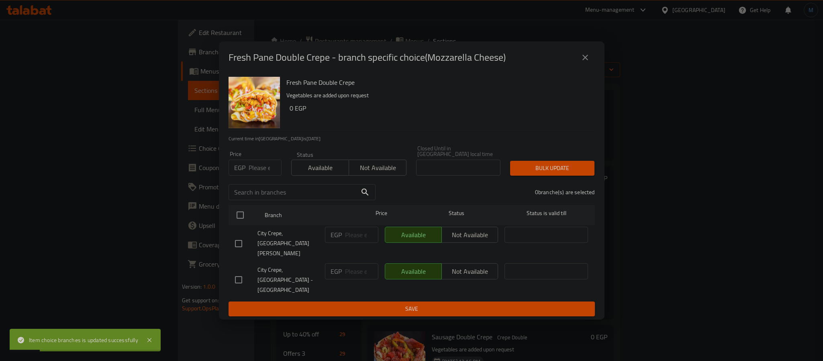
click at [257, 176] on input "number" at bounding box center [265, 167] width 33 height 16
type input "180"
click at [241, 252] on input "checkbox" at bounding box center [238, 243] width 17 height 17
checkbox input "true"
click at [534, 173] on span "Bulk update" at bounding box center [552, 168] width 71 height 10
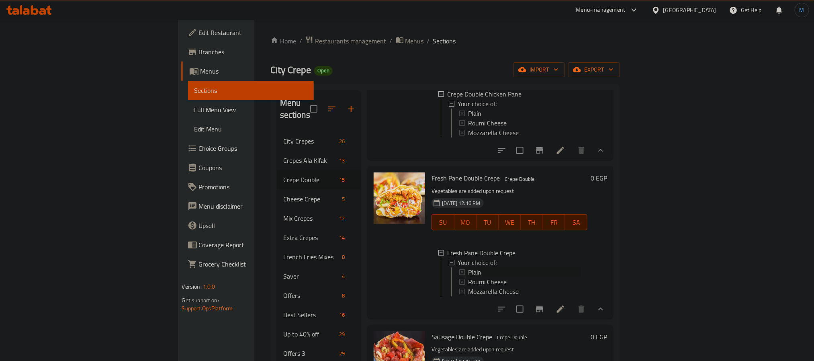
click at [468, 269] on span "Plain" at bounding box center [474, 272] width 13 height 10
click at [468, 287] on span "Mozzarella Cheese" at bounding box center [493, 291] width 51 height 10
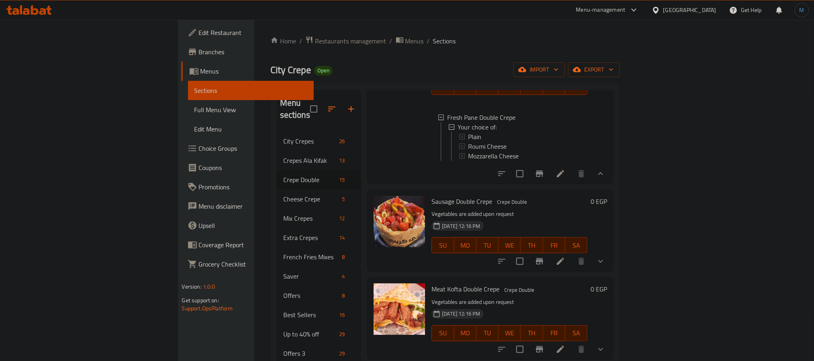
scroll to position [301, 0]
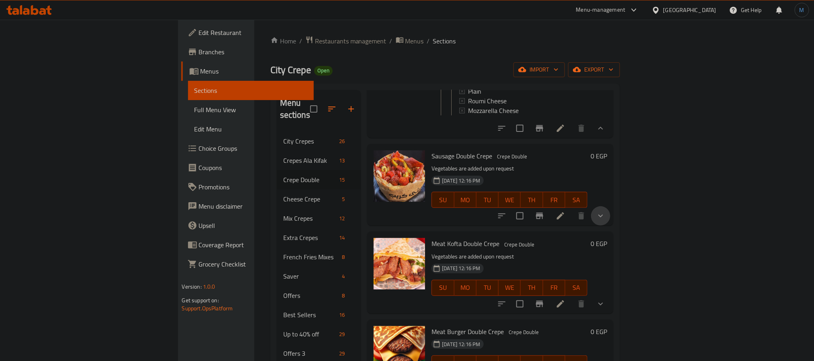
click at [610, 225] on button "show more" at bounding box center [600, 215] width 19 height 19
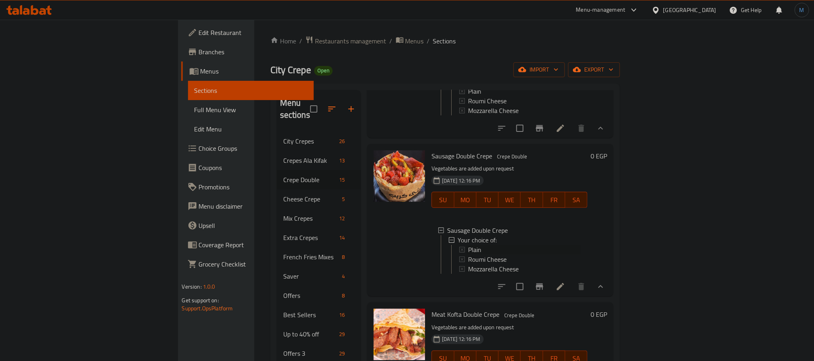
click at [468, 253] on div "Plain" at bounding box center [524, 250] width 113 height 10
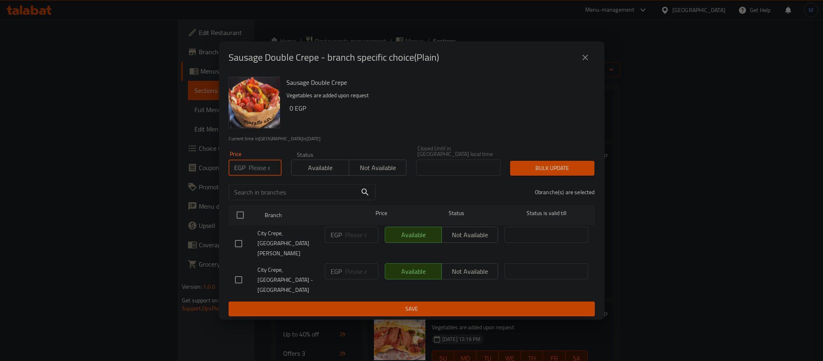
click at [264, 176] on input "number" at bounding box center [265, 167] width 33 height 16
type input "115"
click at [240, 248] on input "checkbox" at bounding box center [238, 243] width 17 height 17
checkbox input "true"
click at [542, 173] on span "Bulk update" at bounding box center [552, 168] width 71 height 10
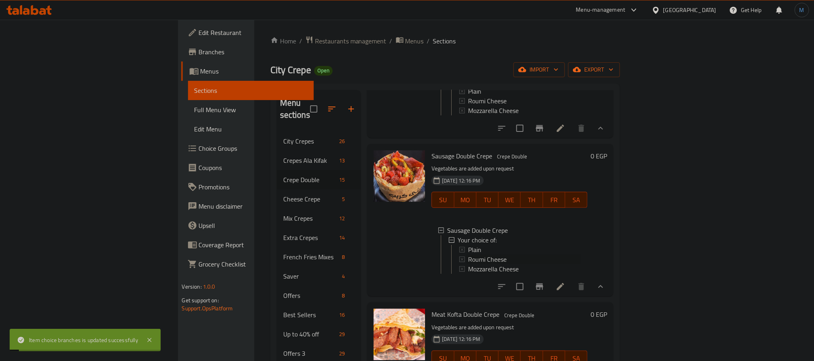
click at [468, 264] on span "Roumi Cheese" at bounding box center [487, 259] width 39 height 10
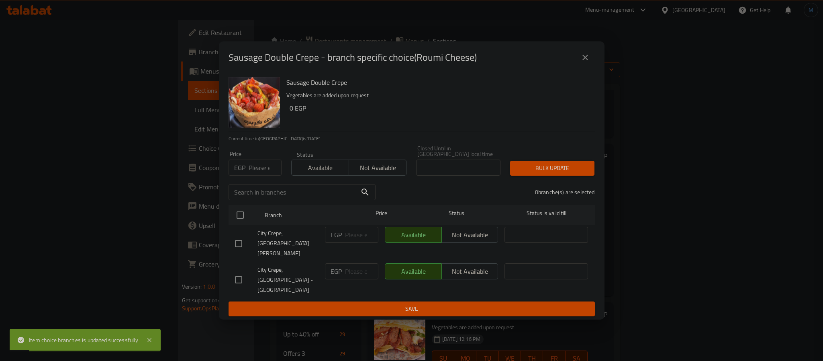
click at [246, 176] on div "EGP Price" at bounding box center [255, 167] width 53 height 16
type input "120"
click at [250, 240] on div at bounding box center [246, 243] width 22 height 17
click at [240, 247] on input "checkbox" at bounding box center [238, 243] width 17 height 17
checkbox input "true"
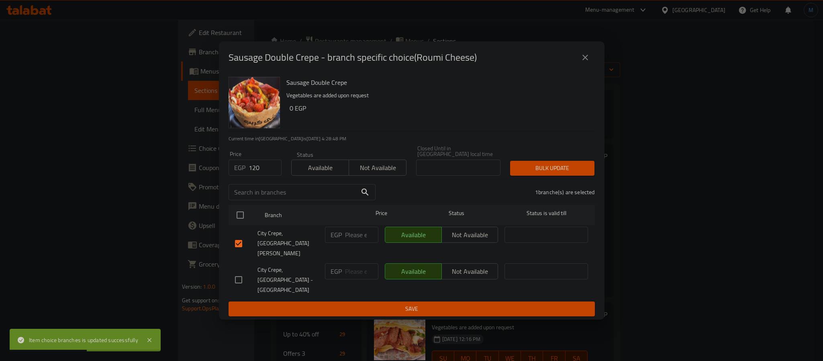
click at [599, 172] on div "Bulk update" at bounding box center [552, 168] width 94 height 25
click at [588, 176] on button "Bulk update" at bounding box center [552, 168] width 84 height 15
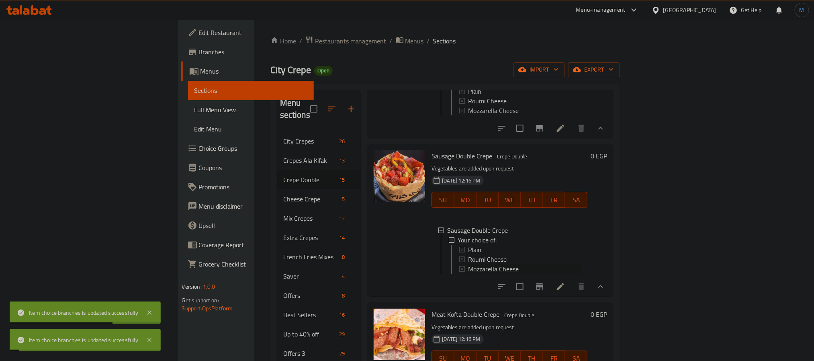
click at [468, 274] on span "Mozzarella Cheese" at bounding box center [493, 269] width 51 height 10
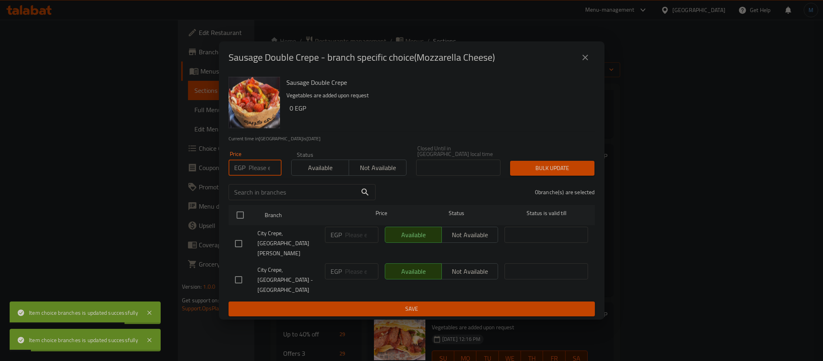
click at [251, 176] on input "number" at bounding box center [265, 167] width 33 height 16
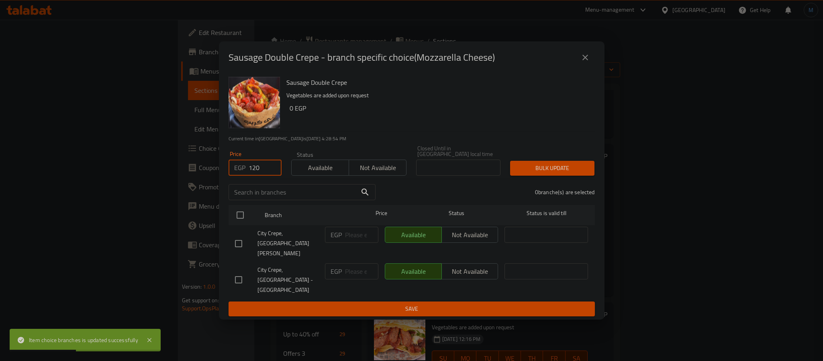
type input "120"
click at [245, 249] on input "checkbox" at bounding box center [238, 243] width 17 height 17
checkbox input "true"
click at [526, 173] on span "Bulk update" at bounding box center [552, 168] width 71 height 10
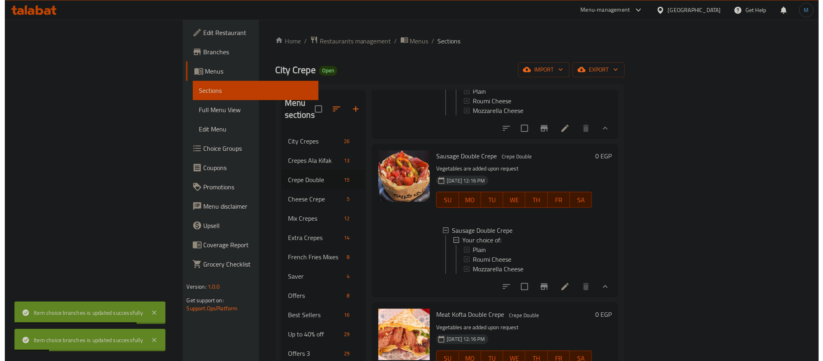
scroll to position [422, 0]
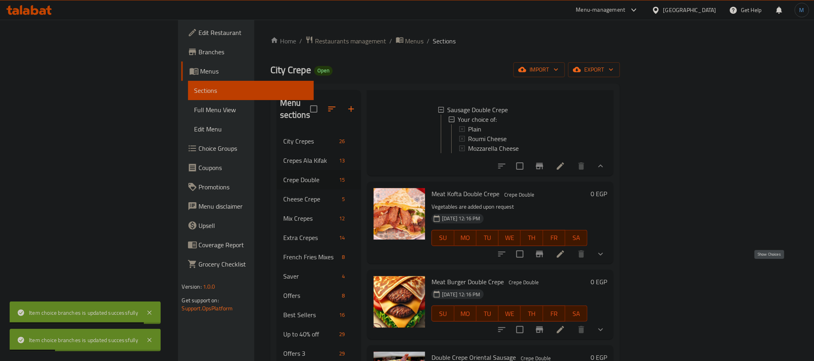
click at [605, 259] on icon "show more" at bounding box center [601, 254] width 10 height 10
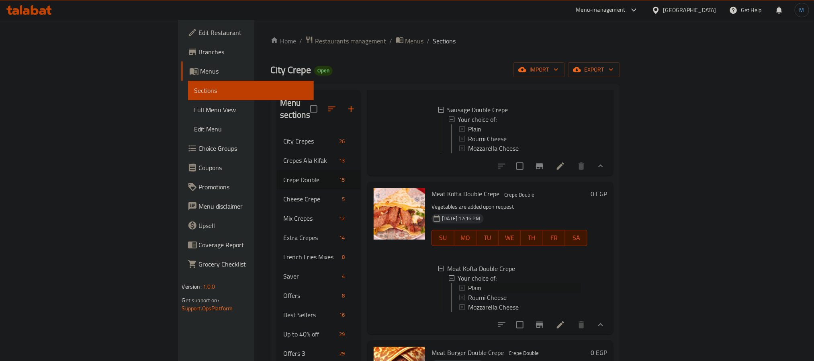
click at [468, 292] on span "Plain" at bounding box center [474, 288] width 13 height 10
